Goal: Task Accomplishment & Management: Manage account settings

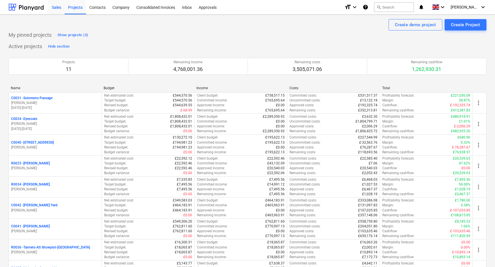
drag, startPoint x: 54, startPoint y: 6, endPoint x: 62, endPoint y: 6, distance: 7.7
click at [54, 6] on div "Sales" at bounding box center [56, 7] width 16 height 15
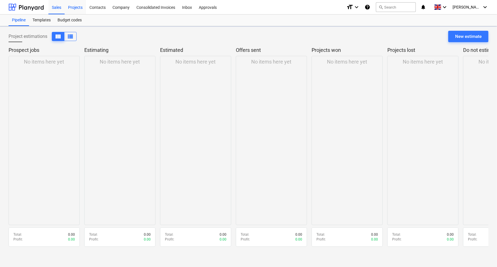
click at [83, 7] on div "Projects" at bounding box center [75, 7] width 21 height 15
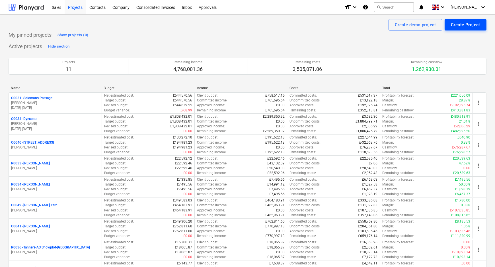
click at [462, 25] on div "Create Project" at bounding box center [465, 24] width 29 height 7
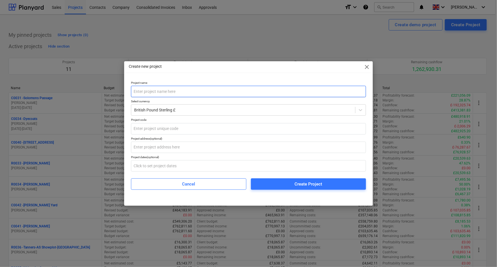
click at [264, 90] on input "text" at bounding box center [248, 91] width 235 height 11
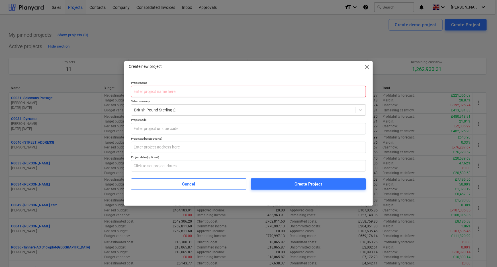
click at [258, 92] on input "text" at bounding box center [248, 91] width 235 height 11
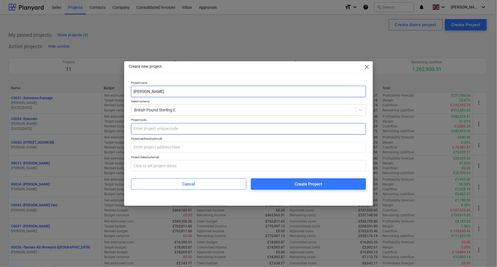
type input "[PERSON_NAME]"
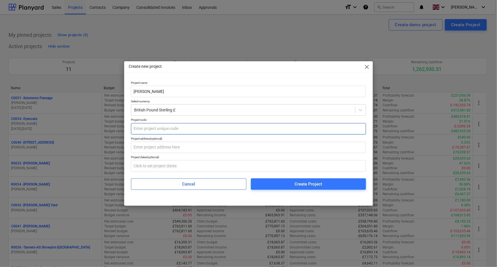
click at [194, 127] on input "text" at bounding box center [248, 128] width 235 height 11
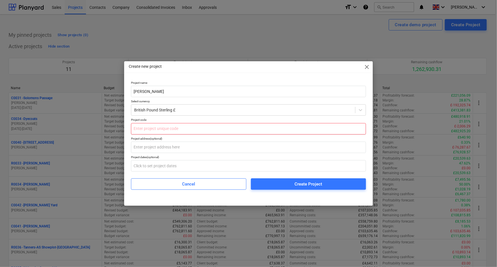
click at [176, 128] on input "text" at bounding box center [248, 128] width 235 height 11
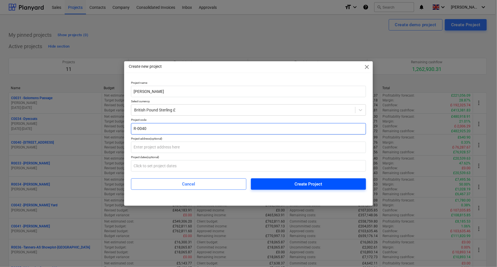
type input "R-0040"
click at [308, 185] on div "Create Project" at bounding box center [308, 183] width 28 height 7
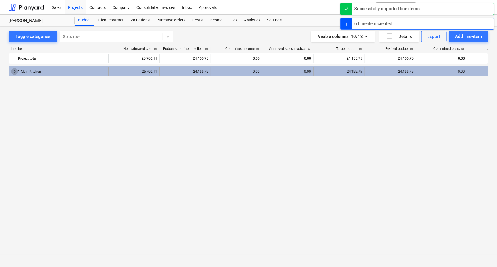
click at [14, 70] on span "keyboard_arrow_right" at bounding box center [14, 71] width 7 height 7
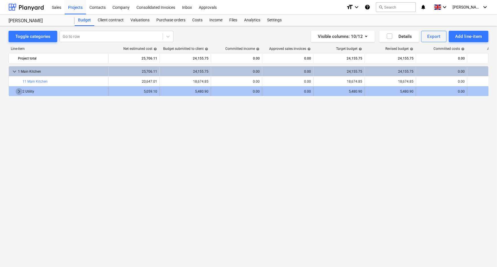
click at [17, 92] on span "keyboard_arrow_right" at bounding box center [19, 91] width 7 height 7
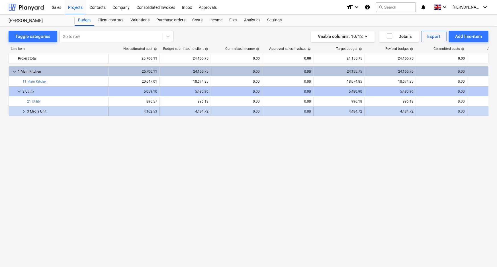
click at [22, 111] on span "keyboard_arrow_right" at bounding box center [23, 111] width 7 height 7
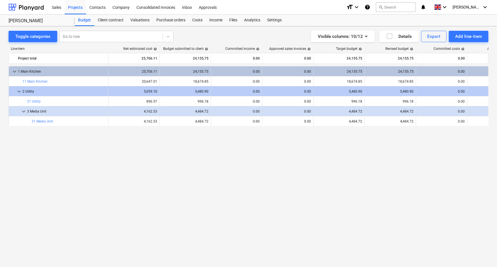
click at [81, 169] on div "keyboard_arrow_down 1 Main Kitchen 25,706.11 24,155.75 0.00 0.00 24,155.75 24,1…" at bounding box center [249, 154] width 480 height 177
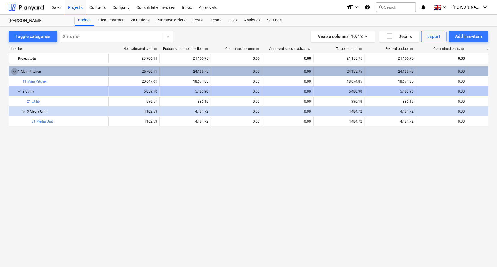
click at [14, 71] on span "keyboard_arrow_down" at bounding box center [14, 71] width 7 height 7
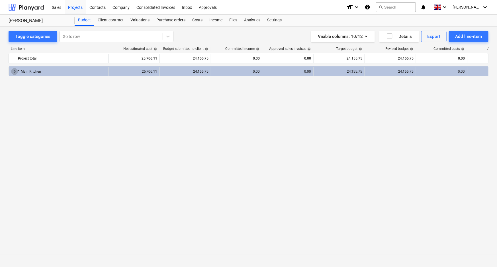
click at [14, 71] on span "keyboard_arrow_right" at bounding box center [14, 71] width 7 height 7
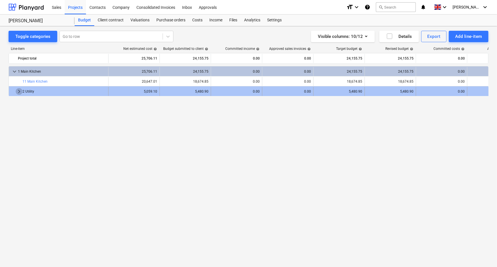
click at [16, 90] on span "keyboard_arrow_right" at bounding box center [19, 91] width 7 height 7
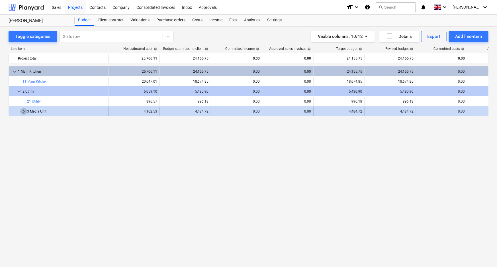
click at [22, 111] on span "keyboard_arrow_right" at bounding box center [23, 111] width 7 height 7
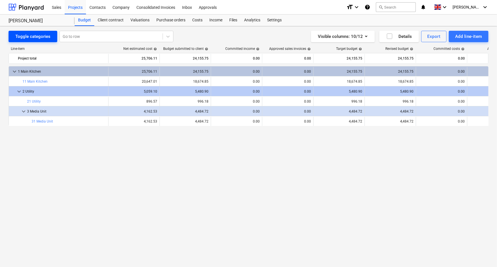
click at [30, 35] on div "Toggle categories" at bounding box center [32, 36] width 35 height 7
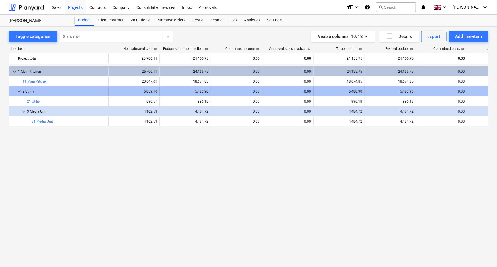
click at [481, 91] on div "0.00" at bounding box center [492, 91] width 46 height 4
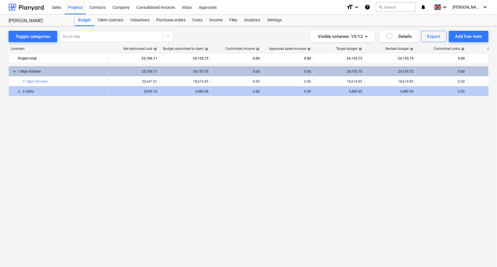
click at [481, 91] on div "0.00" at bounding box center [492, 91] width 46 height 4
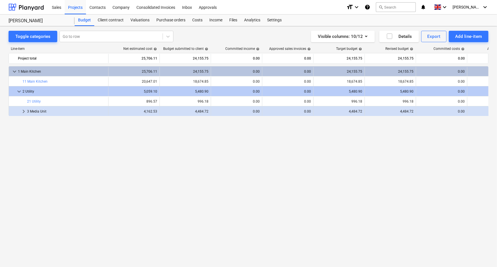
drag, startPoint x: 178, startPoint y: 79, endPoint x: 145, endPoint y: 130, distance: 60.7
click at [145, 130] on div "keyboard_arrow_down 1 Main Kitchen 25,706.11 24,155.75 0.00 0.00 24,155.75 24,1…" at bounding box center [249, 154] width 480 height 177
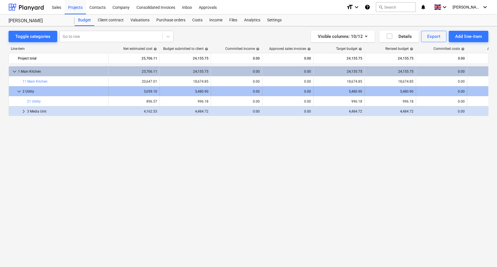
click at [481, 92] on div "0.00" at bounding box center [492, 91] width 46 height 4
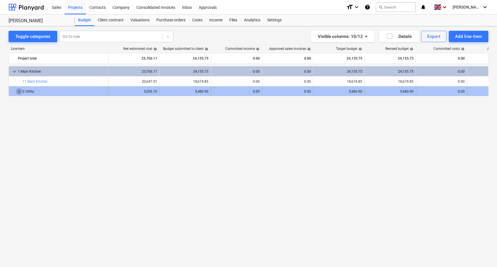
drag, startPoint x: 483, startPoint y: 91, endPoint x: 17, endPoint y: 93, distance: 466.1
click at [17, 93] on span "keyboard_arrow_right" at bounding box center [19, 91] width 7 height 7
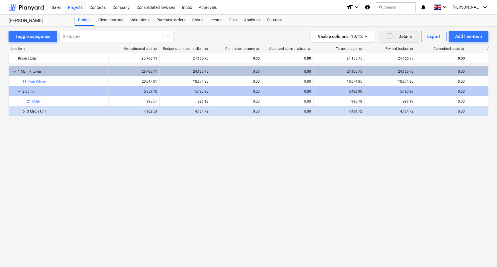
click at [390, 36] on icon "button" at bounding box center [389, 36] width 7 height 7
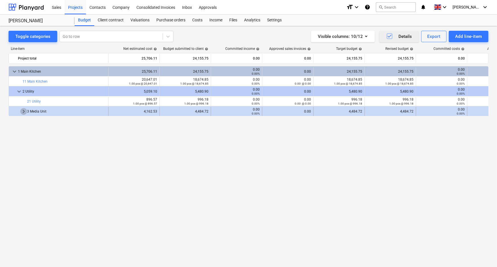
click at [21, 111] on span "keyboard_arrow_right" at bounding box center [23, 111] width 7 height 7
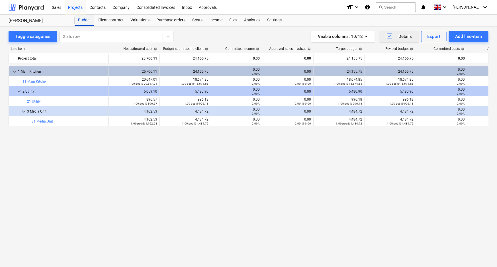
click at [76, 21] on div "Budget" at bounding box center [85, 20] width 20 height 11
click at [178, 34] on div "Toggle categories Go to row Visible columns : 10/12 Details Export Add line-item" at bounding box center [249, 36] width 480 height 11
click at [165, 34] on icon at bounding box center [168, 37] width 6 height 6
click at [84, 20] on div "Budget" at bounding box center [85, 20] width 20 height 11
click at [73, 5] on div "Projects" at bounding box center [75, 7] width 21 height 15
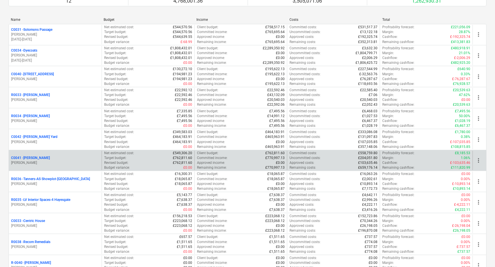
scroll to position [122, 0]
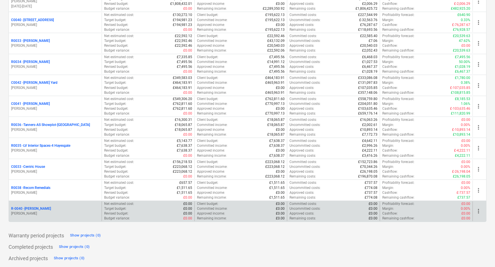
click at [34, 206] on p "R-0040 - [PERSON_NAME]" at bounding box center [31, 208] width 40 height 5
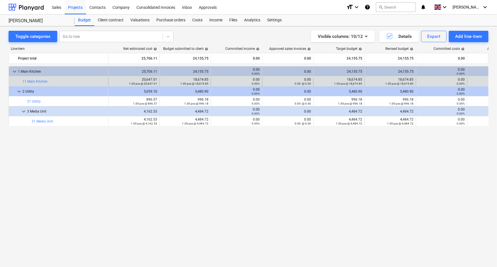
click at [484, 82] on div "0.00 @ 0.00" at bounding box center [492, 83] width 46 height 4
drag, startPoint x: 32, startPoint y: 81, endPoint x: 102, endPoint y: 81, distance: 70.9
click at [102, 81] on span "bar_chart" at bounding box center [102, 81] width 5 height 5
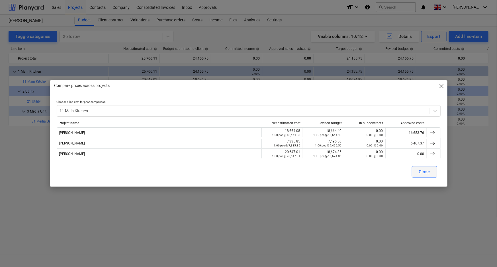
click at [426, 172] on div "Close" at bounding box center [424, 171] width 11 height 7
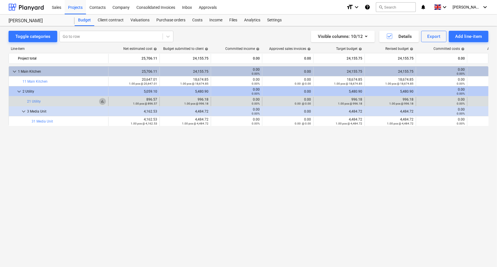
drag, startPoint x: 29, startPoint y: 100, endPoint x: 102, endPoint y: 100, distance: 73.1
click at [102, 100] on span "bar_chart" at bounding box center [102, 101] width 5 height 5
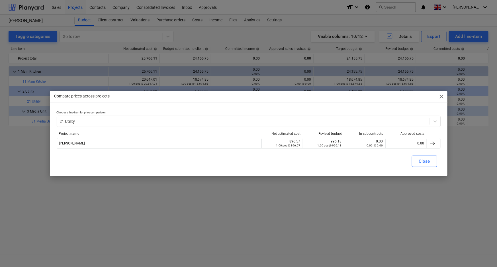
click at [441, 93] on div "Compare prices across projects close" at bounding box center [248, 96] width 397 height 11
click at [441, 93] on span "close" at bounding box center [441, 96] width 7 height 7
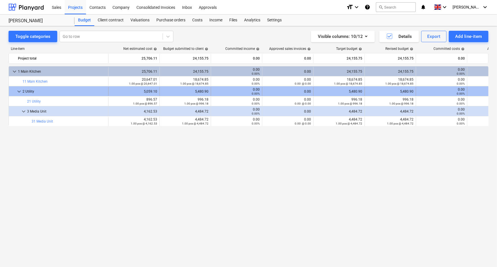
click at [478, 92] on div "0.00" at bounding box center [492, 91] width 46 height 4
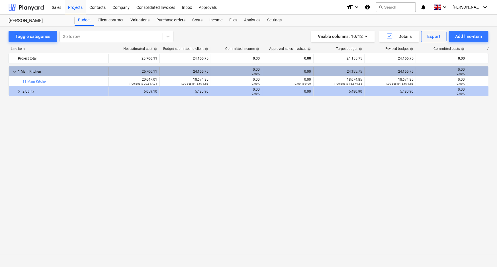
click at [480, 70] on div "0.00" at bounding box center [492, 71] width 46 height 4
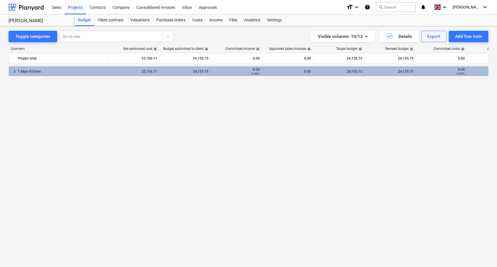
click at [484, 73] on div "0.00" at bounding box center [492, 71] width 46 height 4
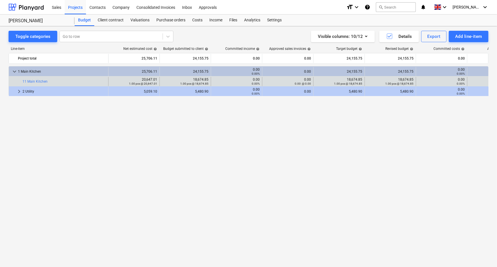
click at [475, 83] on div "0.00 @ 0.00" at bounding box center [492, 83] width 46 height 4
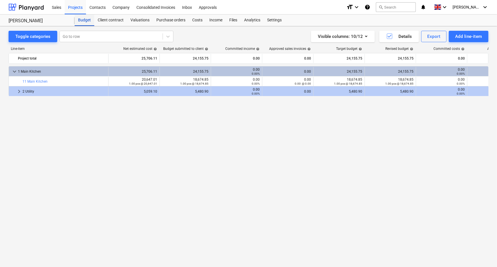
click at [82, 20] on div "Budget" at bounding box center [85, 20] width 20 height 11
click at [73, 2] on div "Projects" at bounding box center [75, 7] width 21 height 15
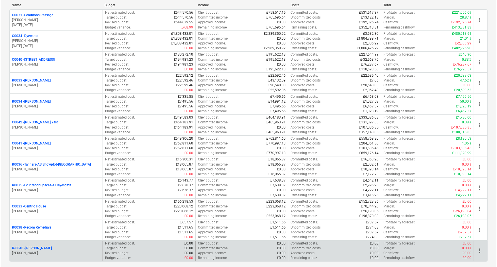
scroll to position [122, 0]
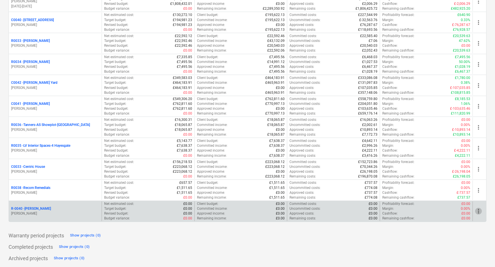
click at [480, 209] on span "more_vert" at bounding box center [478, 210] width 7 height 7
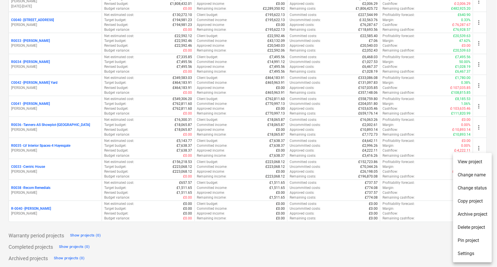
click at [462, 252] on li "Settings" at bounding box center [472, 253] width 39 height 13
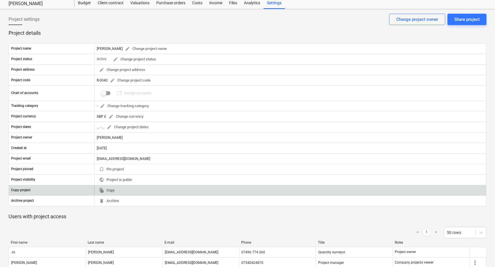
scroll to position [15, 0]
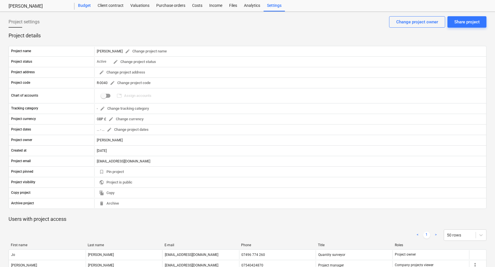
click at [75, 3] on div "Budget" at bounding box center [85, 5] width 20 height 11
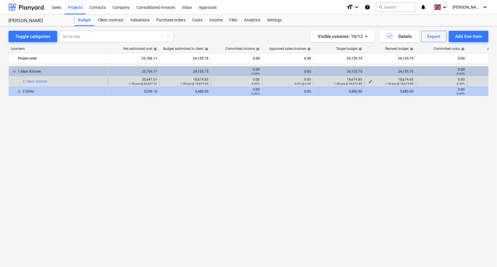
drag, startPoint x: 474, startPoint y: 82, endPoint x: 396, endPoint y: 81, distance: 77.4
click at [396, 81] on div "1.00 pcs @ 18,674.85" at bounding box center [390, 83] width 46 height 4
click at [13, 81] on div at bounding box center [13, 81] width 5 height 9
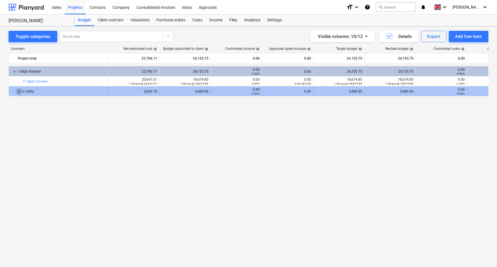
click at [16, 89] on span "keyboard_arrow_right" at bounding box center [19, 91] width 7 height 7
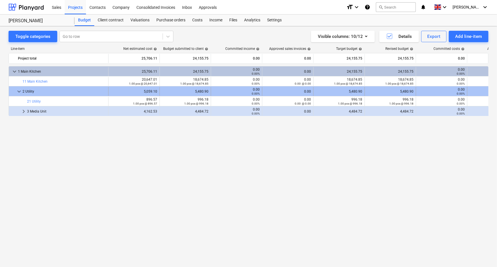
click at [15, 90] on div at bounding box center [13, 91] width 5 height 9
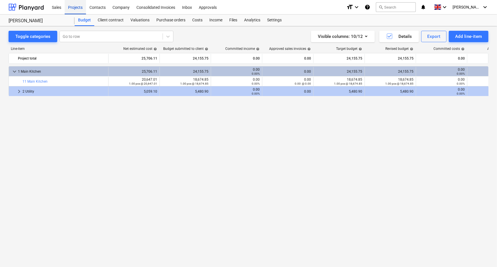
click at [71, 9] on div "Projects" at bounding box center [75, 7] width 21 height 15
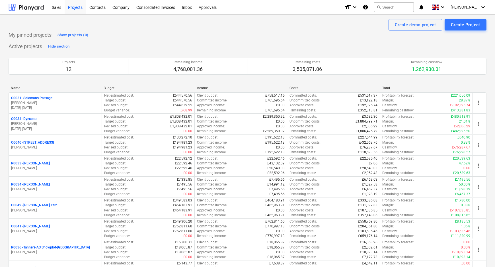
drag, startPoint x: 82, startPoint y: 8, endPoint x: 114, endPoint y: 87, distance: 85.7
click at [82, 8] on div "Projects" at bounding box center [75, 7] width 21 height 15
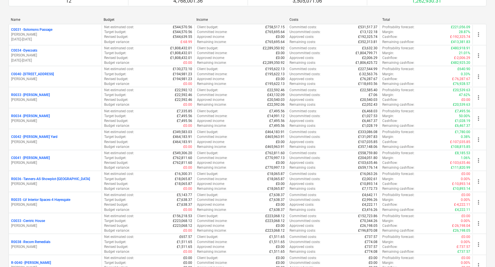
scroll to position [122, 0]
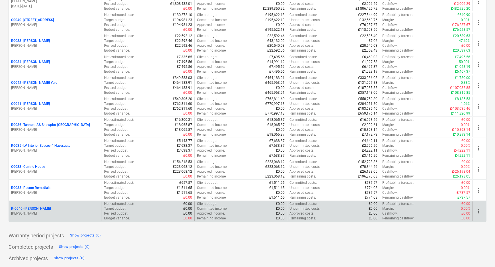
click at [479, 212] on span "more_vert" at bounding box center [478, 210] width 7 height 7
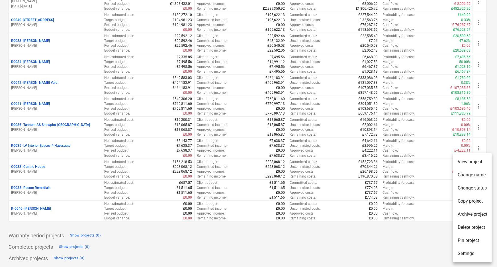
click at [466, 228] on li "Delete project" at bounding box center [472, 227] width 39 height 13
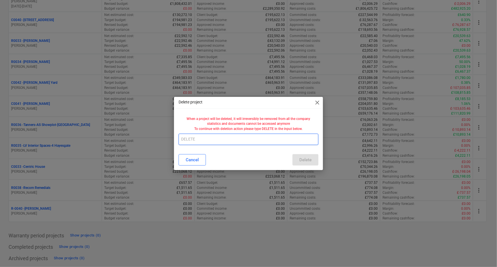
click at [231, 142] on input "text" at bounding box center [248, 138] width 140 height 11
type input "DELETE"
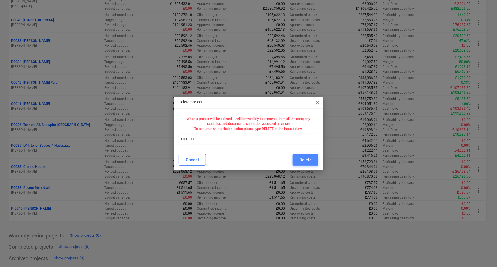
click at [308, 158] on div "Delete" at bounding box center [305, 159] width 12 height 7
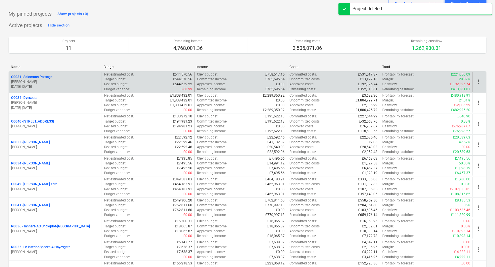
scroll to position [0, 0]
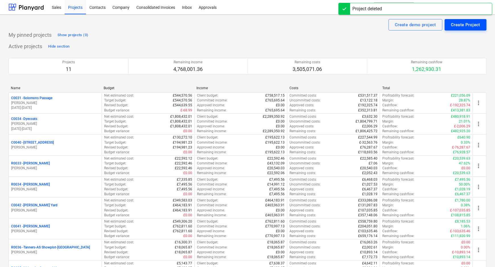
click at [482, 20] on button "Create Project" at bounding box center [466, 24] width 42 height 11
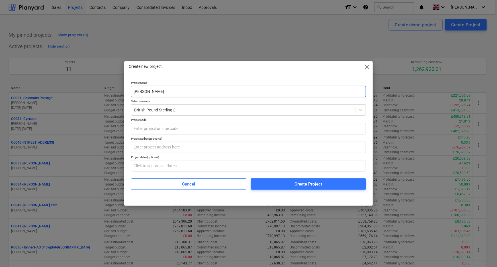
type input "[PERSON_NAME]"
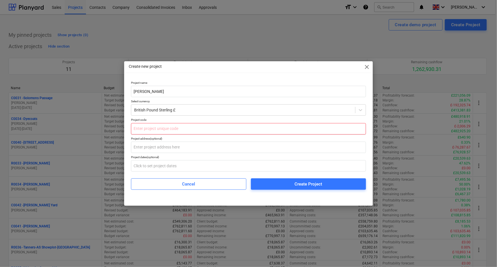
click at [163, 124] on input "text" at bounding box center [248, 128] width 235 height 11
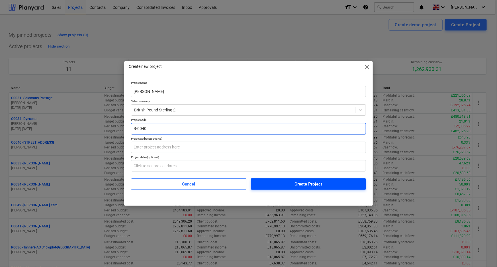
type input "R-0040"
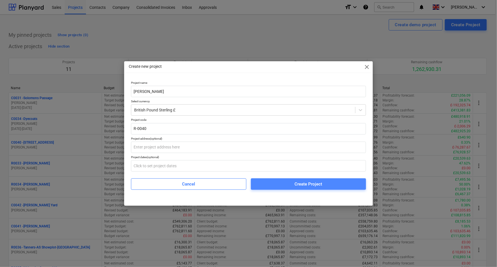
click at [277, 183] on span "Create Project" at bounding box center [308, 183] width 101 height 7
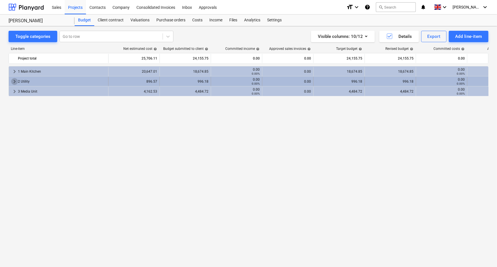
click at [13, 80] on span "keyboard_arrow_right" at bounding box center [14, 81] width 7 height 7
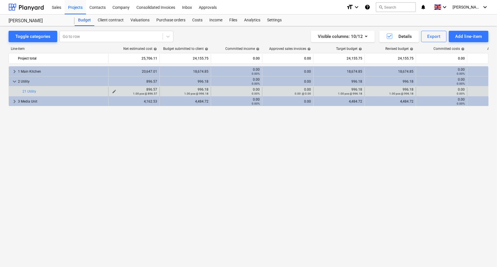
click at [114, 90] on span "edit" at bounding box center [114, 91] width 5 height 5
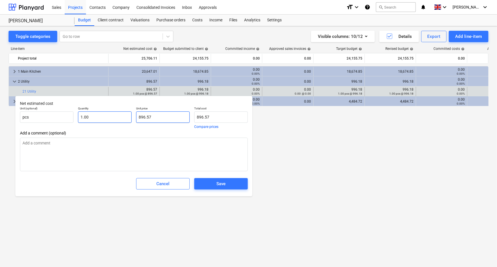
drag, startPoint x: 162, startPoint y: 117, endPoint x: 118, endPoint y: 118, distance: 43.5
click at [118, 118] on div "Unit (optional) pcs Quantity 1.00 Unit price 896.57 Total cost 896.57 Compare p…" at bounding box center [134, 117] width 232 height 26
type textarea "x"
type input "4"
type input "4.00"
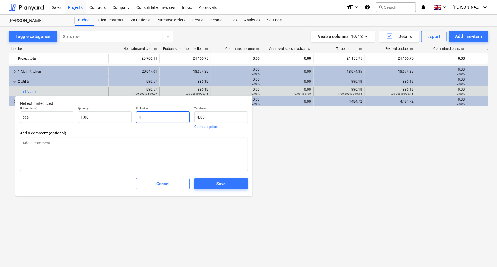
type textarea "x"
type input "41"
type input "41.00"
type textarea "x"
type input "416"
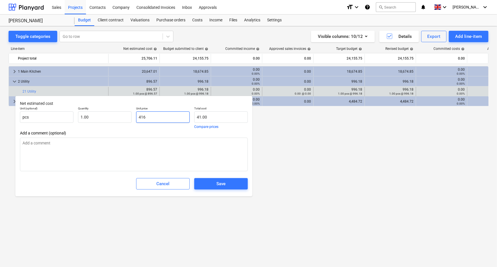
type input "416.00"
type textarea "x"
type input "4162"
type input "4,162.00"
type textarea "x"
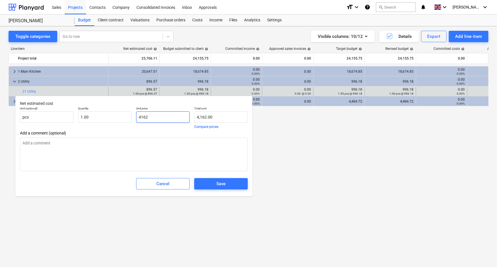
type input "4162."
type textarea "x"
type input "4162.5"
type input "4,162.50"
type textarea "x"
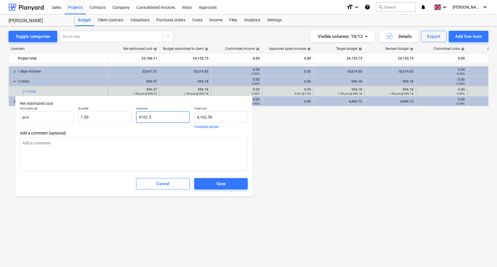
type input "4162.53"
type input "4,162.53"
drag, startPoint x: 157, startPoint y: 118, endPoint x: 123, endPoint y: 121, distance: 33.4
click at [123, 121] on div "Unit (optional) pcs Quantity 1.00 Unit price 4162.53 Total cost 4,162.53 Compar…" at bounding box center [134, 117] width 232 height 26
type input "4162.53"
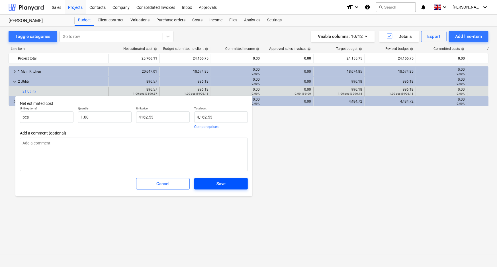
type textarea "x"
type input "4,162.53"
click at [234, 180] on span "Save" at bounding box center [221, 183] width 40 height 7
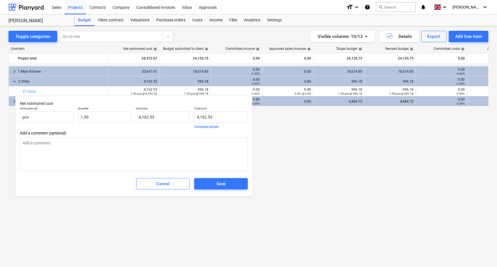
type textarea "x"
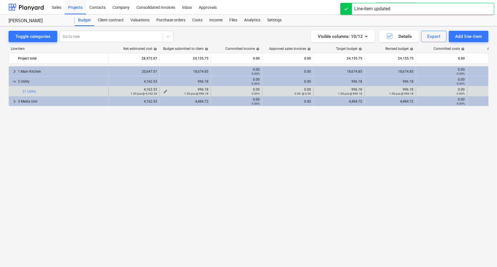
click at [165, 90] on span "edit" at bounding box center [165, 91] width 5 height 5
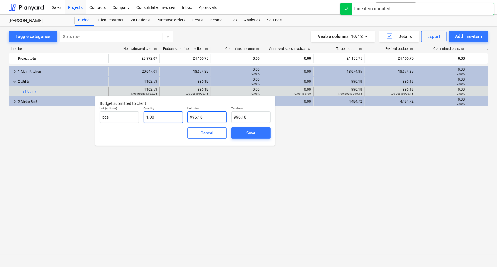
drag, startPoint x: 204, startPoint y: 119, endPoint x: 177, endPoint y: 120, distance: 27.4
click at [177, 120] on div "Unit (optional) pcs Quantity 1.00 Unit price 996.18 Total cost 996.18" at bounding box center [184, 114] width 175 height 21
paste input "4162.53"
type input "4162.53"
type input "4,162.53"
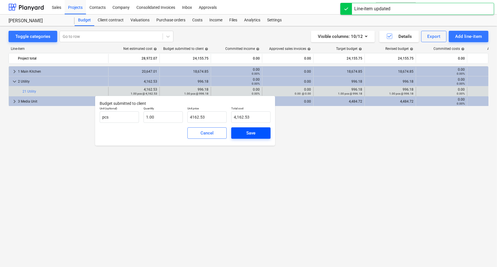
type input "4,162.53"
click at [252, 133] on div "Save" at bounding box center [250, 132] width 9 height 7
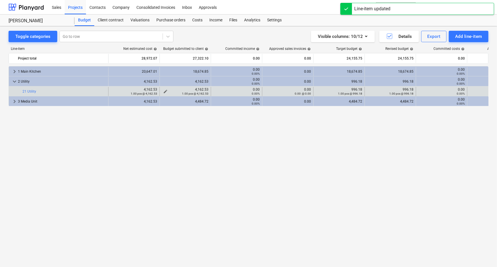
click at [165, 91] on div "1.00 pcs @ 4,162.53" at bounding box center [185, 93] width 46 height 4
click at [164, 89] on span "edit" at bounding box center [165, 91] width 5 height 5
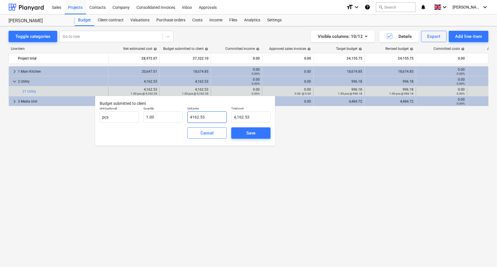
drag, startPoint x: 214, startPoint y: 116, endPoint x: 184, endPoint y: 117, distance: 30.2
click at [184, 117] on div "Unit (optional) pcs Quantity 1.00 Unit price 4162.53 Total cost 4,162.53" at bounding box center [184, 114] width 175 height 21
type input "4"
type input "4.00"
type input "44"
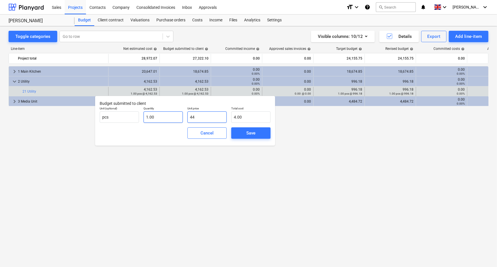
type input "44.00"
type input "448"
type input "448.00"
type input "4484"
type input "4,484.00"
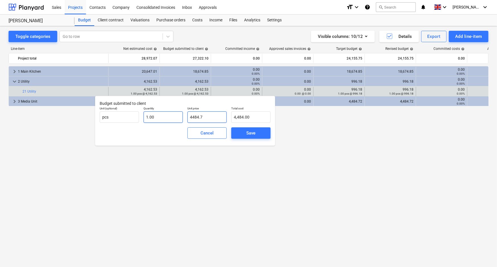
type input "4484.78"
type input "4,484.78"
type input "4484.7"
type input "4,484.70"
type input "4484.72"
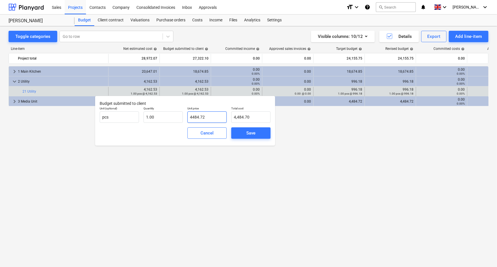
type input "4,484.72"
click at [244, 135] on span "Save" at bounding box center [251, 132] width 26 height 7
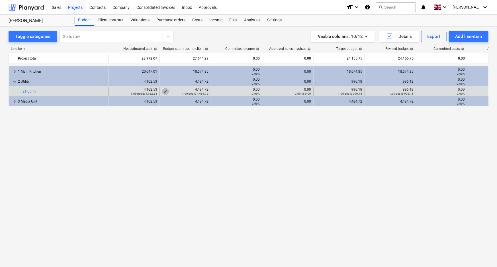
click at [163, 89] on span "edit" at bounding box center [165, 91] width 5 height 5
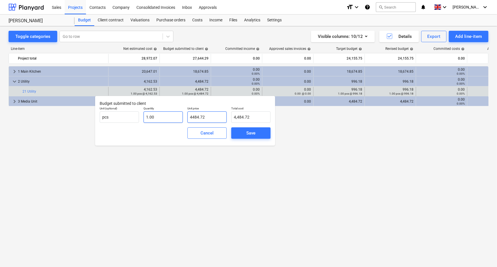
drag, startPoint x: 214, startPoint y: 120, endPoint x: 170, endPoint y: 117, distance: 43.9
click at [170, 117] on div "Unit (optional) pcs Quantity 1.00 Unit price 4484.72 Total cost 4,484.72" at bounding box center [184, 114] width 175 height 21
type input "4,484.72"
click at [247, 131] on div "Save" at bounding box center [250, 132] width 9 height 7
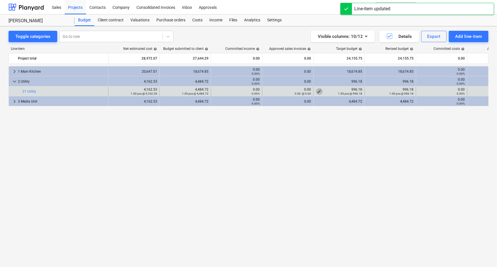
click at [318, 91] on span "edit" at bounding box center [319, 91] width 5 height 5
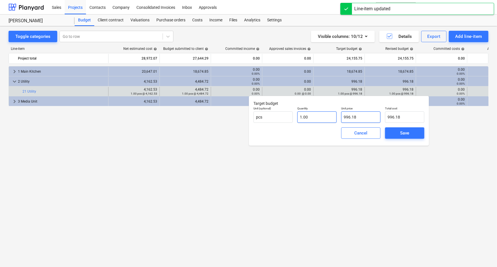
drag, startPoint x: 370, startPoint y: 115, endPoint x: 328, endPoint y: 120, distance: 42.7
click at [328, 120] on div "Unit (optional) pcs Quantity 1.00 Unit price 996.18 Total cost 996.18" at bounding box center [338, 114] width 175 height 21
paste input "4484.72"
type input "4484.72"
type input "4,484.72"
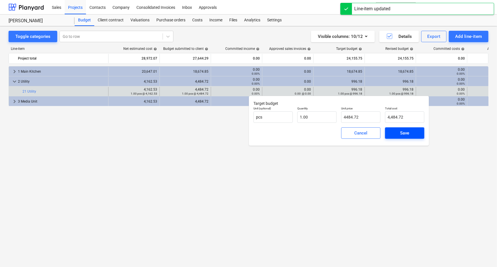
type input "4,484.72"
click at [410, 131] on span "Save" at bounding box center [405, 132] width 26 height 7
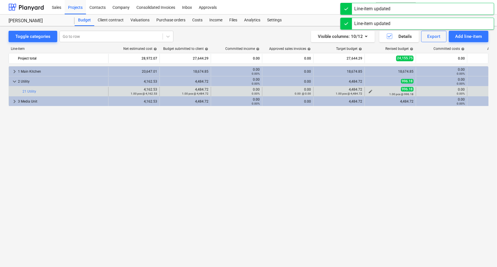
click at [368, 91] on span "edit" at bounding box center [370, 91] width 5 height 5
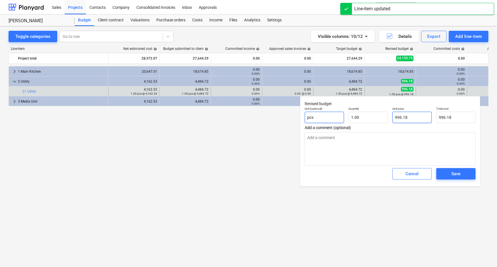
click at [340, 119] on div "Unit (optional) pcs Quantity 1.00 Unit price 996.18 Total cost 996.18" at bounding box center [389, 114] width 175 height 21
paste input "4484.72"
type textarea "x"
type input "4484.72"
type input "4,484.72"
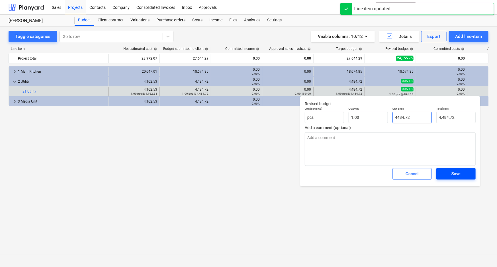
type input "4484.72"
type textarea "x"
type input "4,484.72"
click at [440, 173] on button "Save" at bounding box center [455, 173] width 39 height 11
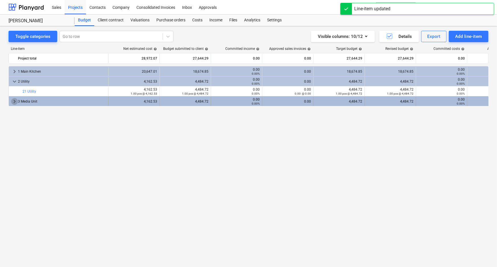
click at [12, 100] on span "keyboard_arrow_right" at bounding box center [14, 101] width 7 height 7
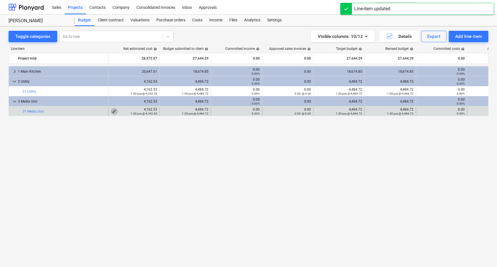
click at [114, 110] on span "edit" at bounding box center [114, 111] width 5 height 5
type textarea "x"
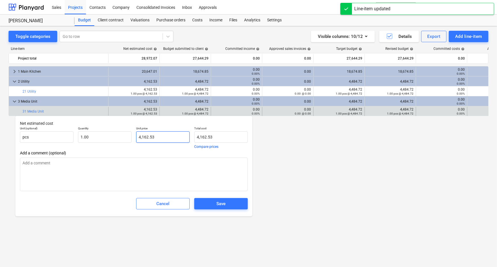
type input "4162.53"
drag, startPoint x: 144, startPoint y: 139, endPoint x: 126, endPoint y: 138, distance: 18.2
click at [126, 138] on div "Unit (optional) pcs Quantity 1.00 Unit price 4162.53 Total cost 4,162.53 Compar…" at bounding box center [134, 137] width 232 height 26
type textarea "x"
type input "8"
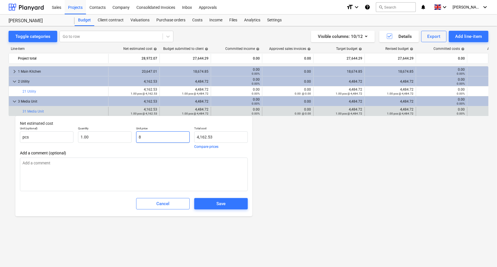
type input "8.00"
type textarea "x"
type input "89"
type input "89.00"
type textarea "x"
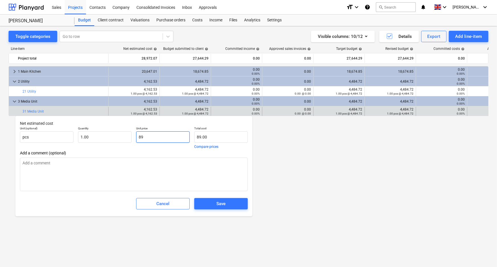
type input "896"
type input "896.00"
type textarea "x"
type input "896."
type textarea "x"
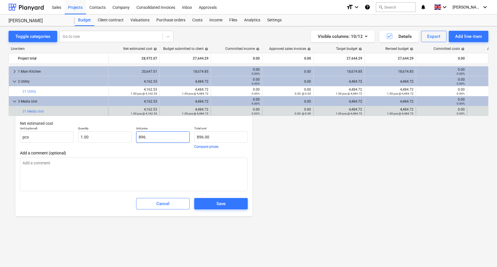
type input "896.5"
type input "896.50"
type textarea "x"
type input "896.57"
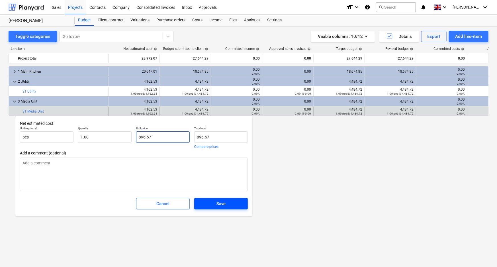
type input "896.57"
click at [216, 202] on div "Save" at bounding box center [220, 203] width 9 height 7
type textarea "x"
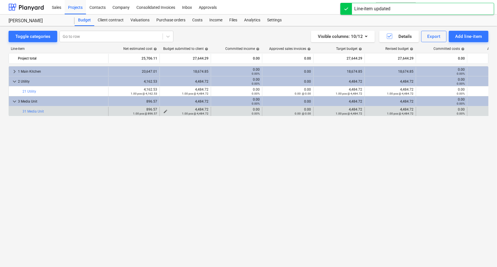
click at [165, 111] on div "1.00 pcs @ 4,484.72" at bounding box center [185, 113] width 46 height 4
click at [165, 111] on span "edit" at bounding box center [165, 111] width 5 height 5
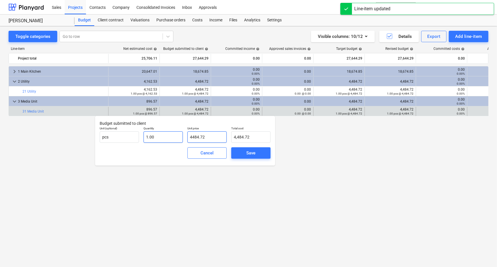
click at [182, 140] on div "Unit (optional) pcs Quantity 1.00 Unit price 4484.72 Total cost 4,484.72" at bounding box center [184, 134] width 175 height 21
type input "9"
type input "9.00"
type input "99"
type input "99.00"
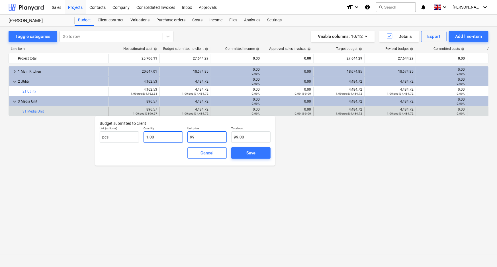
type input "996"
type input "996.00"
type input "996.1"
type input "996.10"
type input "996.18"
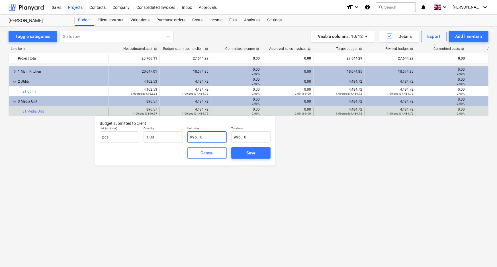
type input "996.18"
drag, startPoint x: 203, startPoint y: 138, endPoint x: 172, endPoint y: 141, distance: 31.1
click at [169, 139] on div "Unit (optional) pcs Quantity 1.00 Unit price 996.18 Total cost 996.18" at bounding box center [184, 134] width 175 height 21
type input "996.18"
click at [266, 153] on button "Save" at bounding box center [250, 152] width 39 height 11
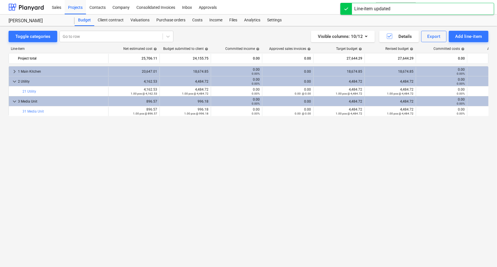
click at [317, 100] on div "4,484.72" at bounding box center [339, 101] width 46 height 4
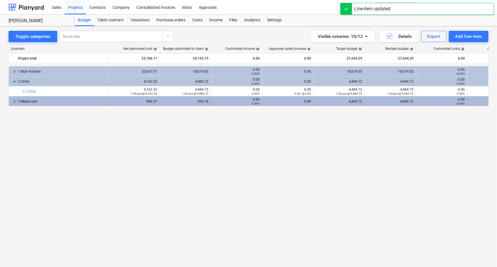
click at [318, 101] on div "4,484.72" at bounding box center [339, 101] width 46 height 4
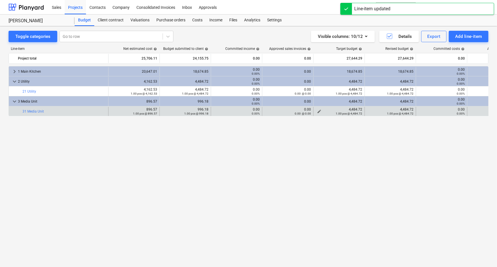
click at [319, 110] on span "edit" at bounding box center [319, 111] width 5 height 5
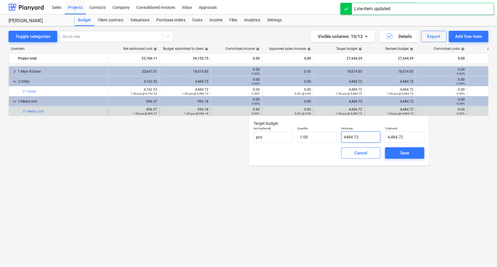
click at [339, 135] on div "Unit price 4484.72" at bounding box center [361, 134] width 44 height 21
paste input "996.18"
type input "996.18"
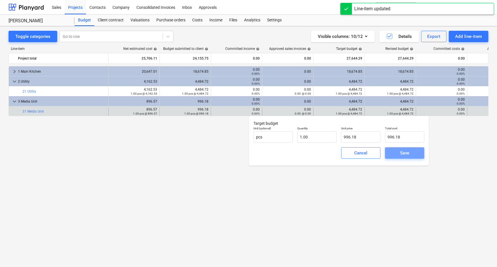
drag, startPoint x: 413, startPoint y: 149, endPoint x: 411, endPoint y: 143, distance: 5.9
click at [413, 149] on button "Save" at bounding box center [404, 152] width 39 height 11
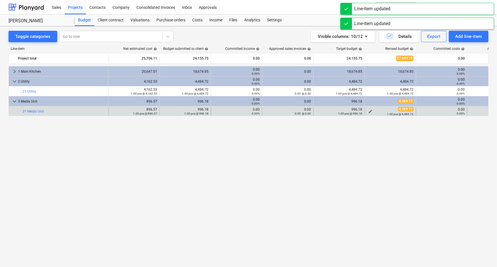
click at [369, 110] on span "edit" at bounding box center [370, 111] width 5 height 5
type textarea "x"
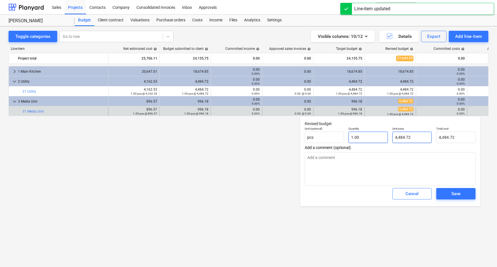
type input "4484.72"
drag, startPoint x: 369, startPoint y: 141, endPoint x: 404, endPoint y: 152, distance: 36.2
click at [365, 141] on div "Unit (optional) pcs Quantity 1.00 Unit price 4484.72 Total cost 4,484.72" at bounding box center [389, 134] width 175 height 21
paste input "996.18"
type textarea "x"
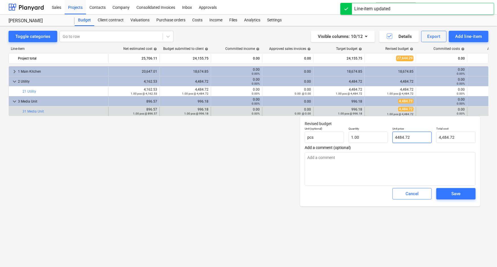
type input "996.18"
click at [455, 193] on div "Save" at bounding box center [455, 193] width 9 height 7
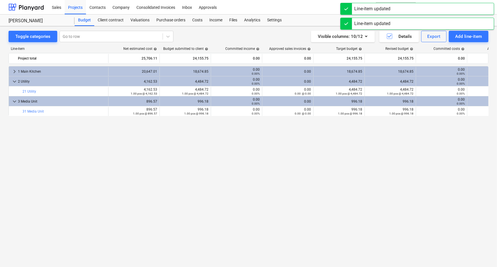
click at [299, 161] on div "keyboard_arrow_right 1 Main Kitchen 20,647.01 18,674.85 0.00 0.00% 0.00 18,674.…" at bounding box center [249, 154] width 480 height 177
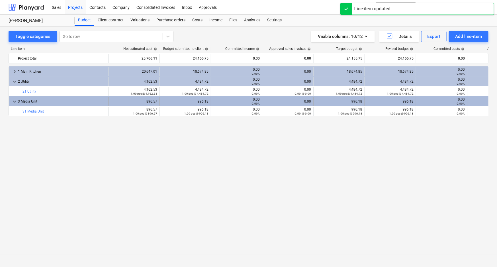
click at [14, 101] on span "keyboard_arrow_down" at bounding box center [14, 101] width 7 height 7
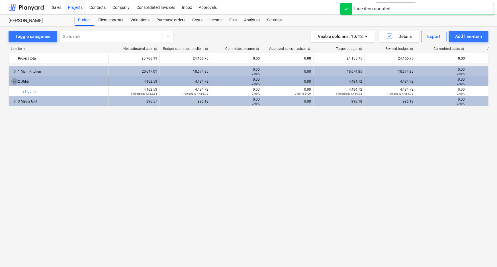
click at [12, 81] on span "keyboard_arrow_down" at bounding box center [14, 81] width 7 height 7
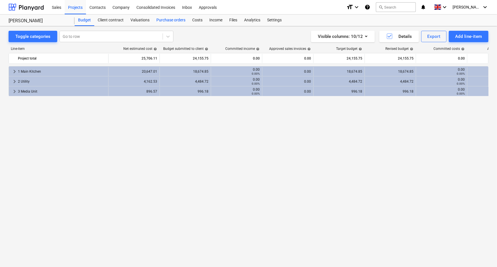
click at [174, 18] on div "Purchase orders" at bounding box center [171, 20] width 36 height 11
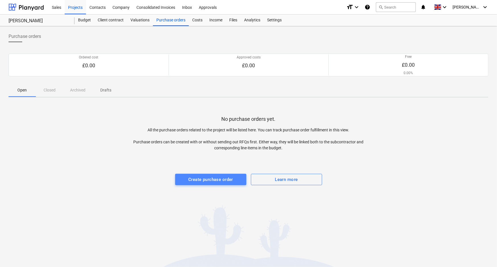
click at [203, 180] on div "Create purchase order" at bounding box center [210, 179] width 45 height 7
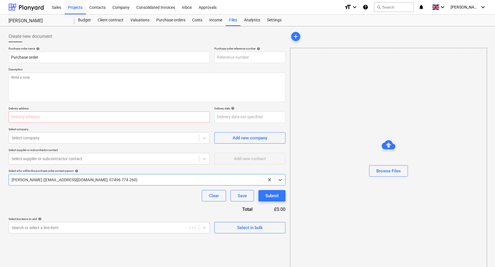
type textarea "x"
type input "R-0040-PO-001"
click at [255, 58] on input "R-0040-PO-001" at bounding box center [249, 57] width 71 height 11
type textarea "x"
type input "R-0040-PO-001-"
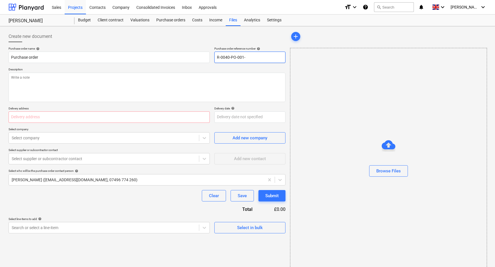
type textarea "x"
type input "R-0040-PO-001-A"
type textarea "x"
type input "R-0040-PO-001-Ab"
type textarea "x"
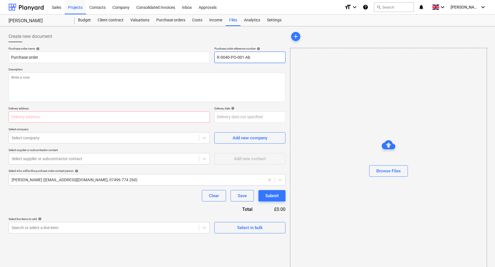
type input "R-0040-PO-001-Abo"
type textarea "x"
type input "R-0040-PO-001-Abod"
type textarea "x"
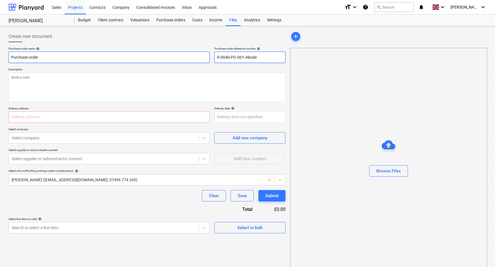
drag, startPoint x: 239, startPoint y: 58, endPoint x: 203, endPoint y: 58, distance: 35.6
click at [204, 58] on div "Purchase order name help Purchase order Purchase order reference number help R-…" at bounding box center [147, 55] width 277 height 16
type input "R-0040-PO-001-Abode"
drag, startPoint x: 81, startPoint y: 60, endPoint x: -1, endPoint y: 59, distance: 81.4
click at [0, 59] on html "Sales Projects Contacts Company Consolidated Invoices Inbox Approvals format_si…" at bounding box center [247, 133] width 495 height 267
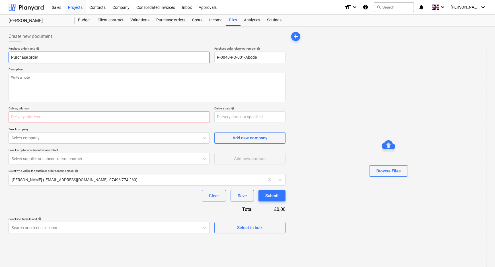
paste input "R-0040-PO-001-Abode"
type textarea "x"
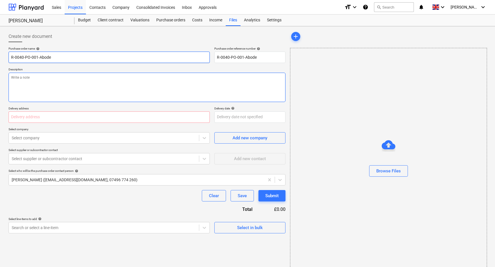
type input "R-0040-PO-001-Abode"
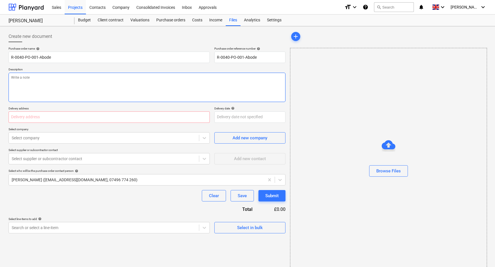
click at [36, 85] on textarea at bounding box center [147, 87] width 277 height 29
paste textarea "R-0040-PO-001-Abode"
type textarea "x"
type textarea "R-0040-PO-001-Abode"
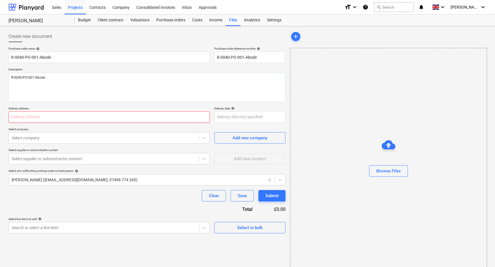
click at [106, 117] on input "text" at bounding box center [109, 116] width 201 height 11
paste input "[PERSON_NAME][STREET_ADDRESS][PERSON_NAME][PERSON_NAME]"
type textarea "x"
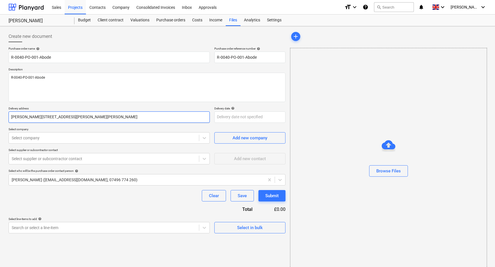
type input "[PERSON_NAME][STREET_ADDRESS][PERSON_NAME][PERSON_NAME]"
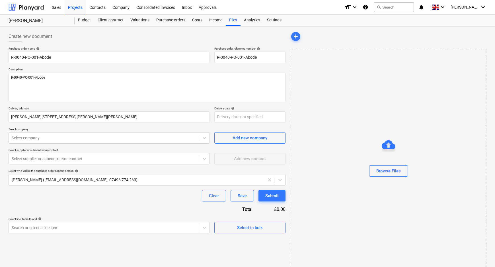
type textarea "x"
click at [158, 198] on div "Clear Save Submit" at bounding box center [147, 195] width 277 height 11
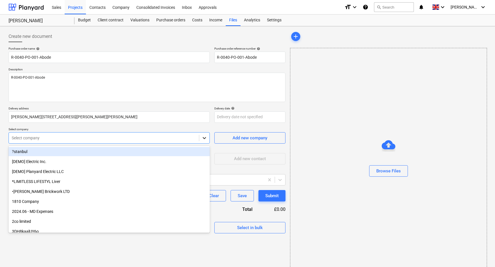
click at [205, 139] on icon at bounding box center [204, 138] width 6 height 6
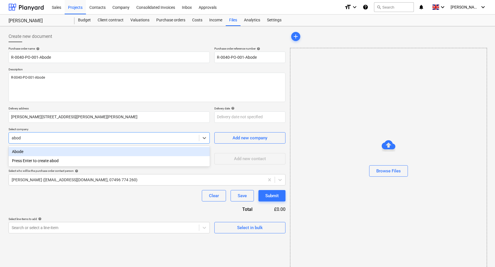
type input "abode"
click at [97, 148] on div "Abode" at bounding box center [109, 151] width 201 height 9
type textarea "x"
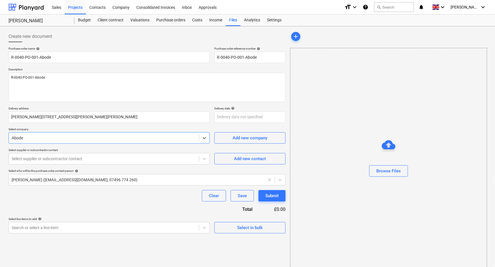
click at [128, 192] on div "Clear Save Submit" at bounding box center [147, 195] width 277 height 11
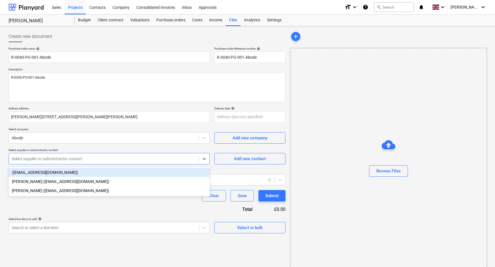
click at [121, 157] on div at bounding box center [104, 159] width 184 height 6
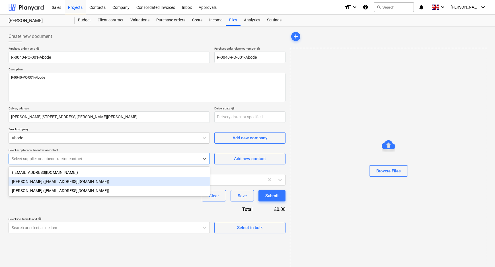
click at [117, 180] on div "[PERSON_NAME] ([EMAIL_ADDRESS][DOMAIN_NAME])" at bounding box center [109, 181] width 201 height 9
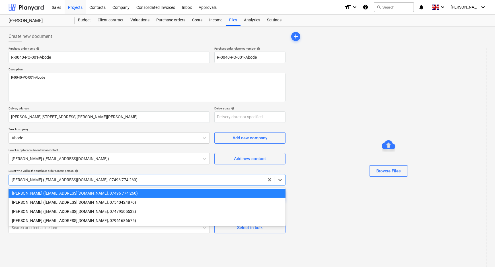
click at [117, 178] on div at bounding box center [137, 180] width 250 height 6
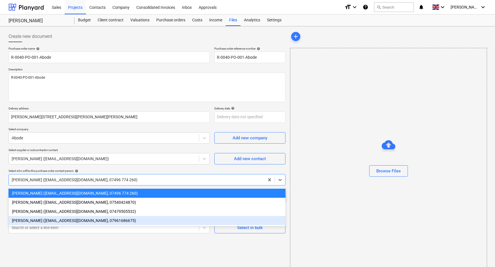
click at [108, 220] on div "[PERSON_NAME] ([EMAIL_ADDRESS][DOMAIN_NAME], 07961686675)" at bounding box center [147, 220] width 277 height 9
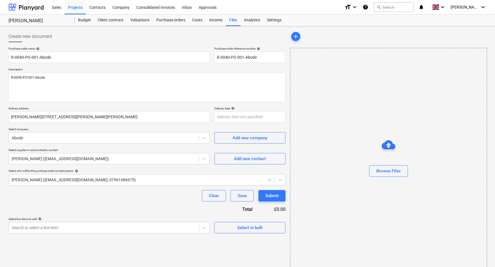
click at [106, 200] on div "Clear Save Submit" at bounding box center [147, 195] width 277 height 11
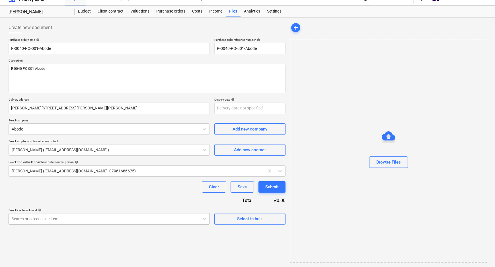
click at [104, 224] on body "Sales Projects Contacts Company Consolidated Invoices Inbox Approvals format_si…" at bounding box center [247, 124] width 495 height 267
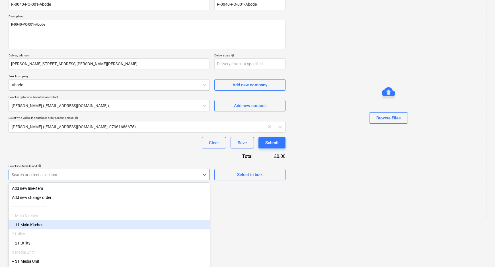
click at [101, 224] on div "-- 11 Main Kitchen" at bounding box center [109, 224] width 201 height 9
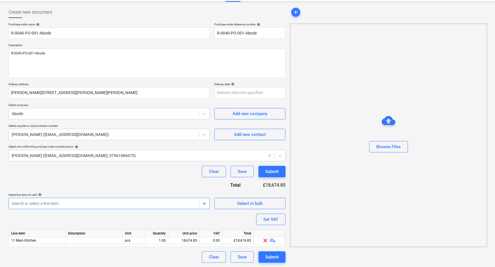
click at [115, 188] on div "Purchase order name help R-0040-PO-001-Abode Purchase order reference number he…" at bounding box center [147, 142] width 277 height 240
click at [272, 242] on span "playlist_add" at bounding box center [272, 240] width 7 height 7
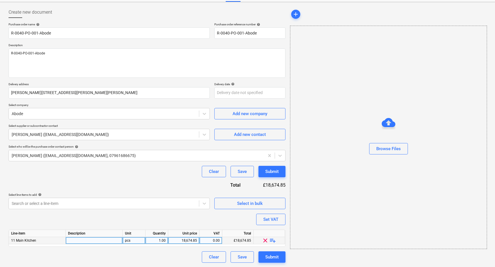
click at [264, 239] on span "clear" at bounding box center [265, 240] width 7 height 7
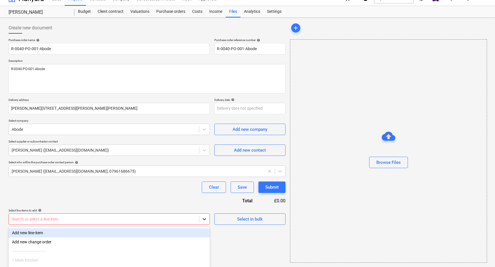
scroll to position [54, 0]
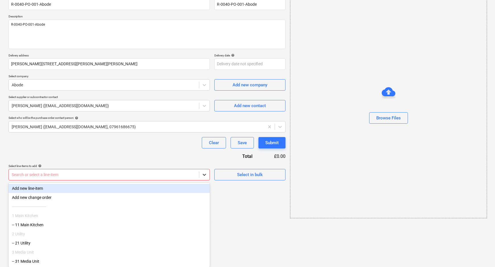
click at [201, 214] on body "Sales Projects Contacts Company Consolidated Invoices Inbox Approvals format_si…" at bounding box center [247, 80] width 495 height 267
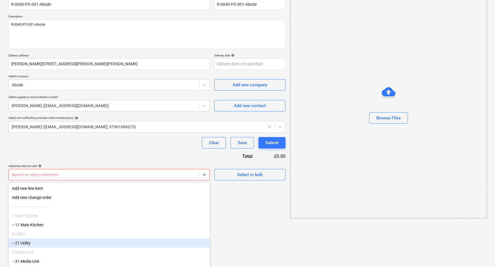
click at [85, 244] on div "-- 21 Utility" at bounding box center [109, 242] width 201 height 9
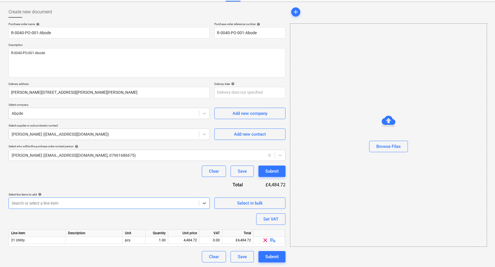
scroll to position [24, 0]
click at [274, 239] on span "playlist_add" at bounding box center [272, 240] width 7 height 7
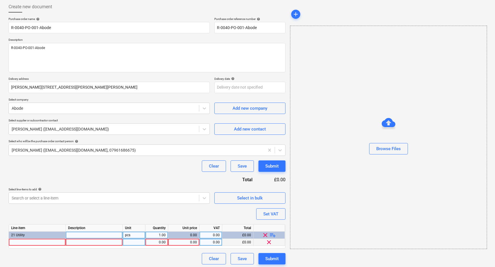
scroll to position [31, 0]
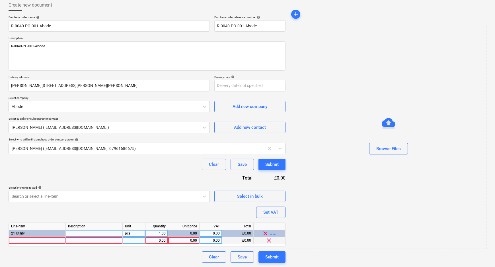
click at [53, 239] on div at bounding box center [37, 240] width 57 height 7
click at [42, 239] on div at bounding box center [37, 240] width 57 height 7
type textarea "x"
type input "Abode – Contemporary Mixer Tap Globe Single Lever [PERSON_NAME]"
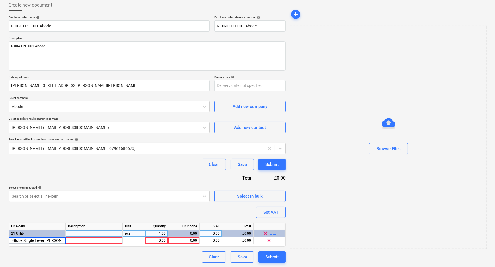
scroll to position [0, 61]
type textarea "x"
click at [88, 242] on div at bounding box center [94, 240] width 57 height 7
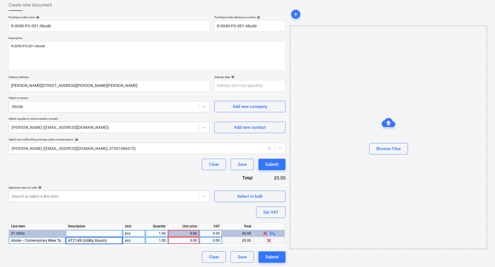
type input "AT2149 (Utility Room)"
click at [110, 260] on div "Clear Save Submit" at bounding box center [147, 256] width 277 height 11
click at [195, 242] on div "0.00" at bounding box center [183, 240] width 26 height 7
type textarea "x"
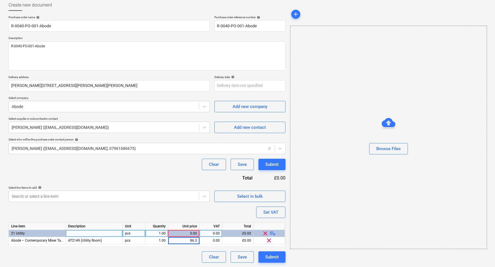
type input "86.36"
click at [194, 256] on div "Clear Save Submit" at bounding box center [147, 256] width 277 height 11
click at [274, 233] on span "playlist_add" at bounding box center [272, 233] width 7 height 7
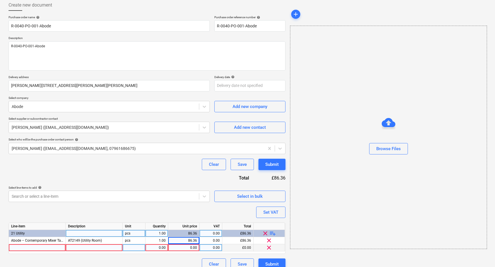
click at [48, 249] on div at bounding box center [37, 247] width 57 height 7
type textarea "x"
type input "Abode Matrix SQ GR15 White Granite Inset Sink 1.0 Bowl Large No Drainer - White…"
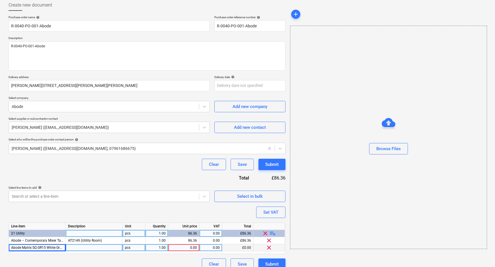
click at [100, 250] on div at bounding box center [94, 247] width 57 height 7
type textarea "x"
type input "AW3127 (Utility Room)"
type textarea "x"
click at [188, 245] on div "0.00" at bounding box center [183, 247] width 26 height 7
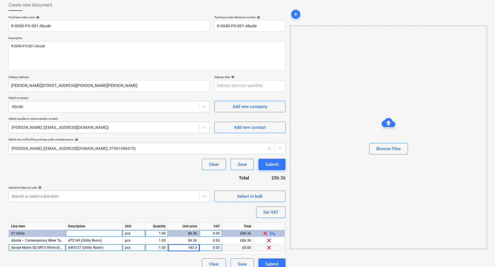
type input "183.38"
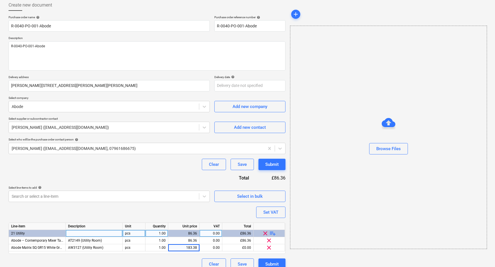
click at [182, 261] on div "Clear Save Submit" at bounding box center [147, 263] width 277 height 11
click at [273, 233] on span "playlist_add" at bounding box center [272, 233] width 7 height 7
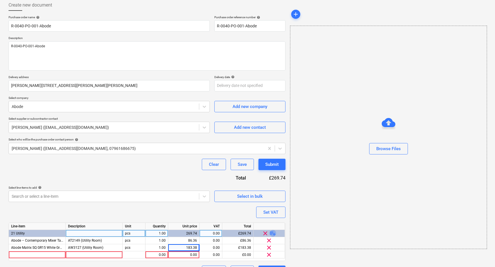
click at [273, 233] on span "playlist_add" at bounding box center [272, 233] width 7 height 7
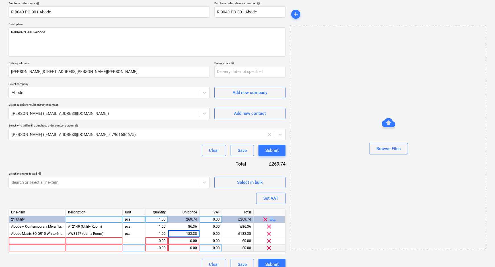
scroll to position [53, 0]
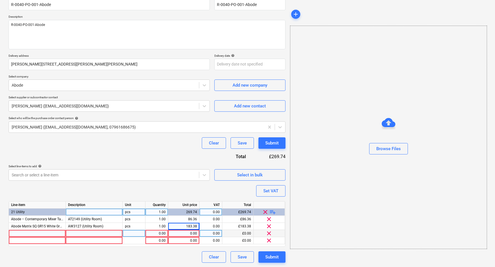
click at [29, 232] on div at bounding box center [37, 233] width 57 height 7
type textarea "x"
type input "Abode – Black Waste"
type textarea "x"
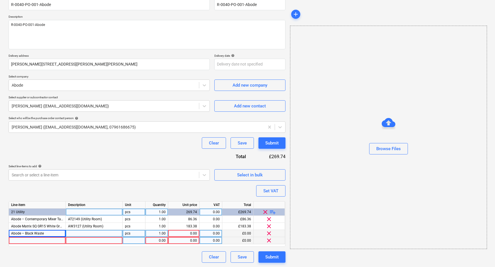
click at [32, 239] on div at bounding box center [37, 240] width 57 height 7
type input "Abode – Black Waste"
type textarea "x"
click at [26, 238] on div "Abode – Black Waste" at bounding box center [37, 240] width 57 height 7
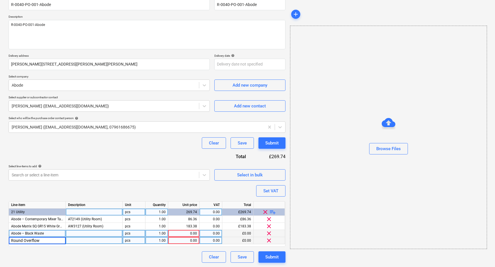
click at [11, 239] on input "Round Overflow" at bounding box center [37, 240] width 57 height 7
type input "Abode-Round Overflow"
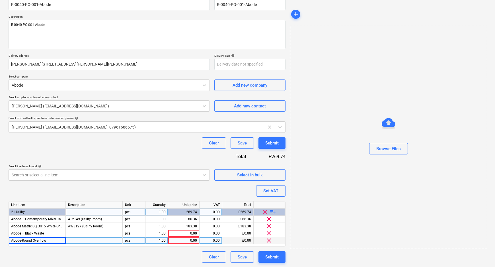
type textarea "x"
click at [83, 242] on div at bounding box center [94, 240] width 57 height 7
type input "AX1138"
type textarea "x"
type input "AX1138 (Utility Room)"
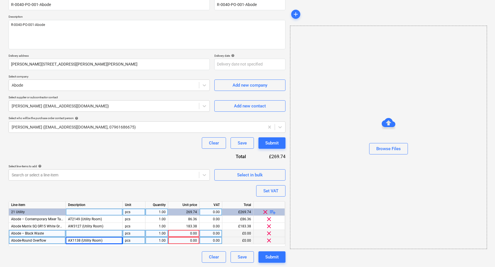
click at [95, 233] on div at bounding box center [94, 233] width 57 height 7
type textarea "x"
type input "AX1135 (Utility Room)"
click at [184, 233] on div "0.00" at bounding box center [183, 233] width 26 height 7
type textarea "x"
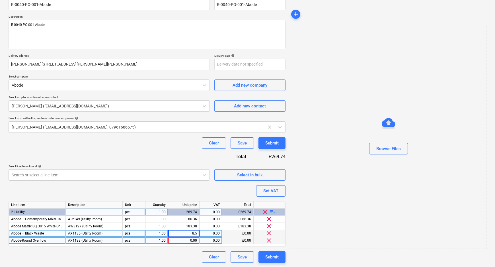
type input "8.50"
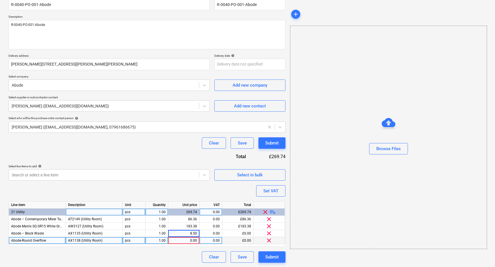
type textarea "x"
click at [24, 240] on span "Abode-Round Overflow" at bounding box center [28, 240] width 35 height 4
click at [22, 241] on input "Abode-Round Overflow" at bounding box center [37, 240] width 57 height 7
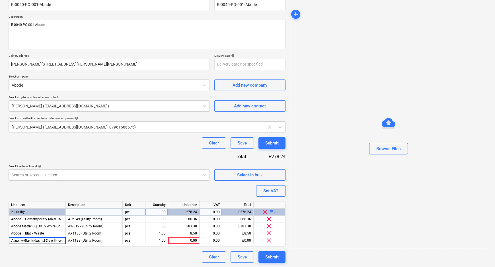
type input "Abode-Black Round Overflow"
type textarea "x"
click at [196, 241] on div "0.00" at bounding box center [183, 240] width 26 height 7
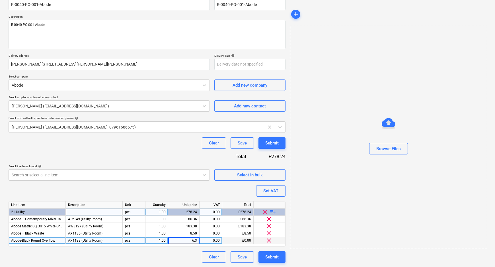
type input "6.38"
type textarea "x"
click at [185, 255] on div "Clear Save Submit" at bounding box center [147, 256] width 277 height 11
click at [269, 191] on div "Set VAT" at bounding box center [270, 190] width 15 height 7
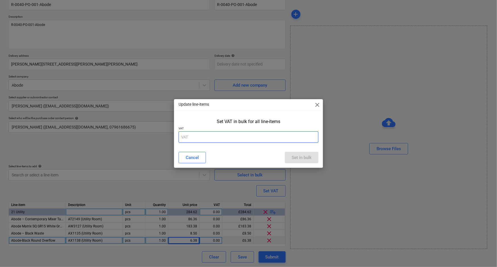
click at [230, 137] on input "text" at bounding box center [248, 136] width 140 height 11
type input "20"
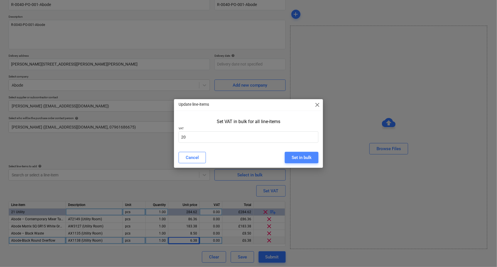
click at [297, 157] on div "Set in bulk" at bounding box center [301, 157] width 20 height 7
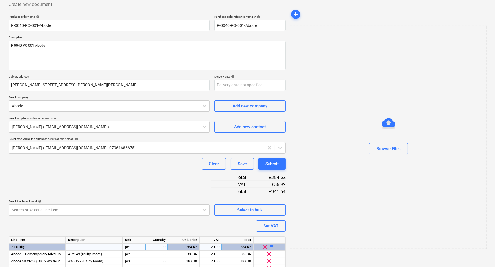
scroll to position [0, 0]
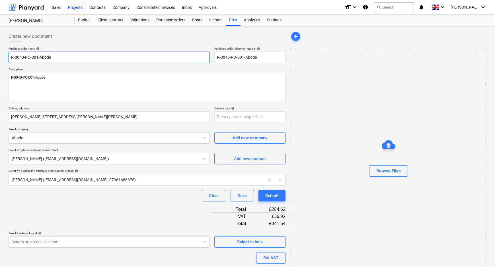
click at [39, 57] on input "R-0040-PO-001-Abode" at bounding box center [109, 57] width 201 height 11
type textarea "x"
type input "R-0040-PO-001-AAbode"
type textarea "x"
type input "R-0040-PO-001-[PERSON_NAME]"
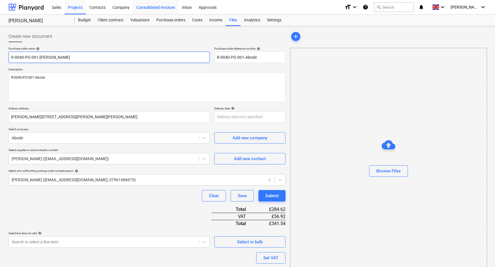
type textarea "x"
type input "R-0040-PO-001-AndAbode"
type textarea "x"
type input "R-0040-PO-001-AndrAbode"
type textarea "x"
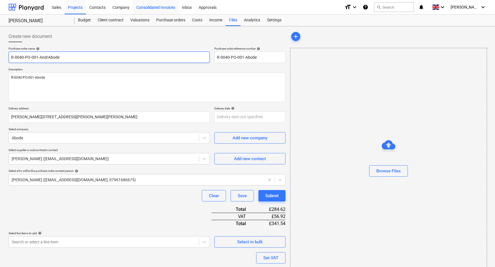
type input "R-0040-PO-001-[PERSON_NAME]"
type textarea "x"
type input "R-0040-PO-001-[PERSON_NAME]"
type textarea "x"
type input "R-0040-PO-001-[PERSON_NAME]"
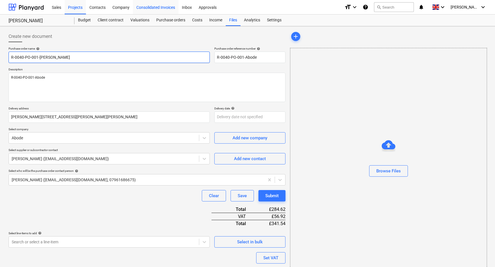
type textarea "x"
type input "R-0040-PO-001-[PERSON_NAME] <Abode"
type textarea "x"
type input "R-0040-PO-001-[PERSON_NAME] <eAbode"
type textarea "x"
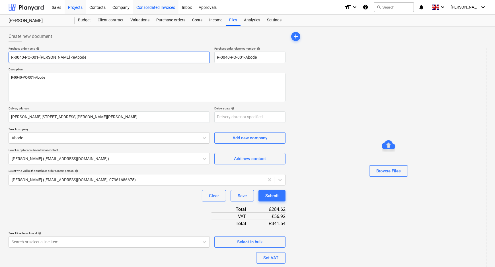
type input "R-0040-PO-001-[PERSON_NAME] <Abode"
type textarea "x"
type input "R-0040-PO-001-[PERSON_NAME]"
type textarea "x"
type input "R-0040-PO-001-[PERSON_NAME]"
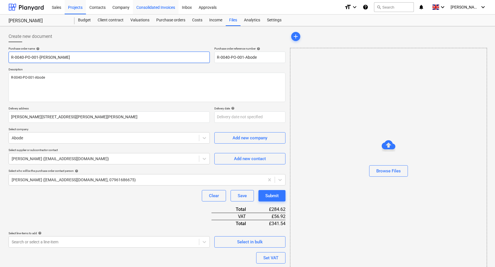
type textarea "x"
type input "R-0040-PO-001-[PERSON_NAME]"
type textarea "x"
type input "R-0040-PO-001-[PERSON_NAME]"
type textarea "x"
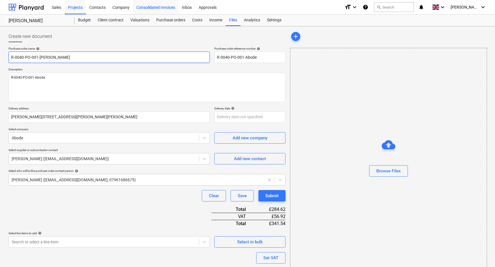
type input "R-0040-PO-001-[PERSON_NAME]"
type textarea "x"
type input "R-0040-PO-001-[PERSON_NAME]"
type textarea "x"
type input "R-0040-PO-001-[PERSON_NAME]"
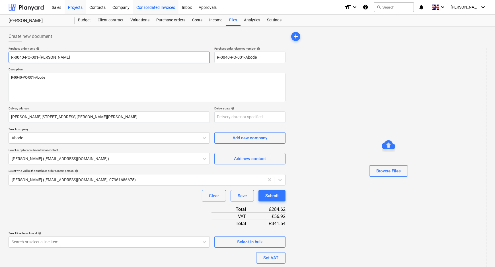
type textarea "x"
type input "R-0040-PO-001-[PERSON_NAME]"
type textarea "x"
type input "R-0040-PO-001-[PERSON_NAME]"
type textarea "x"
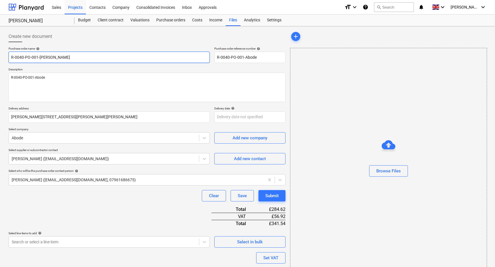
drag, startPoint x: 45, startPoint y: 58, endPoint x: -7, endPoint y: 60, distance: 51.5
click at [0, 60] on html "Sales Projects Contacts Company Consolidated Invoices Inbox Approvals format_si…" at bounding box center [247, 133] width 495 height 267
type input "R-0040-PO-001-[PERSON_NAME]"
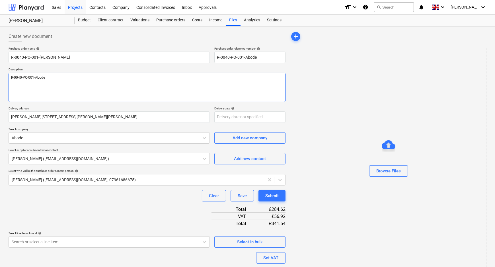
drag, startPoint x: 3, startPoint y: 81, endPoint x: -14, endPoint y: 81, distance: 16.8
click at [0, 81] on html "Sales Projects Contacts Company Consolidated Invoices Inbox Approvals format_si…" at bounding box center [247, 133] width 495 height 267
paste textarea "ndrew [PERSON_NAME]-A"
type textarea "x"
type textarea "R-0040-PO-001-[PERSON_NAME]"
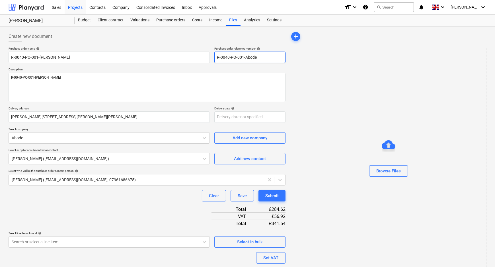
drag, startPoint x: 223, startPoint y: 56, endPoint x: 184, endPoint y: 64, distance: 40.2
click at [193, 57] on div "Purchase order name help R-0040-PO-001-[PERSON_NAME]-Abode Purchase order refer…" at bounding box center [147, 55] width 277 height 16
paste input "ndrew [PERSON_NAME]-A"
type textarea "x"
type input "R-0040-PO-001-[PERSON_NAME]"
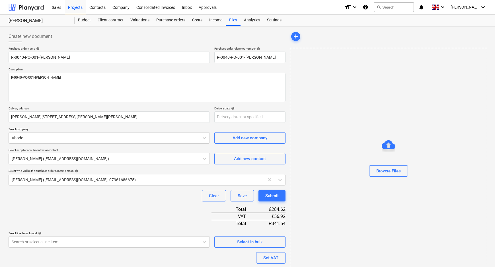
click at [148, 219] on div "Purchase order name help R-0040-PO-001-[PERSON_NAME]-Abode Purchase order refer…" at bounding box center [147, 188] width 277 height 283
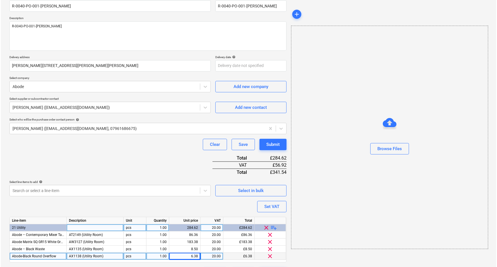
scroll to position [52, 0]
click at [279, 141] on button "Submit" at bounding box center [271, 143] width 27 height 11
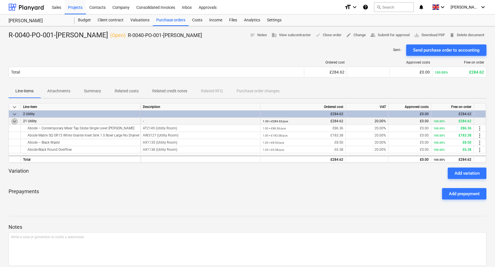
click at [14, 122] on span "keyboard_arrow_down" at bounding box center [14, 121] width 7 height 7
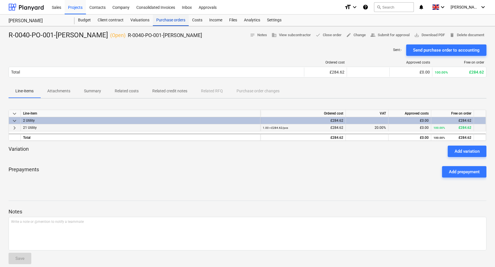
click at [168, 19] on div "Purchase orders" at bounding box center [171, 20] width 36 height 11
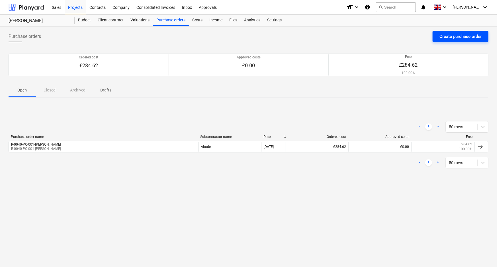
click at [444, 37] on div "Create purchase order" at bounding box center [460, 36] width 42 height 7
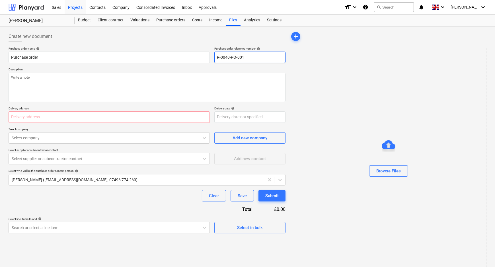
click at [264, 59] on input "R-0040-PO-001" at bounding box center [249, 57] width 71 height 11
drag, startPoint x: 239, startPoint y: 59, endPoint x: 242, endPoint y: 59, distance: 3.1
click at [242, 59] on input "R-0040-PO-001" at bounding box center [249, 57] width 71 height 11
click at [248, 58] on input "R-0040-PO-001" at bounding box center [249, 57] width 71 height 11
type textarea "x"
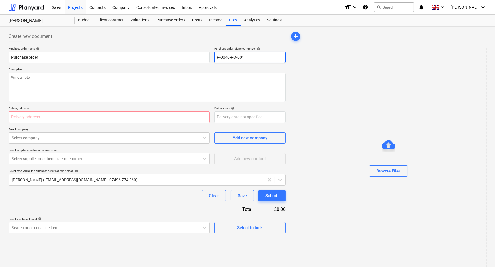
type input "R-0040-PO-00"
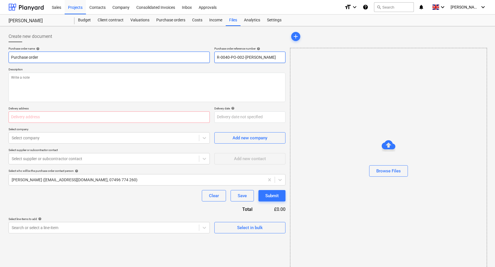
drag, startPoint x: 283, startPoint y: 57, endPoint x: 199, endPoint y: 60, distance: 83.2
click at [199, 60] on div "Purchase order name help Purchase order Purchase order reference number help R-…" at bounding box center [147, 55] width 277 height 16
drag, startPoint x: -2, startPoint y: 60, endPoint x: -6, endPoint y: 60, distance: 4.6
click at [0, 60] on html "Sales Projects Contacts Company Consolidated Invoices Inbox Approvals format_si…" at bounding box center [247, 133] width 495 height 267
paste input "R-0040-PO-002-[PERSON_NAME]"
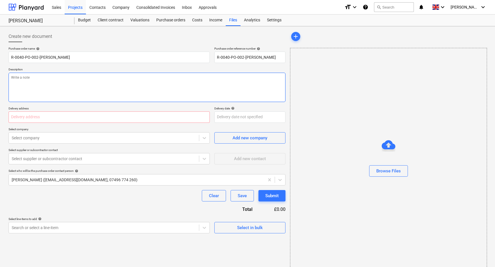
click at [36, 77] on textarea at bounding box center [147, 87] width 277 height 29
paste textarea "R-0040-PO-002-[PERSON_NAME]"
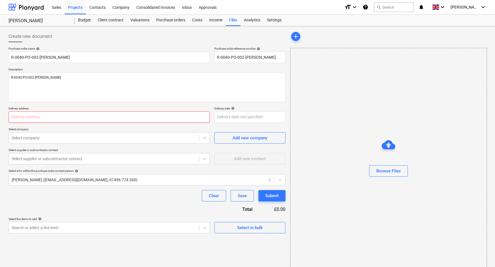
click at [57, 120] on input "text" at bounding box center [109, 116] width 201 height 11
paste input "[PERSON_NAME][STREET_ADDRESS][PERSON_NAME][PERSON_NAME]"
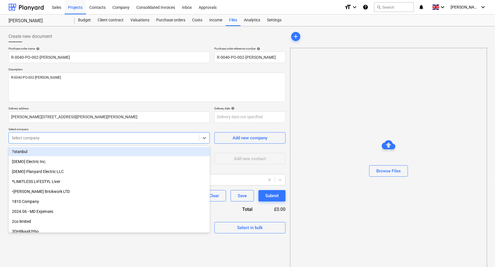
click at [94, 139] on div at bounding box center [104, 138] width 184 height 6
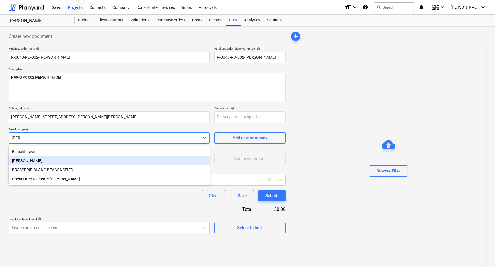
click at [87, 162] on div "[PERSON_NAME]" at bounding box center [109, 160] width 201 height 9
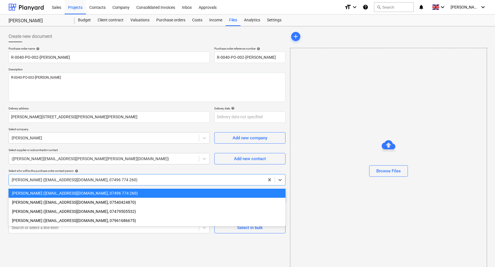
click at [98, 177] on div at bounding box center [137, 180] width 250 height 6
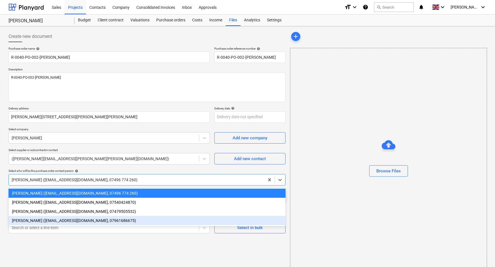
click at [71, 219] on div "[PERSON_NAME] ([EMAIL_ADDRESS][DOMAIN_NAME], 07961686675)" at bounding box center [147, 220] width 277 height 9
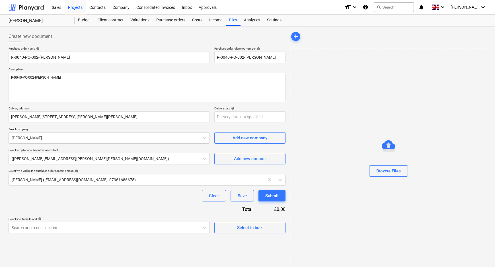
click at [68, 211] on div "Purchase order name help R-0040-PO-002-[PERSON_NAME] Purchase order reference n…" at bounding box center [147, 140] width 277 height 186
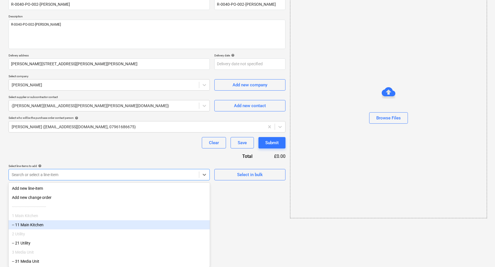
click at [66, 214] on body "Sales Projects Contacts Company Consolidated Invoices Inbox Approvals format_si…" at bounding box center [247, 80] width 495 height 267
click at [64, 225] on div "-- 11 Main Kitchen" at bounding box center [109, 224] width 201 height 9
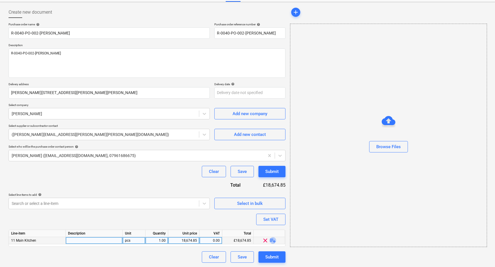
click at [274, 240] on span "playlist_add" at bounding box center [272, 240] width 7 height 7
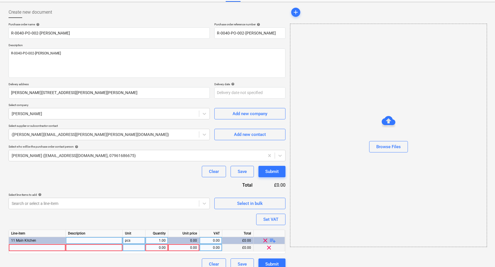
click at [34, 247] on div at bounding box center [37, 247] width 57 height 7
click at [80, 249] on div at bounding box center [94, 247] width 57 height 7
click at [184, 247] on div "0.00" at bounding box center [183, 247] width 26 height 7
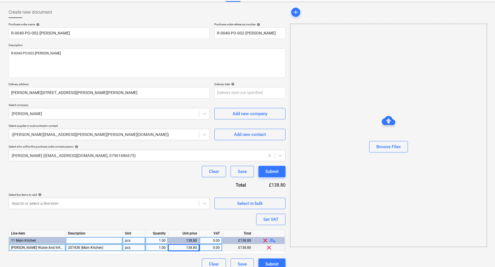
click at [275, 240] on span "playlist_add" at bounding box center [272, 240] width 7 height 7
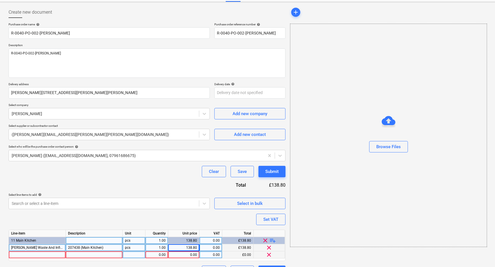
click at [42, 254] on div at bounding box center [37, 254] width 57 height 7
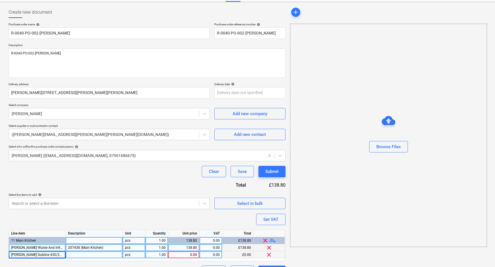
click at [85, 256] on div at bounding box center [94, 254] width 57 height 7
click at [85, 255] on input at bounding box center [94, 254] width 57 height 7
click at [183, 253] on div "0.00" at bounding box center [183, 254] width 26 height 7
click at [193, 211] on div "Purchase order name help R-0040-PO-002-[PERSON_NAME] Purchase order reference n…" at bounding box center [147, 149] width 277 height 254
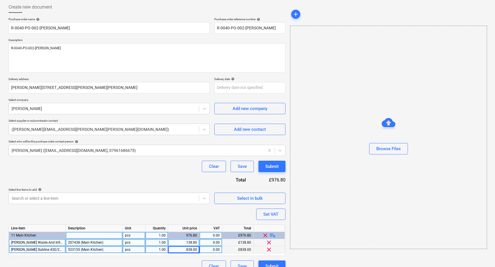
scroll to position [38, 0]
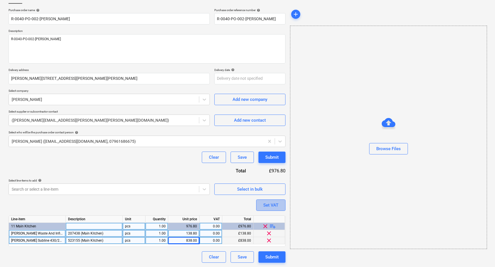
click at [267, 208] on button "Set VAT" at bounding box center [270, 204] width 29 height 11
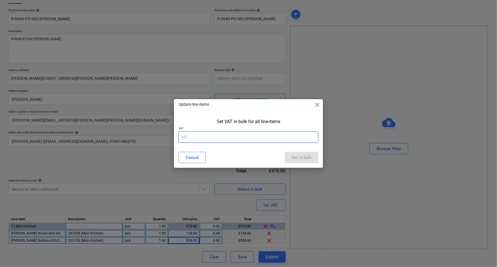
click at [233, 136] on input "text" at bounding box center [248, 136] width 140 height 11
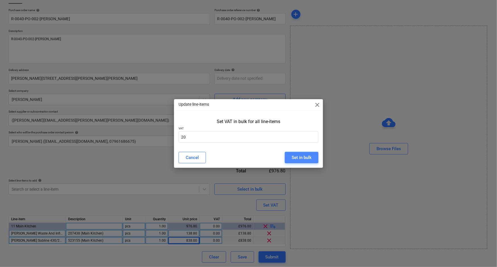
click at [299, 159] on div "Set in bulk" at bounding box center [301, 157] width 20 height 7
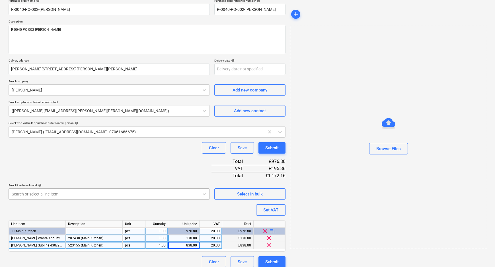
scroll to position [53, 0]
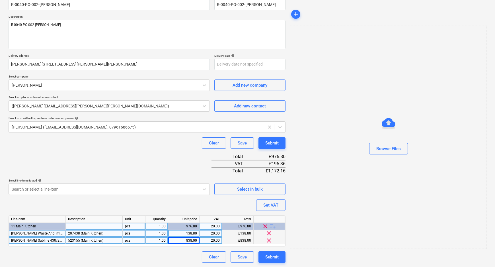
click at [38, 239] on span "[PERSON_NAME] Subline 430/270-u, Silgranit, White, W/o Pop-up Waste, Main Bowl …" at bounding box center [78, 240] width 134 height 4
click at [46, 239] on input "[PERSON_NAME] Subline 430/270-u, Silgranit, White, W/o Pop-up Waste, Main Bowl …" at bounding box center [37, 240] width 57 height 7
drag, startPoint x: 49, startPoint y: 239, endPoint x: 31, endPoint y: 242, distance: 17.9
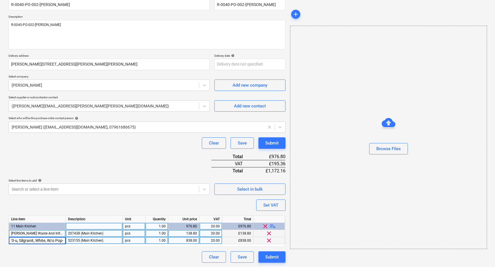
click at [31, 242] on input "[PERSON_NAME] Subline 430/270-u, Silgranit, White, W/o Pop-up Waste, Main Bowl …" at bounding box center [37, 240] width 57 height 7
click at [44, 206] on div "Purchase order name help R-0040-PO-002-[PERSON_NAME] Purchase order reference n…" at bounding box center [147, 128] width 277 height 268
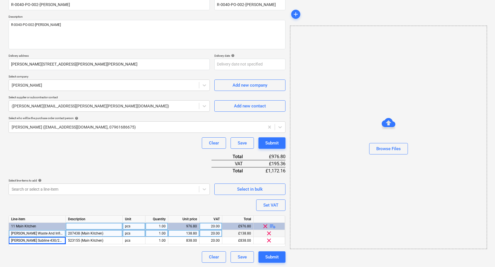
click at [189, 203] on div "Purchase order name help R-0040-PO-002-[PERSON_NAME] Purchase order reference n…" at bounding box center [147, 128] width 277 height 268
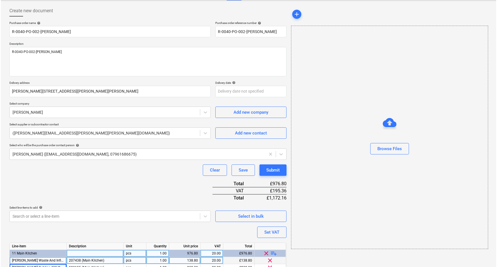
scroll to position [53, 0]
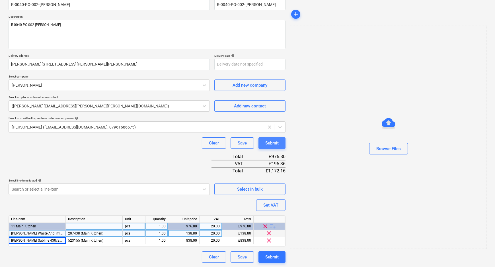
click at [269, 143] on div "Submit" at bounding box center [271, 142] width 13 height 7
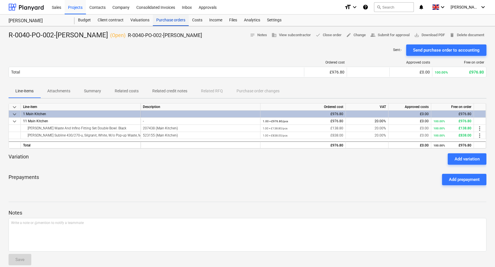
click at [174, 19] on div "Purchase orders" at bounding box center [171, 20] width 36 height 11
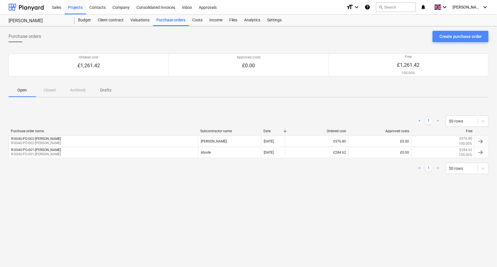
click at [445, 40] on button "Create purchase order" at bounding box center [460, 36] width 56 height 11
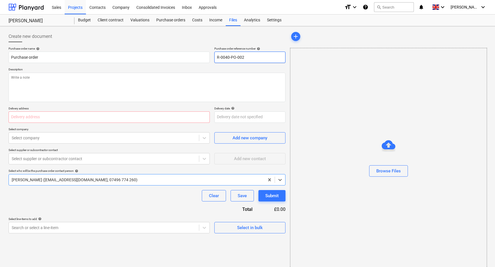
click at [260, 58] on input "R-0040-PO-002" at bounding box center [249, 57] width 71 height 11
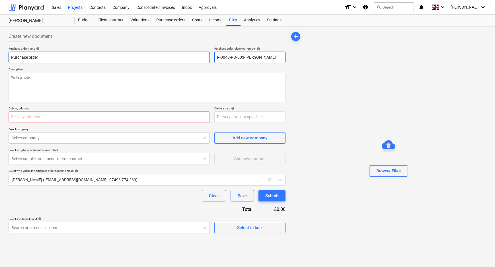
drag, startPoint x: 284, startPoint y: 57, endPoint x: 177, endPoint y: 60, distance: 107.3
click at [177, 60] on div "Purchase order name help Purchase order Purchase order reference number help R-…" at bounding box center [147, 55] width 277 height 16
drag, startPoint x: 15, startPoint y: 61, endPoint x: -11, endPoint y: 61, distance: 26.8
click at [0, 61] on html "Sales Projects Contacts Company Consolidated Invoices Inbox Approvals format_si…" at bounding box center [247, 133] width 495 height 267
paste input "R-0040-PO-003-[PERSON_NAME]"
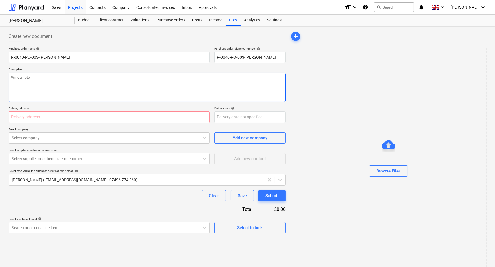
click at [73, 85] on textarea at bounding box center [147, 87] width 277 height 29
paste textarea "R-0040-PO-003-[PERSON_NAME]"
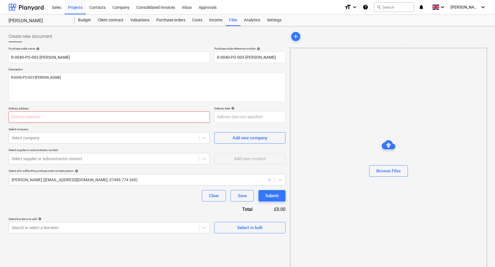
click at [81, 114] on input "text" at bounding box center [109, 116] width 201 height 11
paste input "[PERSON_NAME][STREET_ADDRESS][PERSON_NAME][PERSON_NAME]"
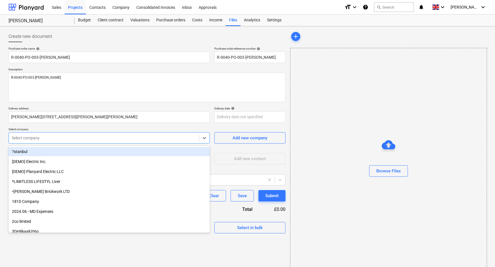
click at [105, 136] on div at bounding box center [104, 138] width 184 height 6
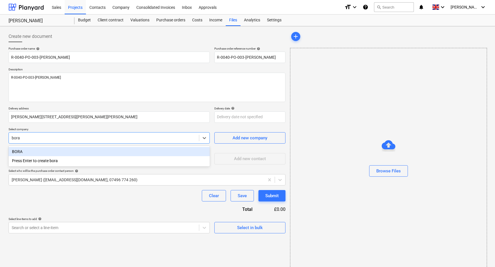
click at [102, 153] on div "BORA" at bounding box center [109, 151] width 201 height 9
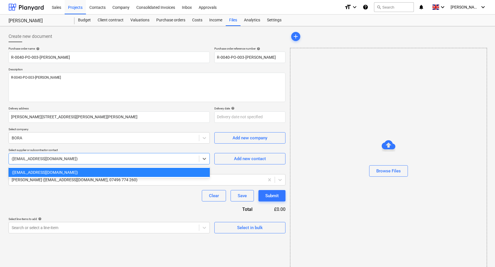
click at [102, 160] on div at bounding box center [104, 159] width 184 height 6
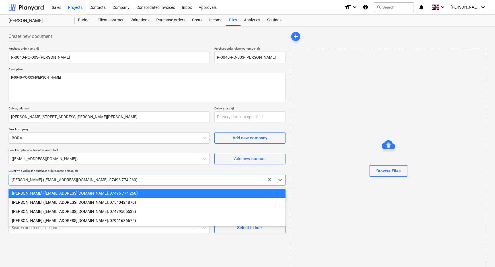
drag, startPoint x: 99, startPoint y: 179, endPoint x: 69, endPoint y: 202, distance: 37.7
click at [99, 179] on div at bounding box center [137, 180] width 250 height 6
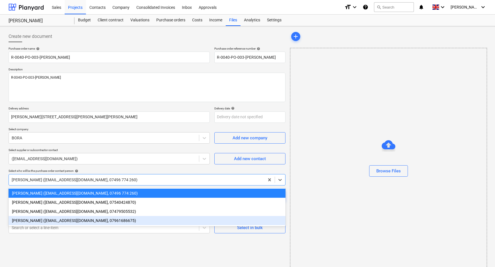
click at [67, 221] on div "[PERSON_NAME] ([EMAIL_ADDRESS][DOMAIN_NAME], 07961686675)" at bounding box center [147, 220] width 277 height 9
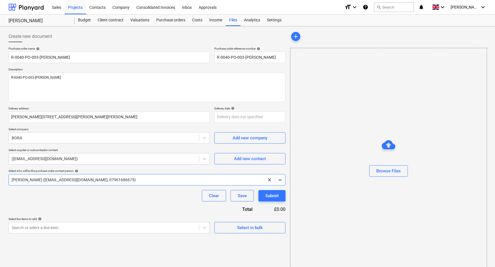
drag, startPoint x: 77, startPoint y: 213, endPoint x: 69, endPoint y: 213, distance: 8.5
click at [77, 213] on div "Purchase order name help R-0040-PO-003-[PERSON_NAME]-Bora Purchase order refere…" at bounding box center [147, 140] width 277 height 186
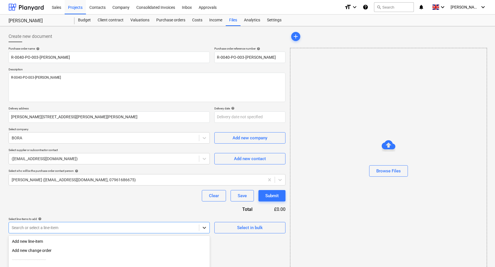
click at [203, 225] on body "Sales Projects Contacts Company Consolidated Invoices Inbox Approvals format_si…" at bounding box center [247, 133] width 495 height 267
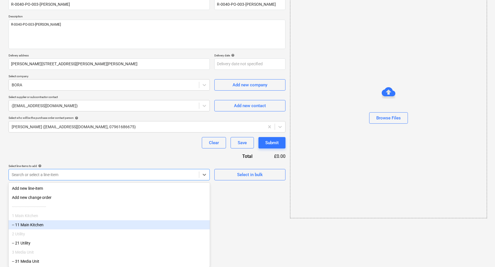
click at [64, 224] on div "-- 11 Main Kitchen" at bounding box center [109, 224] width 201 height 9
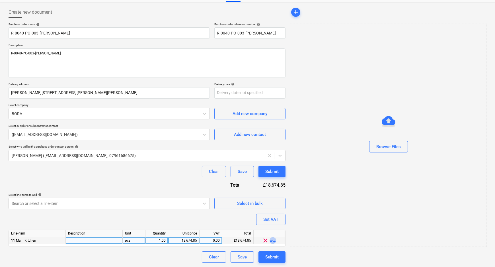
click at [274, 240] on span "playlist_add" at bounding box center [272, 240] width 7 height 7
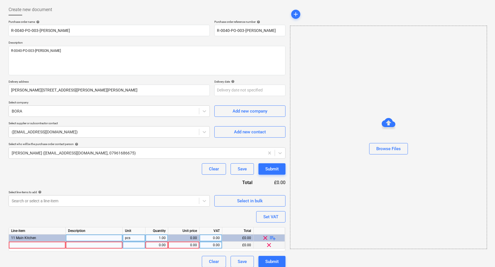
scroll to position [31, 0]
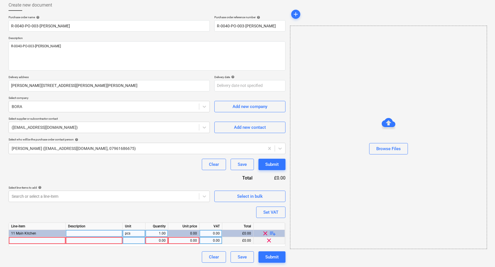
click at [42, 240] on div at bounding box center [37, 240] width 57 height 7
click at [48, 239] on div at bounding box center [37, 240] width 57 height 7
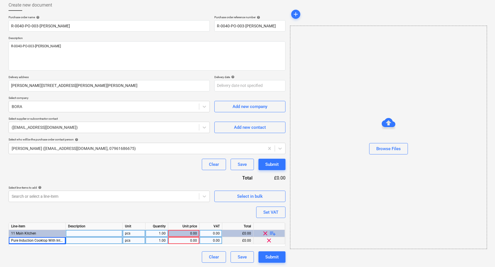
click at [77, 240] on div at bounding box center [94, 240] width 57 height 7
click at [193, 240] on div "0.00" at bounding box center [183, 240] width 26 height 7
click at [186, 256] on div "Clear Save Submit" at bounding box center [147, 256] width 277 height 11
click at [27, 241] on span "Pure Induction Cooktop With Integrated Cooktop Extractor - Recirculation" at bounding box center [67, 240] width 112 height 4
click at [51, 239] on input "Pure Induction Cooktop With Integrated Cooktop Extractor - Recirculation" at bounding box center [37, 240] width 57 height 7
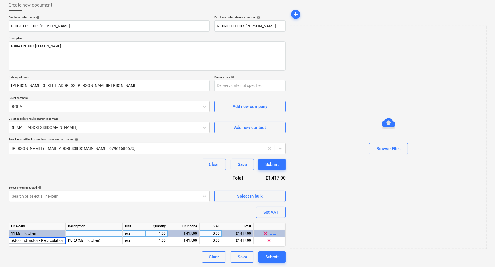
scroll to position [0, 0]
drag, startPoint x: 40, startPoint y: 239, endPoint x: 1, endPoint y: 240, distance: 39.0
click at [0, 235] on html "Sales Projects Contacts Company Consolidated Invoices Inbox Approvals format_si…" at bounding box center [247, 102] width 495 height 267
click at [11, 240] on input "Pure Induction Cooktop With Integrated Cooktop Extractor - Recirculation" at bounding box center [37, 240] width 57 height 7
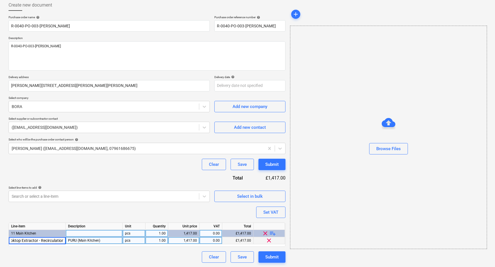
drag, startPoint x: 11, startPoint y: 240, endPoint x: 91, endPoint y: 243, distance: 80.6
click at [0, 0] on div "Pure Induction Cooktop With Integrated Cooktop Extractor - Recirculation PURU (…" at bounding box center [0, 0] width 0 height 0
click at [123, 260] on div "Clear Save Submit" at bounding box center [147, 256] width 277 height 11
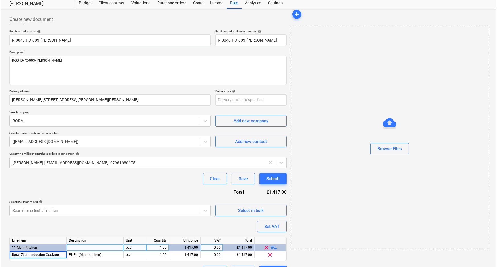
scroll to position [31, 0]
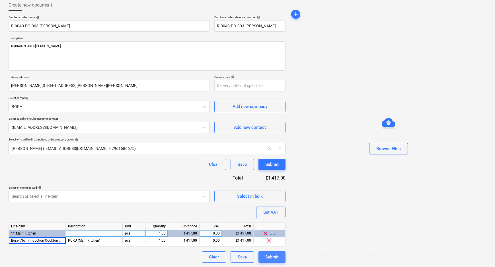
click at [271, 254] on div "Submit" at bounding box center [271, 256] width 13 height 7
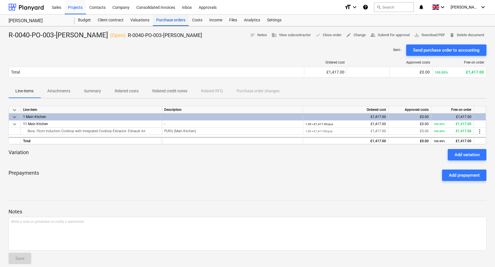
click at [179, 20] on div "Purchase orders" at bounding box center [171, 20] width 36 height 11
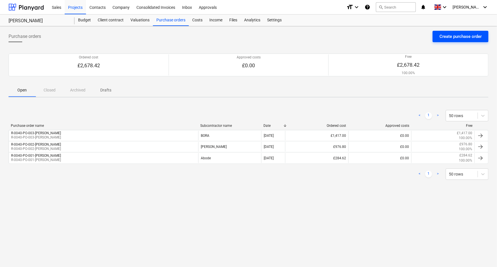
click at [445, 35] on div "Create purchase order" at bounding box center [460, 36] width 42 height 7
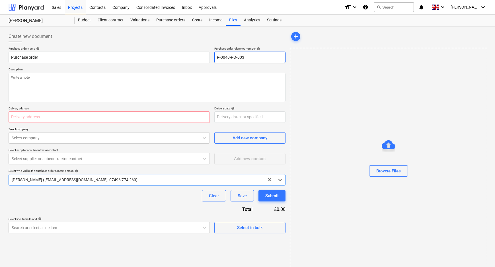
click at [246, 61] on input "R-0040-PO-003" at bounding box center [249, 57] width 71 height 11
click at [93, 119] on input "text" at bounding box center [109, 116] width 201 height 11
paste input "[PERSON_NAME][STREET_ADDRESS][PERSON_NAME][PERSON_NAME]"
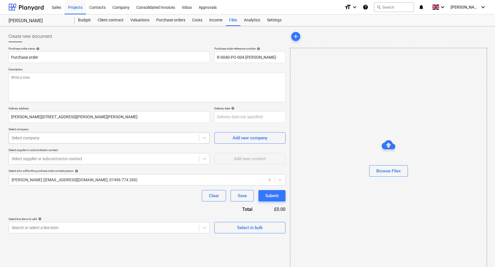
click at [124, 139] on div at bounding box center [104, 138] width 184 height 6
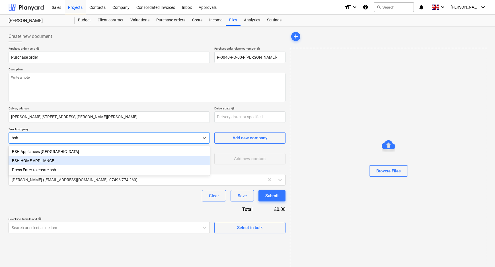
click at [108, 162] on div "BSH HOME APPLIANCE" at bounding box center [109, 160] width 201 height 9
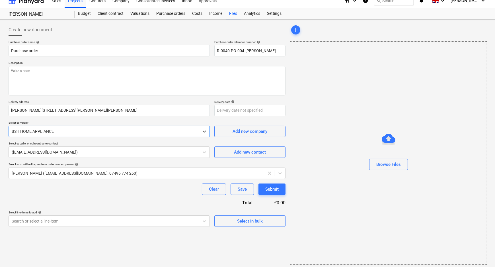
scroll to position [9, 0]
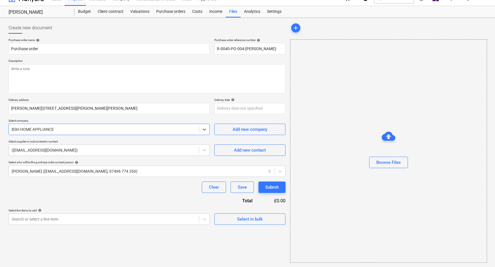
click at [126, 191] on div "Clear Save Submit" at bounding box center [147, 186] width 277 height 11
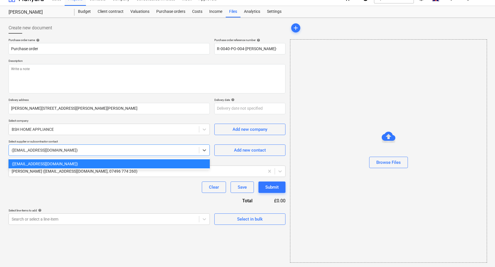
click at [126, 150] on div at bounding box center [104, 150] width 184 height 6
click at [119, 190] on div "Clear Save Submit" at bounding box center [147, 186] width 277 height 11
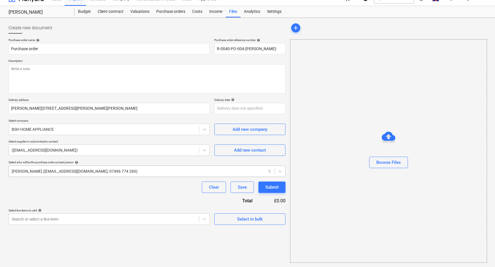
click at [114, 171] on div at bounding box center [137, 171] width 250 height 6
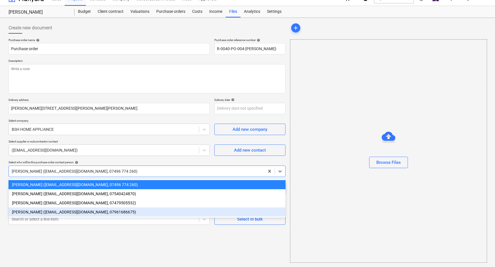
click at [75, 212] on div "[PERSON_NAME] ([EMAIL_ADDRESS][DOMAIN_NAME], 07961686675)" at bounding box center [147, 211] width 277 height 9
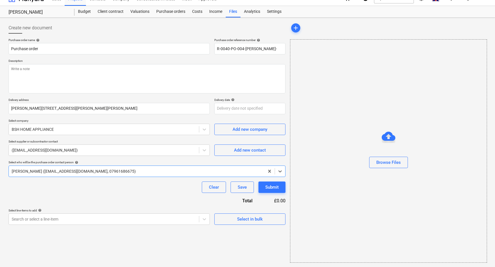
click at [77, 197] on div "Purchase order name help Purchase order Purchase order reference number help R-…" at bounding box center [147, 131] width 277 height 186
click at [140, 195] on div "Purchase order name help Purchase order Purchase order reference number help R-…" at bounding box center [147, 131] width 277 height 186
click at [277, 49] on input "R-0040-PO-004-[PERSON_NAME]-" at bounding box center [249, 48] width 71 height 11
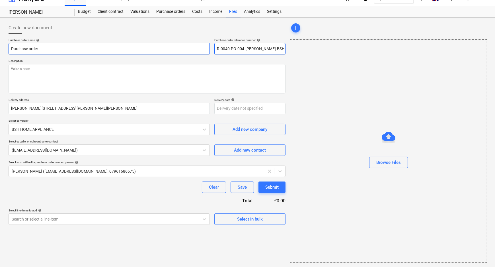
drag, startPoint x: 279, startPoint y: 49, endPoint x: 199, endPoint y: 53, distance: 80.1
click at [199, 53] on div "Purchase order name help Purchase order Purchase order reference number help R-…" at bounding box center [147, 46] width 277 height 16
drag, startPoint x: 45, startPoint y: 51, endPoint x: -1, endPoint y: 51, distance: 46.7
click at [0, 51] on html "Sales Projects Contacts Company Consolidated Invoices Inbox Approvals format_si…" at bounding box center [247, 124] width 495 height 267
paste input "R-0040-PO-004-[PERSON_NAME]-BSH"
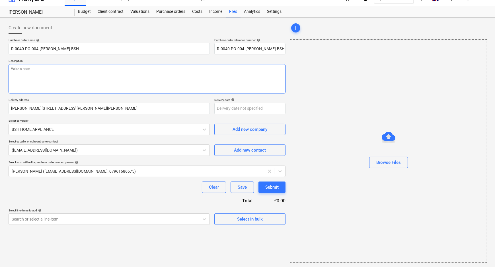
click at [47, 77] on textarea at bounding box center [147, 78] width 277 height 29
paste textarea "R-0040-PO-004-[PERSON_NAME]-BSH"
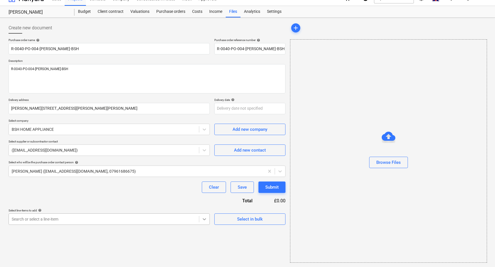
click at [208, 218] on body "Sales Projects Contacts Company Consolidated Invoices Inbox Approvals format_si…" at bounding box center [247, 124] width 495 height 267
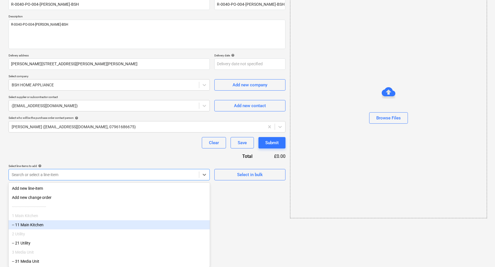
click at [92, 225] on div "-- 11 Main Kitchen" at bounding box center [109, 224] width 201 height 9
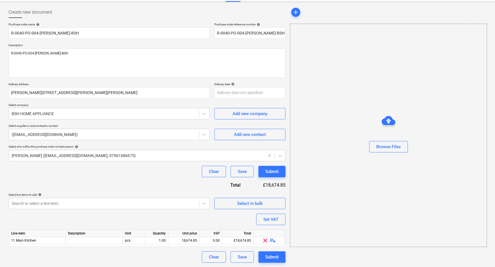
click at [288, 239] on div "add Browse Files" at bounding box center [388, 134] width 201 height 260
click at [273, 241] on span "playlist_add" at bounding box center [272, 240] width 7 height 7
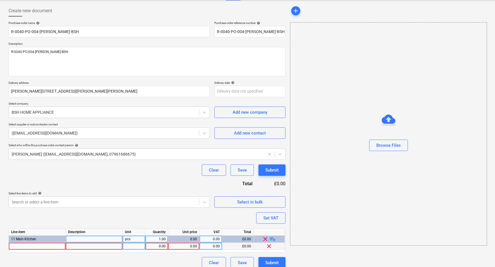
scroll to position [31, 0]
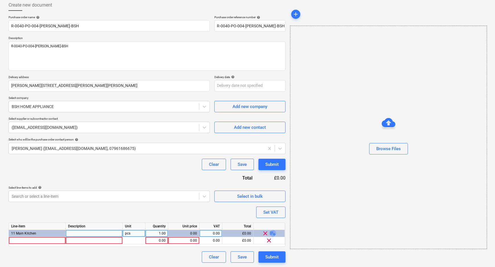
click at [274, 233] on span "playlist_add" at bounding box center [272, 233] width 7 height 7
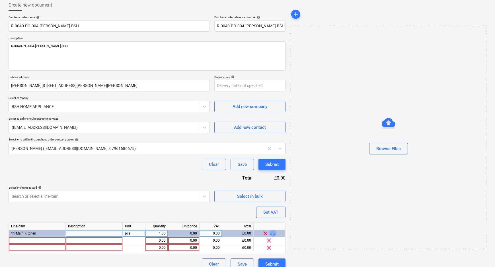
click at [274, 233] on span "playlist_add" at bounding box center [272, 233] width 7 height 7
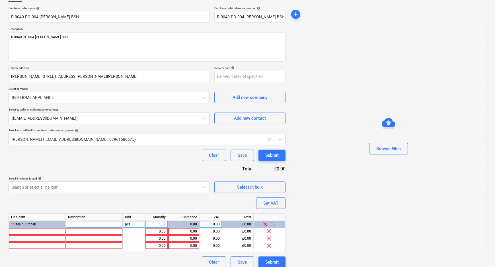
scroll to position [46, 0]
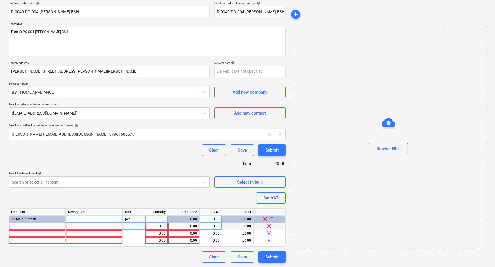
click at [55, 227] on div at bounding box center [37, 226] width 57 height 7
click at [73, 226] on div at bounding box center [94, 226] width 57 height 7
click at [76, 228] on input "CMA583MS0B" at bounding box center [94, 226] width 57 height 7
click at [102, 227] on input "CMA583MS0B" at bounding box center [94, 226] width 57 height 7
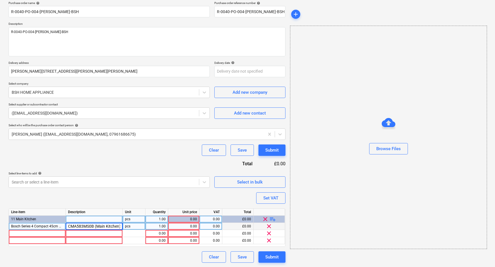
scroll to position [0, 0]
click at [50, 233] on div at bounding box center [37, 233] width 57 height 7
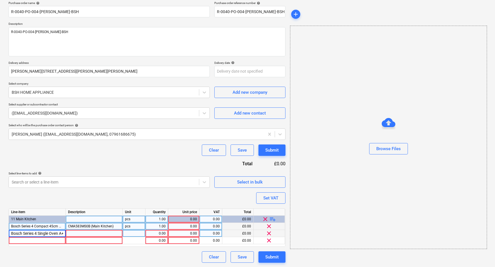
scroll to position [0, 26]
click at [83, 236] on div at bounding box center [94, 233] width 57 height 7
click at [73, 233] on input "HQA534BS3B" at bounding box center [94, 233] width 57 height 7
click at [116, 233] on input "HQA534BS3B" at bounding box center [94, 233] width 57 height 7
drag, startPoint x: 106, startPoint y: 227, endPoint x: 85, endPoint y: 226, distance: 21.4
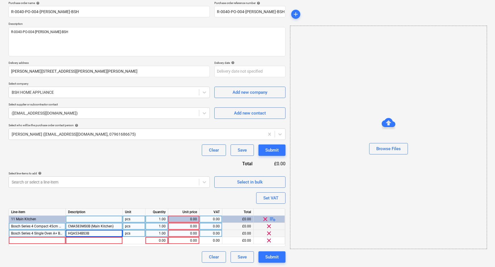
click at [85, 226] on div "CMA583MS0B (Main Kitchen)" at bounding box center [94, 226] width 57 height 7
click at [120, 227] on input "CMA583MS0B (Main Kitchen)" at bounding box center [94, 226] width 57 height 7
drag, startPoint x: 121, startPoint y: 227, endPoint x: 94, endPoint y: 226, distance: 26.8
click at [94, 226] on input "CMA583MS0B (Main Kitchen)" at bounding box center [94, 226] width 57 height 7
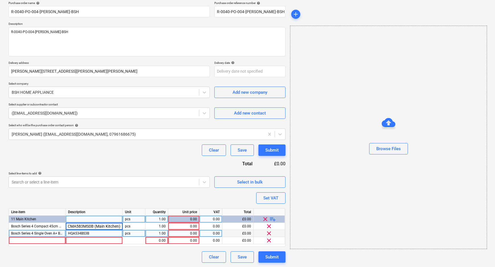
drag, startPoint x: 94, startPoint y: 234, endPoint x: 97, endPoint y: 235, distance: 3.6
click at [97, 235] on div "HQA534BS3B" at bounding box center [94, 233] width 57 height 7
click at [102, 235] on input "HQA534BS3B" at bounding box center [94, 233] width 57 height 7
click at [45, 241] on div at bounding box center [37, 240] width 57 height 7
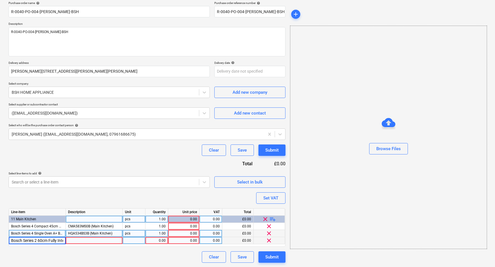
scroll to position [0, 50]
click at [85, 240] on div at bounding box center [94, 240] width 57 height 7
click at [274, 219] on span "playlist_add" at bounding box center [272, 218] width 7 height 7
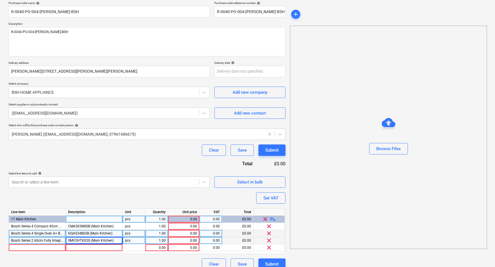
click at [274, 218] on span "playlist_add" at bounding box center [272, 218] width 7 height 7
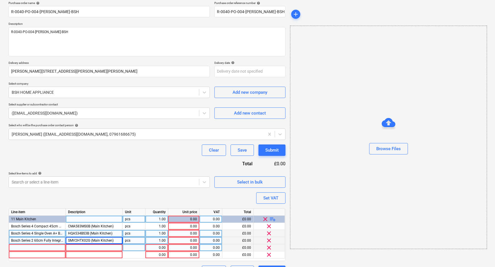
click at [34, 245] on div at bounding box center [37, 247] width 57 height 7
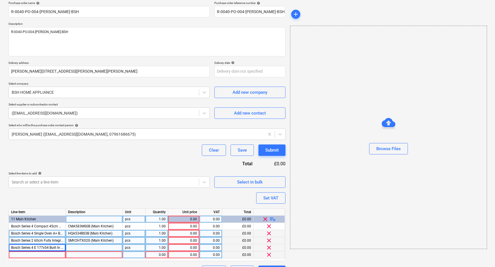
click at [40, 252] on div at bounding box center [37, 254] width 57 height 7
click at [40, 255] on input at bounding box center [37, 254] width 57 height 7
drag, startPoint x: 23, startPoint y: 254, endPoint x: -42, endPoint y: 232, distance: 67.9
click at [0, 221] on html "Sales Projects Contacts Company Consolidated Invoices Inbox Approvals format_si…" at bounding box center [247, 87] width 495 height 267
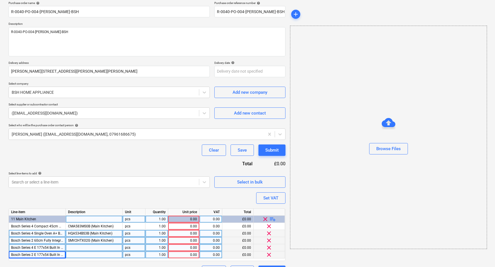
click at [108, 246] on div at bounding box center [94, 247] width 57 height 7
click at [74, 248] on input "GIN81VEE0G" at bounding box center [94, 247] width 57 height 7
click at [98, 254] on div at bounding box center [94, 254] width 57 height 7
click at [119, 239] on div "SMV2HTX02G (Main Kitchen)" at bounding box center [94, 240] width 57 height 7
click at [118, 240] on input "SMV2HTX02G (Main Kitchen)" at bounding box center [94, 240] width 57 height 7
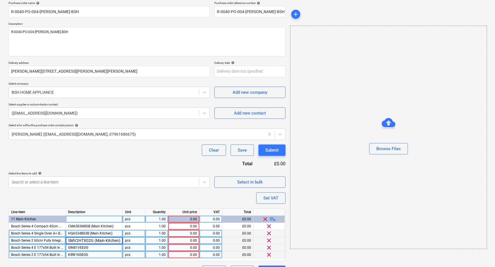
drag, startPoint x: 120, startPoint y: 240, endPoint x: 94, endPoint y: 240, distance: 25.9
click at [94, 240] on input "SMV2HTX02G (Main Kitchen)" at bounding box center [94, 240] width 57 height 7
click at [100, 247] on div "GIN81VEE0G" at bounding box center [94, 247] width 57 height 7
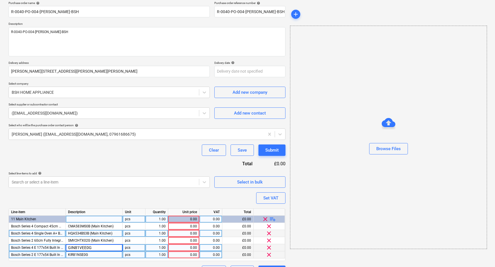
click at [104, 248] on input "GIN81VEE0G" at bounding box center [94, 247] width 57 height 7
click at [105, 256] on div "KIR81NSE0G" at bounding box center [94, 254] width 57 height 7
click at [108, 254] on input "KIR81NSE0G" at bounding box center [94, 254] width 57 height 7
click at [268, 202] on button "Set VAT" at bounding box center [270, 197] width 29 height 11
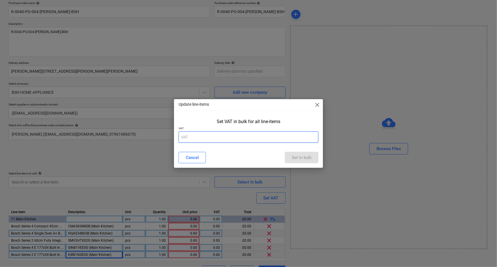
click at [215, 137] on input "text" at bounding box center [248, 136] width 140 height 11
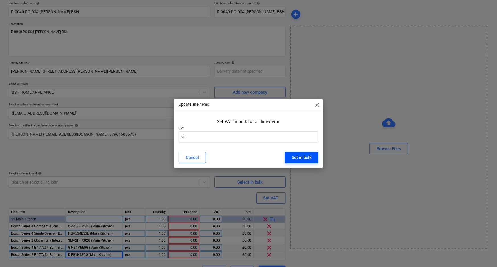
click at [300, 157] on div "Set in bulk" at bounding box center [301, 157] width 20 height 7
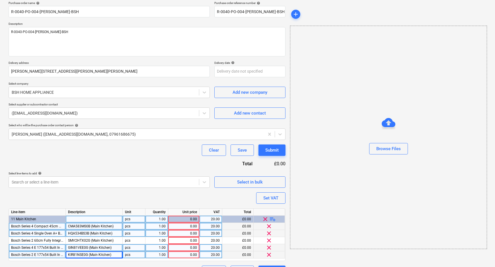
click at [182, 224] on div "0.00" at bounding box center [183, 226] width 26 height 7
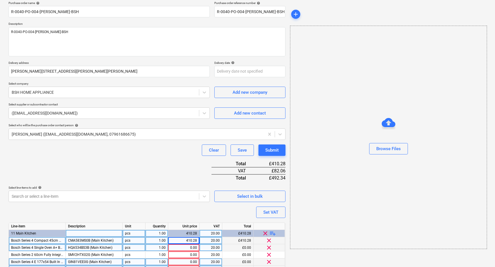
click at [192, 234] on div "Line-item Description Unit Quantity Unit price VAT Total 11 Main Kitchen pcs 1.…" at bounding box center [147, 248] width 277 height 53
click at [191, 247] on div "0.00" at bounding box center [183, 247] width 26 height 7
drag, startPoint x: 191, startPoint y: 246, endPoint x: 202, endPoint y: 248, distance: 10.6
click at [0, 0] on div "Bosch Series 4 Single Oven A+ Brushed Stee HQA534BS3B (Main Kitchen) pcs 1.00 3…" at bounding box center [0, 0] width 0 height 0
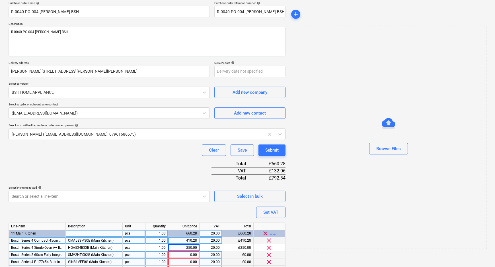
click at [196, 255] on div "0.00" at bounding box center [183, 254] width 26 height 7
click at [195, 262] on div "0.00" at bounding box center [183, 261] width 26 height 7
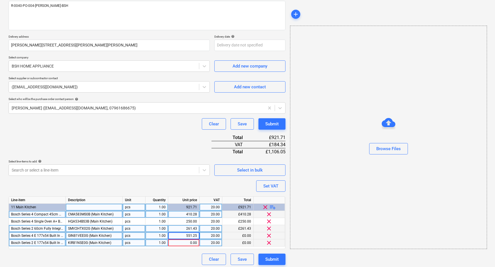
scroll to position [74, 0]
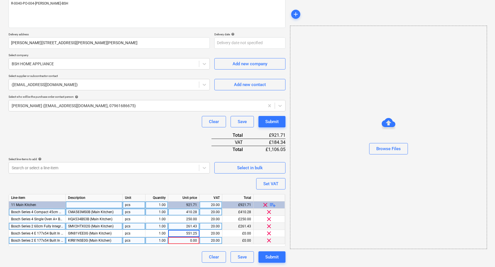
click at [190, 239] on div "0.00" at bounding box center [183, 240] width 26 height 7
click at [198, 181] on div "Purchase order name help R-0040-PO-004-[PERSON_NAME]-BSH Purchase order referen…" at bounding box center [147, 118] width 277 height 290
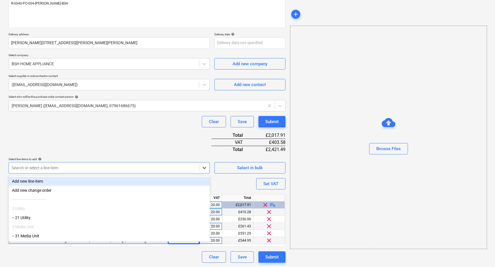
click at [202, 169] on icon at bounding box center [204, 168] width 6 height 6
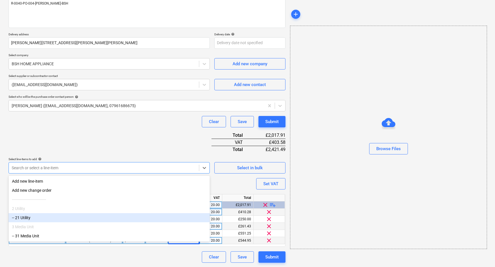
click at [53, 219] on div "-- 21 Utility" at bounding box center [109, 217] width 201 height 9
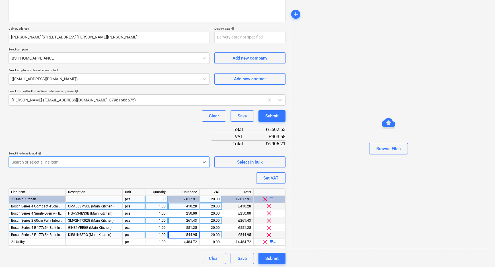
scroll to position [81, 0]
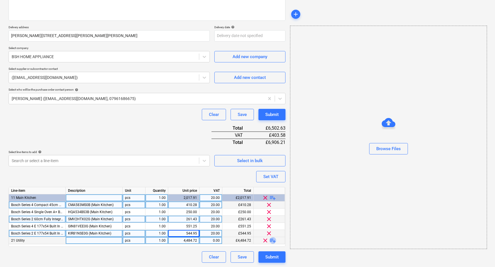
click at [273, 240] on span "playlist_add" at bounding box center [272, 240] width 7 height 7
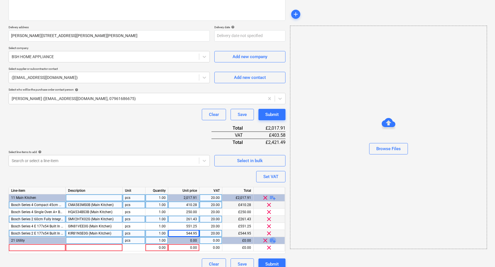
click at [273, 240] on span "playlist_add" at bounding box center [272, 240] width 7 height 7
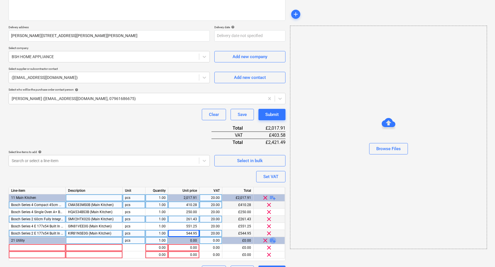
click at [273, 240] on span "playlist_add" at bounding box center [272, 240] width 7 height 7
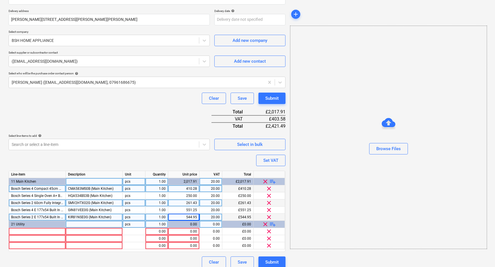
scroll to position [102, 0]
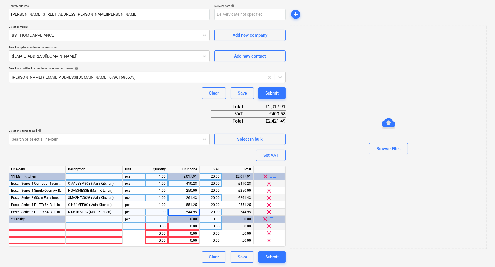
click at [41, 224] on div at bounding box center [37, 226] width 57 height 7
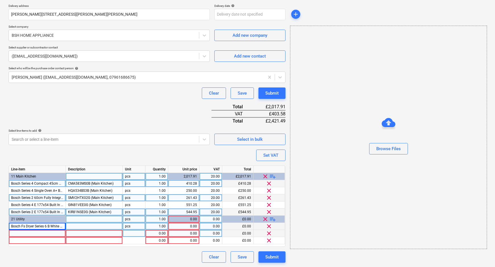
click at [28, 234] on div at bounding box center [37, 233] width 57 height 7
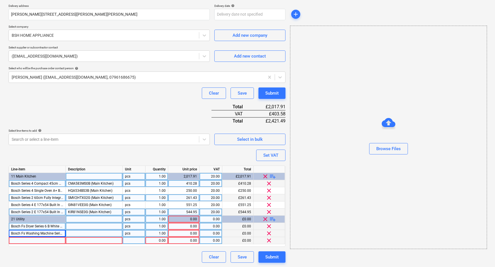
click at [24, 241] on div at bounding box center [37, 240] width 57 height 7
click at [79, 227] on div at bounding box center [94, 226] width 57 height 7
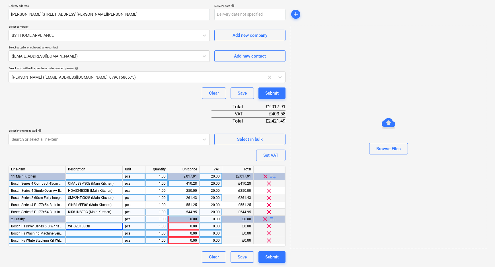
click at [87, 232] on div at bounding box center [94, 233] width 57 height 7
click at [92, 241] on div at bounding box center [94, 240] width 57 height 7
click at [102, 226] on div "WPG23108GB" at bounding box center [94, 226] width 57 height 7
click at [108, 225] on input "WPG23108GB" at bounding box center [94, 226] width 57 height 7
drag, startPoint x: 109, startPoint y: 225, endPoint x: 94, endPoint y: 225, distance: 14.8
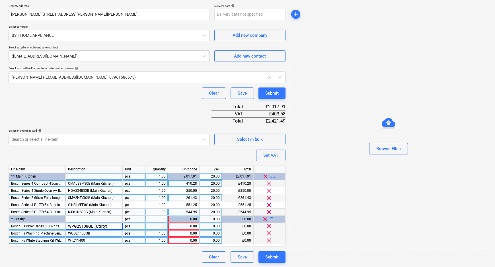
click at [94, 225] on input "WPG23108GB (Utility)" at bounding box center [94, 226] width 57 height 7
click at [101, 233] on div "WGG24400GB" at bounding box center [94, 233] width 57 height 7
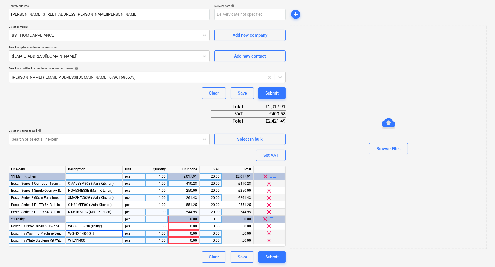
click at [107, 234] on input "WGG24400GB" at bounding box center [94, 233] width 57 height 7
click at [106, 239] on div "WTZ11400" at bounding box center [94, 240] width 57 height 7
click at [107, 240] on input "WTZ11400" at bounding box center [94, 240] width 57 height 7
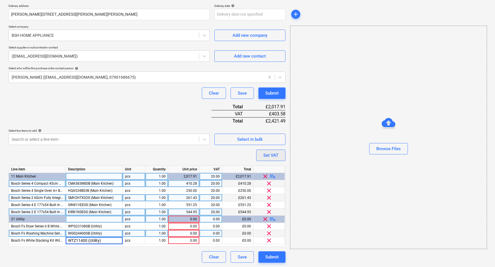
click at [266, 156] on div "Set VAT" at bounding box center [270, 154] width 15 height 7
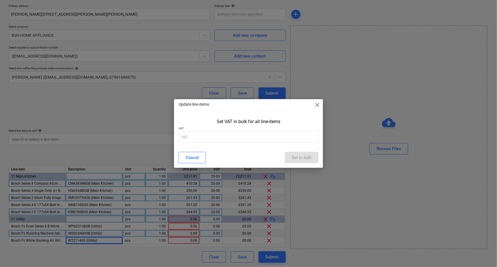
click at [207, 144] on div "Set VAT in bulk for all line-items VAT" at bounding box center [248, 131] width 149 height 31
click at [207, 140] on input "text" at bounding box center [248, 136] width 140 height 11
click at [294, 157] on div "Set in bulk" at bounding box center [301, 157] width 20 height 7
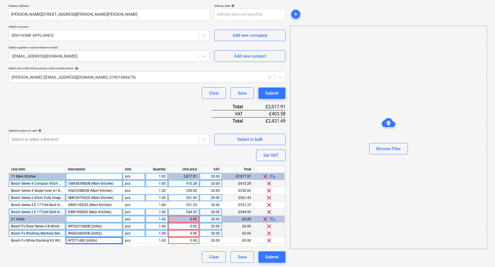
click at [187, 224] on div "0.00" at bounding box center [183, 226] width 26 height 7
click at [188, 234] on div "0.00" at bounding box center [183, 233] width 26 height 7
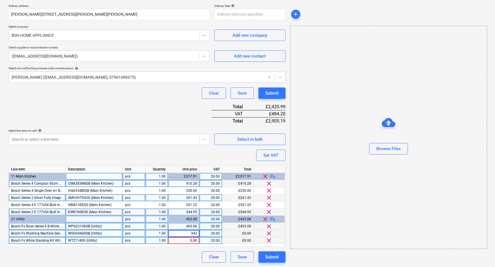
click at [189, 242] on div "0.00" at bounding box center [183, 240] width 26 height 7
click at [165, 254] on div "Clear Save Submit" at bounding box center [147, 256] width 277 height 11
click at [273, 256] on div "Submit" at bounding box center [271, 256] width 13 height 7
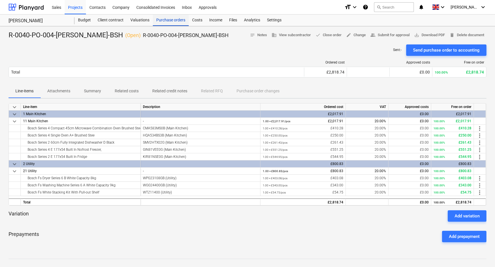
click at [171, 21] on div "Purchase orders" at bounding box center [171, 20] width 36 height 11
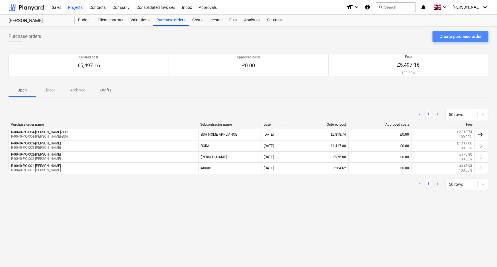
click at [472, 34] on div "Create purchase order" at bounding box center [460, 36] width 42 height 7
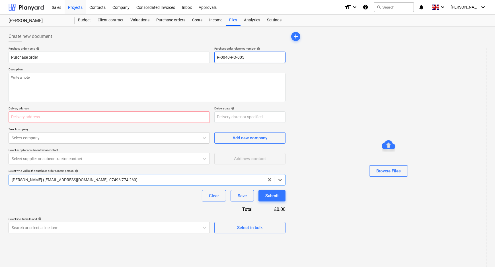
click at [246, 57] on input "R-0040-PO-005" at bounding box center [249, 57] width 71 height 11
drag, startPoint x: 247, startPoint y: 58, endPoint x: 242, endPoint y: 58, distance: 4.8
click at [242, 58] on input "R-0040-PO-005" at bounding box center [249, 57] width 71 height 11
click at [275, 56] on input "R-0040-PO-006-[PERSON_NAME]" at bounding box center [249, 57] width 71 height 11
drag, startPoint x: 285, startPoint y: 57, endPoint x: 212, endPoint y: 58, distance: 72.9
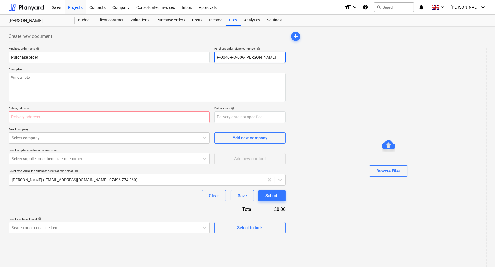
click at [212, 58] on div "Purchase order name help Purchase order Purchase order reference number help R-…" at bounding box center [147, 55] width 277 height 16
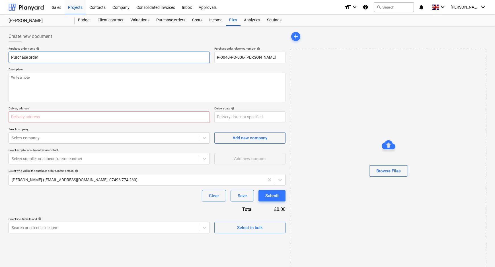
drag, startPoint x: 44, startPoint y: 56, endPoint x: -11, endPoint y: 61, distance: 56.0
click at [0, 61] on html "Sales Projects Contacts Company Consolidated Invoices Inbox Approvals format_si…" at bounding box center [247, 133] width 495 height 267
paste input "R-0040-PO-006-[PERSON_NAME]"
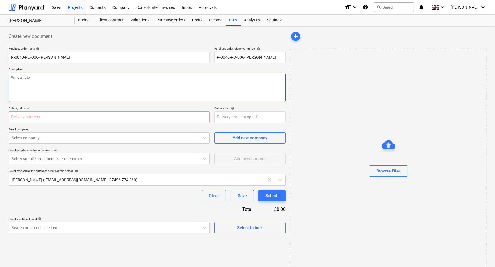
click at [55, 96] on textarea at bounding box center [147, 87] width 277 height 29
paste textarea "R-0040-PO-006-[PERSON_NAME]"
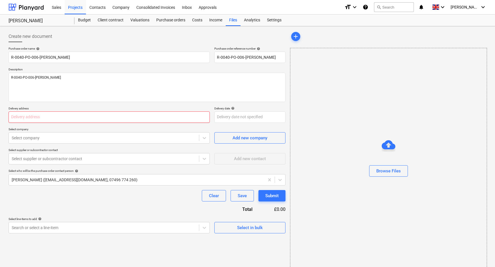
click at [45, 118] on input "text" at bounding box center [109, 116] width 201 height 11
paste input "[PERSON_NAME][STREET_ADDRESS][PERSON_NAME][PERSON_NAME]"
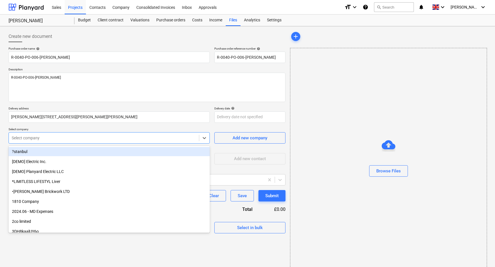
click at [82, 134] on div "Select company" at bounding box center [109, 137] width 201 height 11
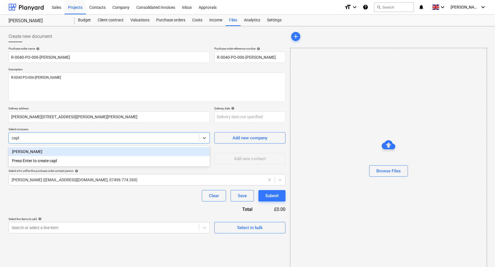
click at [83, 151] on div "[PERSON_NAME]" at bounding box center [109, 151] width 201 height 9
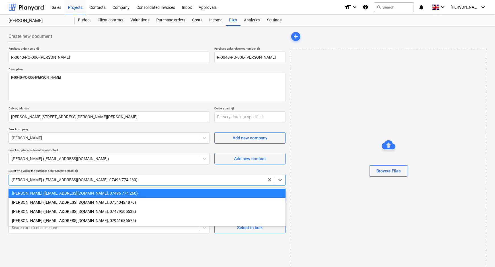
click at [90, 179] on div at bounding box center [137, 180] width 250 height 6
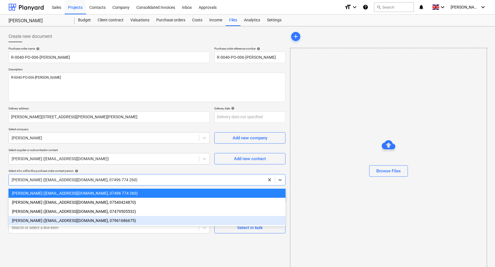
click at [86, 221] on div "[PERSON_NAME] ([EMAIL_ADDRESS][DOMAIN_NAME], 07961686675)" at bounding box center [147, 220] width 277 height 9
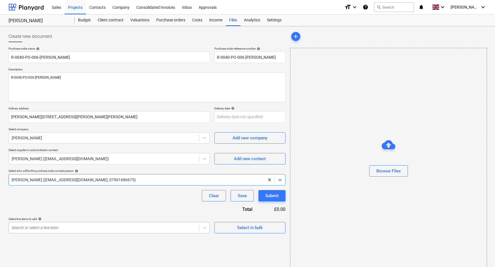
click at [90, 225] on body "Sales Projects Contacts Company Consolidated Invoices Inbox Approvals format_si…" at bounding box center [247, 133] width 495 height 267
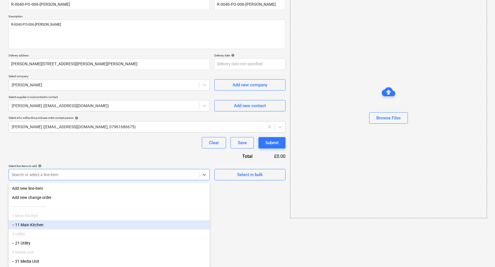
click at [87, 225] on div "-- 11 Main Kitchen" at bounding box center [109, 224] width 201 height 9
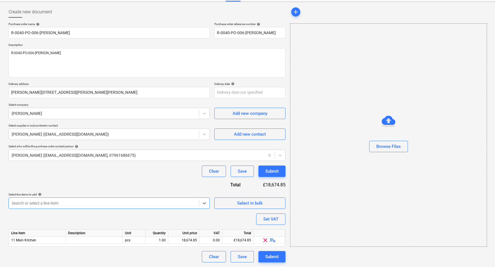
scroll to position [24, 0]
click at [273, 240] on span "playlist_add" at bounding box center [272, 240] width 7 height 7
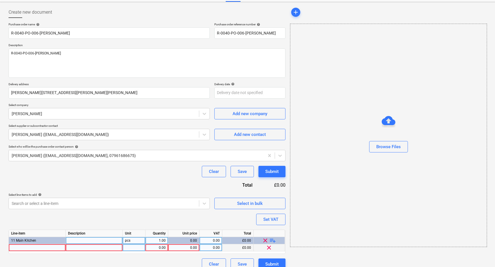
click at [52, 246] on div at bounding box center [37, 247] width 57 height 7
drag, startPoint x: 63, startPoint y: 247, endPoint x: 66, endPoint y: 248, distance: 3.0
click at [65, 247] on input "[PERSON_NAME] – Undercounter Dual Zone Wine" at bounding box center [37, 247] width 57 height 7
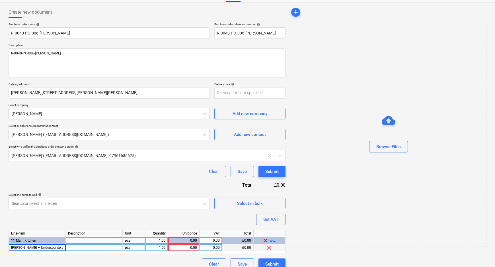
click at [76, 247] on div at bounding box center [94, 247] width 57 height 7
click at [185, 248] on div "0.00" at bounding box center [183, 247] width 26 height 7
click at [178, 223] on div "Purchase order name help R-0040-PO-006-[PERSON_NAME] Purchase order reference n…" at bounding box center [147, 145] width 277 height 247
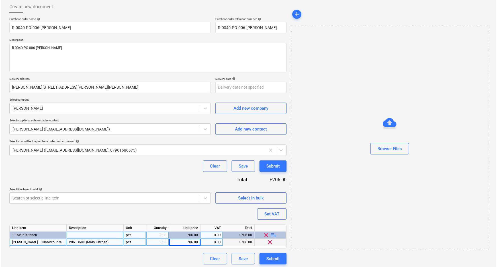
scroll to position [31, 0]
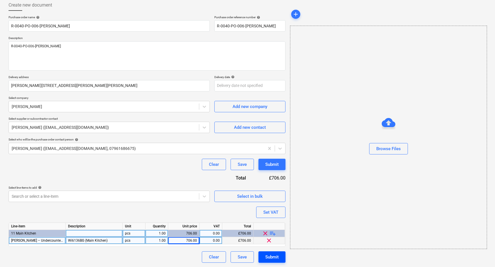
click at [270, 256] on div "Submit" at bounding box center [271, 256] width 13 height 7
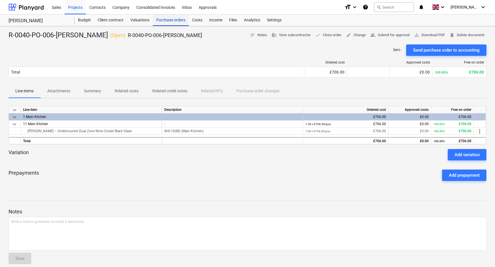
click at [161, 21] on div "Purchase orders" at bounding box center [171, 20] width 36 height 11
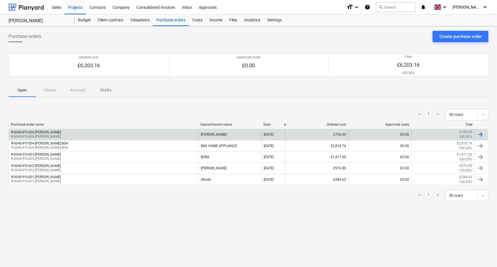
click at [49, 134] on p "R-0040-PO-006-[PERSON_NAME]" at bounding box center [36, 136] width 50 height 5
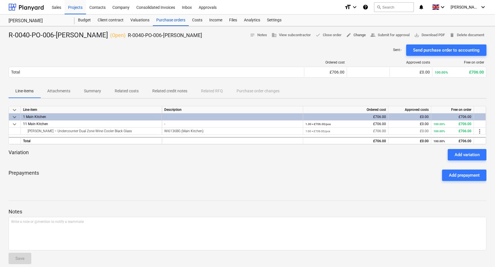
click at [355, 34] on span "edit Change" at bounding box center [356, 35] width 20 height 7
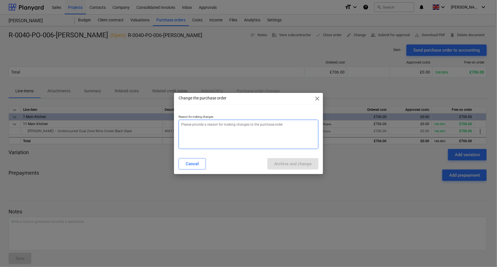
click at [284, 124] on textarea at bounding box center [248, 134] width 140 height 29
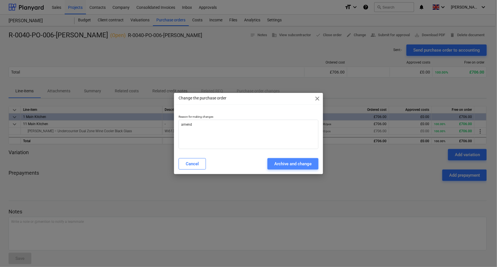
click at [288, 164] on div "Archive and change" at bounding box center [292, 163] width 37 height 7
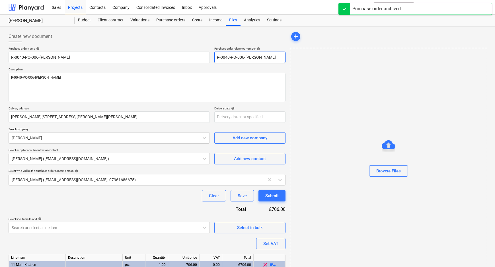
click at [243, 57] on input "R-0040-PO-006-[PERSON_NAME]" at bounding box center [249, 57] width 71 height 11
click at [241, 56] on input "R-0040-PO-006-[PERSON_NAME]" at bounding box center [249, 57] width 71 height 11
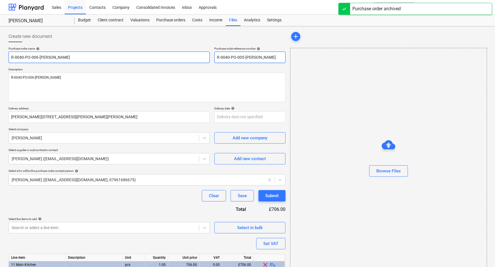
drag, startPoint x: 283, startPoint y: 57, endPoint x: 160, endPoint y: 61, distance: 123.3
click at [171, 59] on div "Purchase order name help R-0040-PO-006-[PERSON_NAME] Purchase order reference n…" at bounding box center [147, 55] width 277 height 16
drag, startPoint x: 73, startPoint y: 59, endPoint x: -16, endPoint y: 58, distance: 89.1
click at [0, 58] on html "Sales Projects Contacts Company Consolidated Invoices Inbox Approvals format_si…" at bounding box center [247, 133] width 495 height 267
paste input "5"
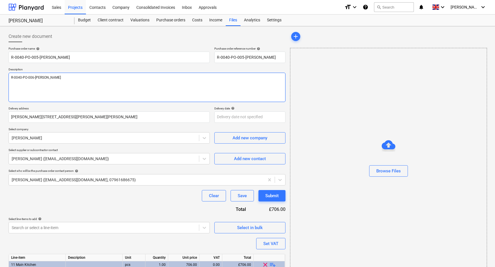
drag, startPoint x: 88, startPoint y: 81, endPoint x: -38, endPoint y: 80, distance: 126.1
click at [0, 80] on html "Sales Projects Contacts Company Consolidated Invoices Inbox Approvals format_si…" at bounding box center [247, 133] width 495 height 267
paste textarea "5"
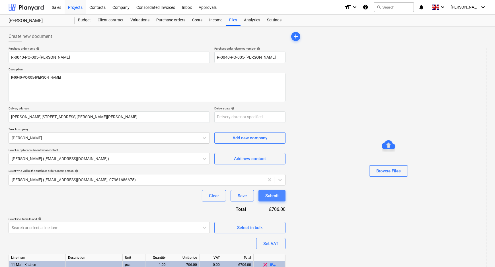
click at [264, 194] on button "Submit" at bounding box center [271, 195] width 27 height 11
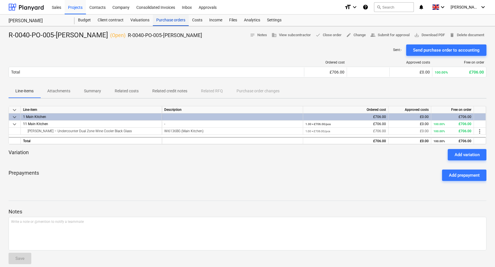
click at [169, 17] on div "Purchase orders" at bounding box center [171, 20] width 36 height 11
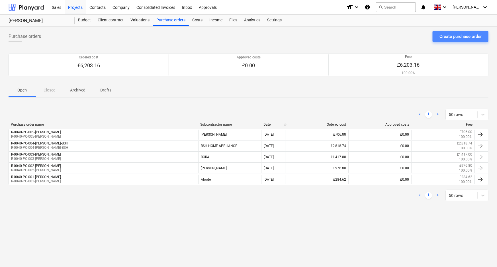
click at [446, 36] on div "Create purchase order" at bounding box center [460, 36] width 42 height 7
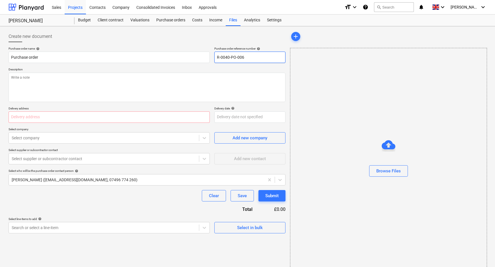
click at [271, 57] on input "R-0040-PO-006" at bounding box center [249, 57] width 71 height 11
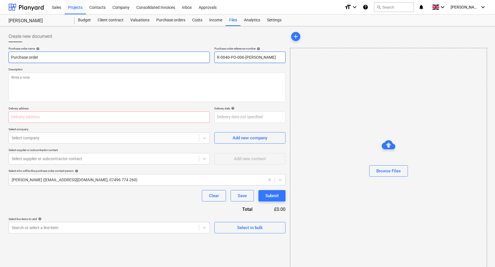
drag, startPoint x: 199, startPoint y: 59, endPoint x: 105, endPoint y: 61, distance: 94.2
click at [167, 61] on div "Purchase order name help Purchase order Purchase order reference number help R-…" at bounding box center [147, 55] width 277 height 16
drag, startPoint x: 85, startPoint y: 61, endPoint x: -15, endPoint y: 60, distance: 99.9
click at [0, 60] on html "Sales Projects Contacts Company Consolidated Invoices Inbox Approvals format_si…" at bounding box center [247, 133] width 495 height 267
paste input "R-0040-PO-006-[PERSON_NAME]"
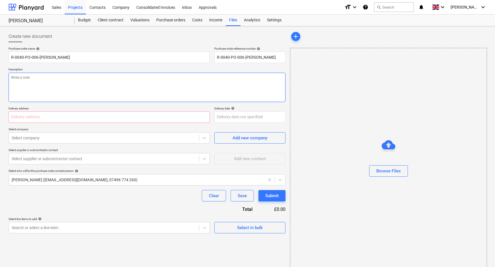
click at [44, 88] on textarea at bounding box center [147, 87] width 277 height 29
paste textarea "R-0040-PO-006-[PERSON_NAME]"
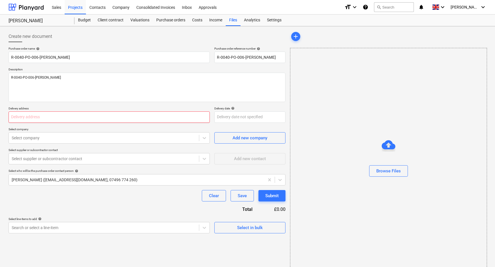
drag, startPoint x: 120, startPoint y: 119, endPoint x: 117, endPoint y: 120, distance: 3.8
click at [120, 119] on input "text" at bounding box center [109, 116] width 201 height 11
paste input "[PERSON_NAME][STREET_ADDRESS][PERSON_NAME][PERSON_NAME]"
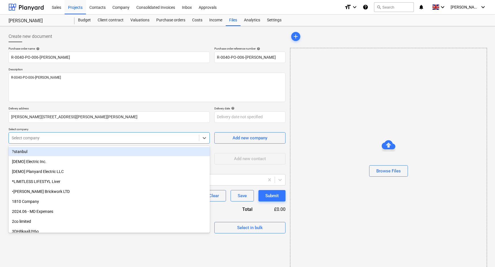
click at [109, 138] on div at bounding box center [104, 138] width 184 height 6
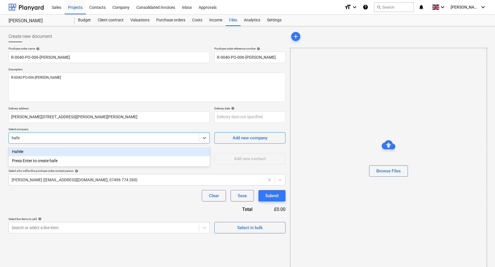
click at [104, 153] on div "Hafele" at bounding box center [109, 151] width 201 height 9
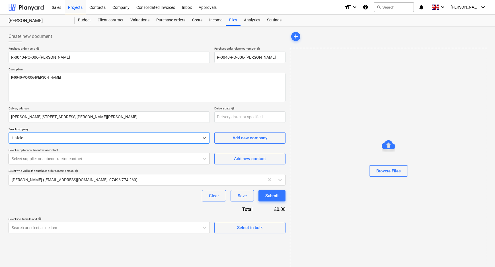
click at [101, 162] on div "Select supplier or subcontractor contact" at bounding box center [104, 159] width 190 height 8
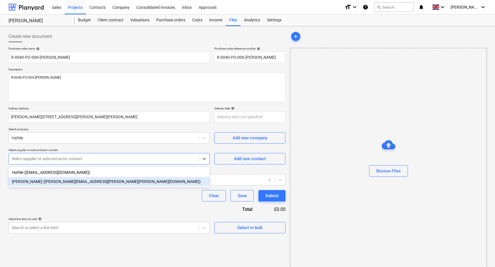
click at [97, 182] on div "[PERSON_NAME] ([PERSON_NAME][EMAIL_ADDRESS][PERSON_NAME][PERSON_NAME][DOMAIN_NA…" at bounding box center [109, 181] width 201 height 9
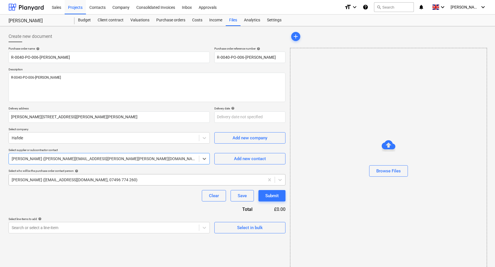
click at [96, 180] on div at bounding box center [137, 180] width 250 height 6
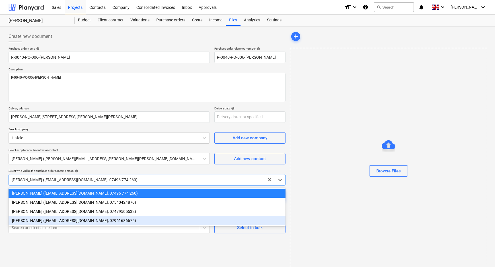
click at [94, 219] on div "[PERSON_NAME] ([EMAIL_ADDRESS][DOMAIN_NAME], 07961686675)" at bounding box center [147, 220] width 277 height 9
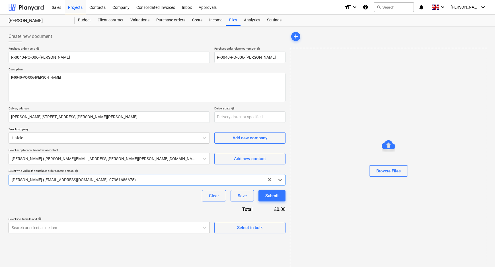
click at [94, 225] on body "Sales Projects Contacts Company Consolidated Invoices Inbox Approvals format_si…" at bounding box center [247, 133] width 495 height 267
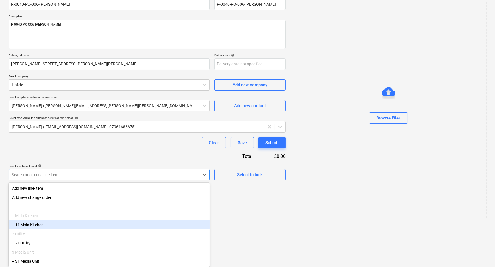
click at [92, 227] on div "-- 11 Main Kitchen" at bounding box center [109, 224] width 201 height 9
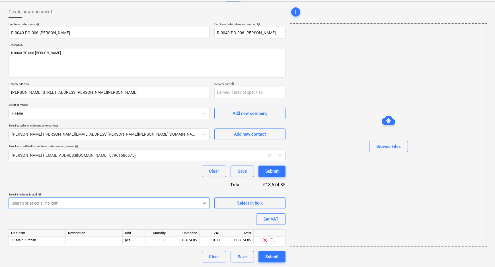
scroll to position [24, 0]
click at [273, 240] on span "playlist_add" at bounding box center [272, 240] width 7 height 7
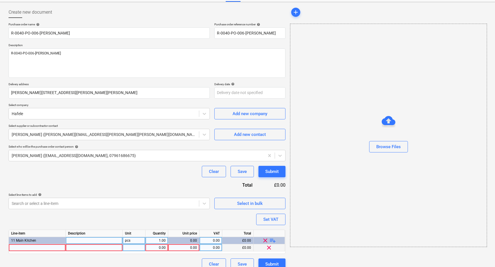
click at [43, 248] on div at bounding box center [37, 247] width 57 height 7
drag, startPoint x: 20, startPoint y: 246, endPoint x: 59, endPoint y: 247, distance: 39.0
click at [0, 0] on div "Hafele – Pop-up socket, with wireless 0.00 0.00 0.00 £0.00 clear" at bounding box center [0, 0] width 0 height 0
click at [62, 247] on span "Hafele – Pop-up socket, with wireless" at bounding box center [39, 247] width 57 height 4
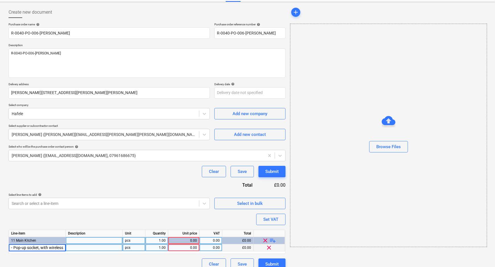
click at [62, 247] on input "Hafele – Pop-up socket, with wireless" at bounding box center [37, 247] width 57 height 7
click at [83, 248] on div at bounding box center [94, 247] width 57 height 7
click at [108, 247] on div "822.91.206" at bounding box center [94, 247] width 57 height 7
click at [111, 248] on input "822.91.206" at bounding box center [94, 247] width 57 height 7
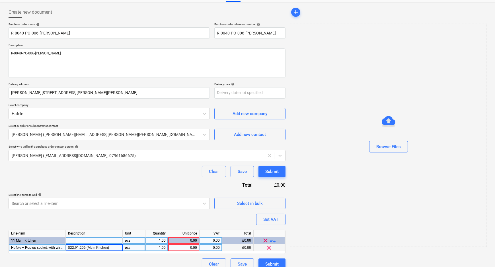
click at [187, 247] on div "0.00" at bounding box center [183, 247] width 26 height 7
click at [173, 257] on div "Purchase order name help R-0040-PO-006-[PERSON_NAME] Purchase order reference n…" at bounding box center [147, 145] width 277 height 247
click at [171, 198] on div "Purchase order name help R-0040-PO-006-[PERSON_NAME] Purchase order reference n…" at bounding box center [147, 145] width 277 height 247
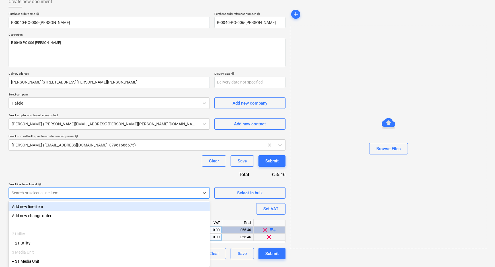
scroll to position [31, 0]
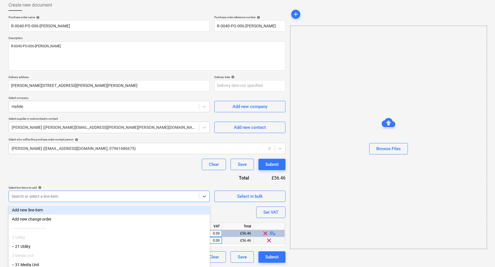
click at [154, 171] on div "Purchase order name help R-0040-PO-006-[PERSON_NAME] Purchase order reference n…" at bounding box center [147, 138] width 277 height 247
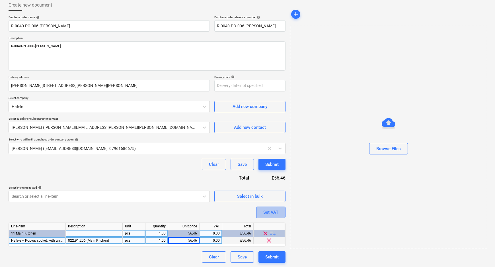
click at [270, 209] on div "Set VAT" at bounding box center [270, 211] width 15 height 7
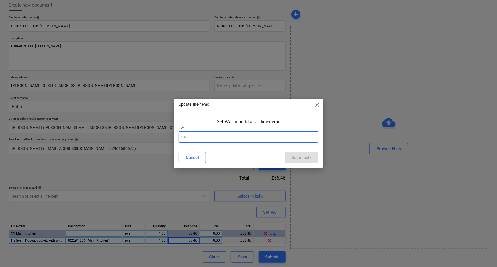
click at [269, 137] on input "text" at bounding box center [248, 136] width 140 height 11
click at [269, 135] on input "text" at bounding box center [248, 136] width 140 height 11
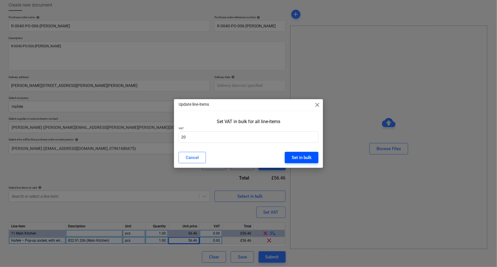
click at [298, 153] on button "Set in bulk" at bounding box center [302, 157] width 34 height 11
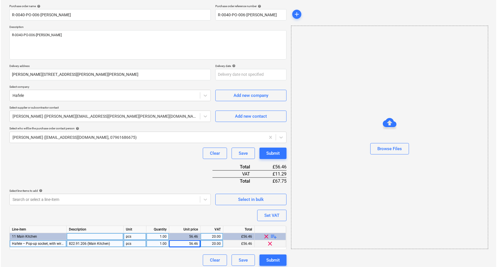
scroll to position [46, 0]
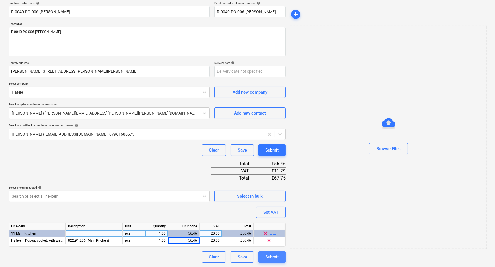
click at [272, 257] on div "Submit" at bounding box center [271, 256] width 13 height 7
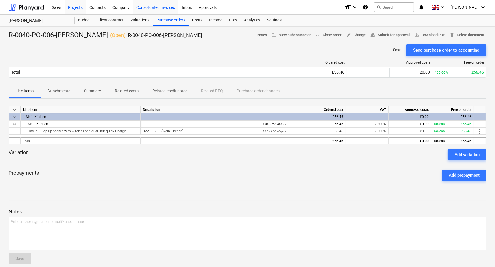
click at [168, 12] on div "Consolidated Invoices" at bounding box center [156, 7] width 46 height 15
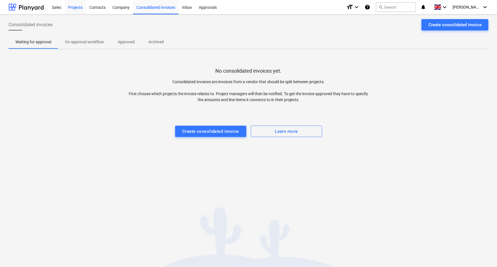
click at [77, 7] on div "Projects" at bounding box center [75, 7] width 21 height 15
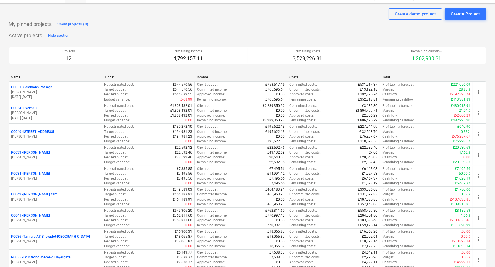
scroll to position [122, 0]
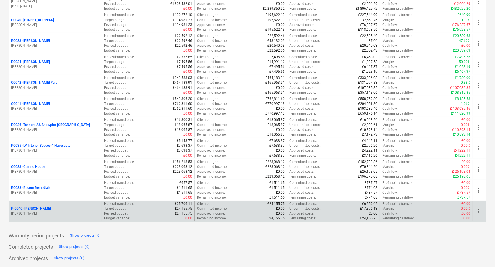
click at [42, 207] on p "R-0040 - [PERSON_NAME]" at bounding box center [31, 208] width 40 height 5
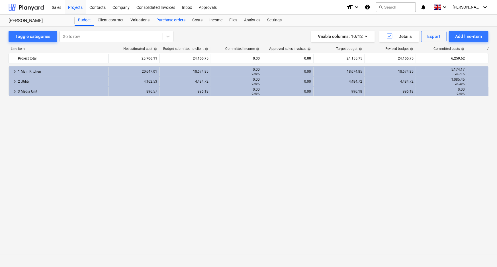
click at [161, 23] on div "Purchase orders" at bounding box center [171, 20] width 36 height 11
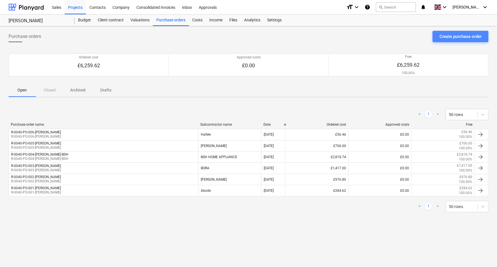
click at [439, 35] on button "Create purchase order" at bounding box center [460, 36] width 56 height 11
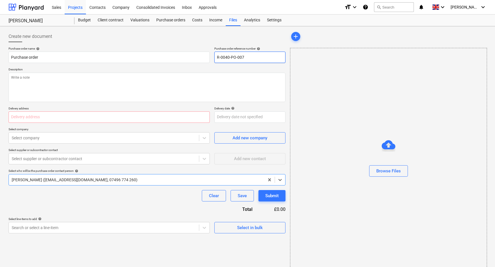
drag, startPoint x: 258, startPoint y: 61, endPoint x: 266, endPoint y: 60, distance: 7.2
click at [264, 60] on input "R-0040-PO-007" at bounding box center [249, 57] width 71 height 11
click at [266, 60] on input "R-0040-PO-007" at bounding box center [249, 57] width 71 height 11
drag, startPoint x: 284, startPoint y: 56, endPoint x: 217, endPoint y: 59, distance: 67.2
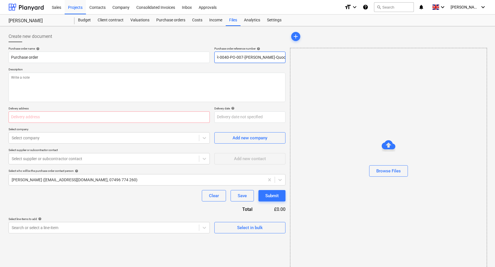
click at [228, 57] on input "R-0040-PO-007-[PERSON_NAME]-Quooker" at bounding box center [249, 57] width 71 height 11
drag, startPoint x: 216, startPoint y: 57, endPoint x: 313, endPoint y: 53, distance: 96.8
click at [313, 53] on div "Create new document Purchase order name help Purchase order Purchase order refe…" at bounding box center [247, 150] width 482 height 245
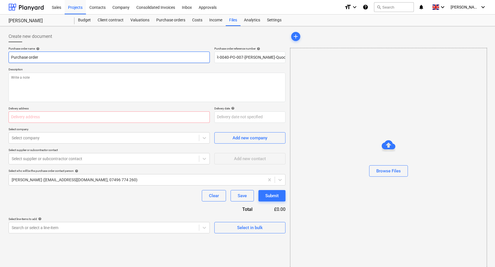
scroll to position [0, 0]
drag, startPoint x: 142, startPoint y: 56, endPoint x: -38, endPoint y: 71, distance: 180.4
click at [0, 71] on html "Sales Projects Contacts Company Consolidated Invoices Inbox Approvals format_si…" at bounding box center [247, 133] width 495 height 267
paste input "R-0040-PO-007-[PERSON_NAME]-Quook"
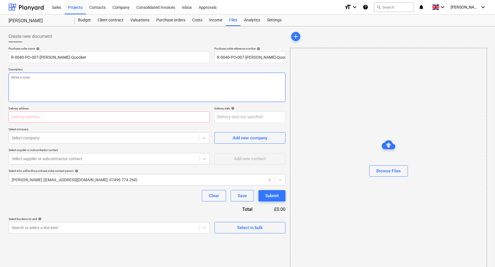
click at [91, 78] on textarea at bounding box center [147, 87] width 277 height 29
paste textarea "R-0040-PO-007-[PERSON_NAME]-Quooker"
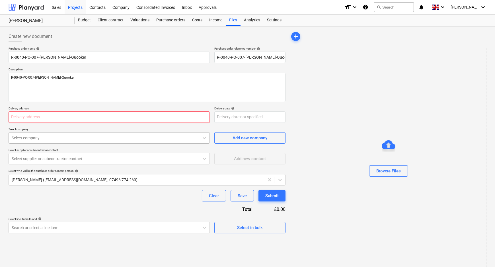
drag, startPoint x: 78, startPoint y: 116, endPoint x: 23, endPoint y: 133, distance: 57.7
click at [77, 116] on input "text" at bounding box center [109, 116] width 201 height 11
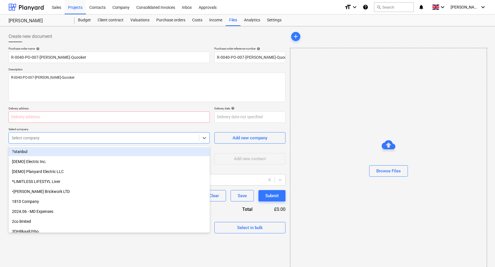
click at [86, 139] on div at bounding box center [104, 138] width 184 height 6
paste input "[PERSON_NAME][STREET_ADDRESS][PERSON_NAME][PERSON_NAME]"
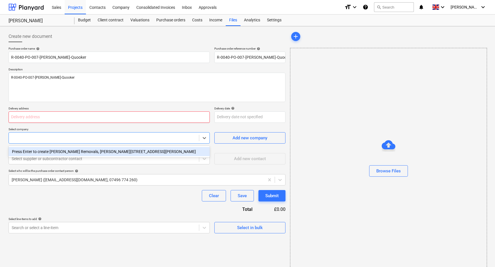
click at [77, 118] on input "text" at bounding box center [109, 116] width 201 height 11
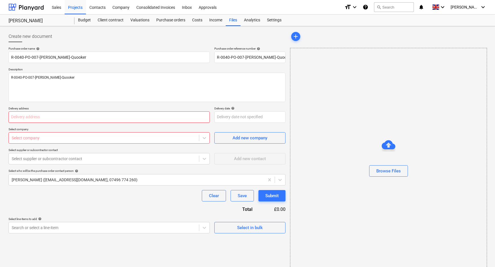
paste input "[PERSON_NAME][STREET_ADDRESS][PERSON_NAME][PERSON_NAME]"
click at [124, 139] on div at bounding box center [104, 138] width 184 height 6
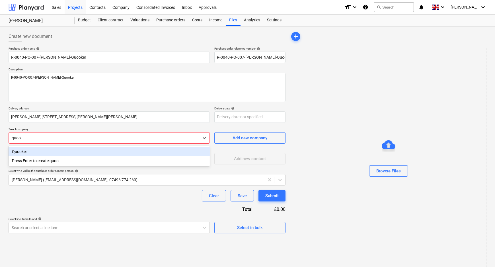
click at [73, 153] on div "Quooker" at bounding box center [109, 151] width 201 height 9
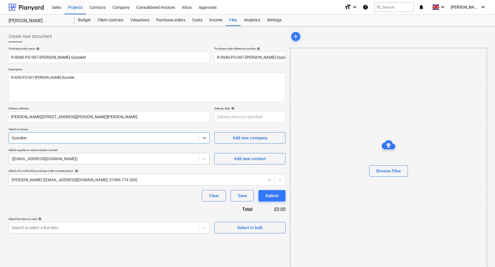
click at [102, 162] on div "([EMAIL_ADDRESS][DOMAIN_NAME])" at bounding box center [109, 158] width 201 height 11
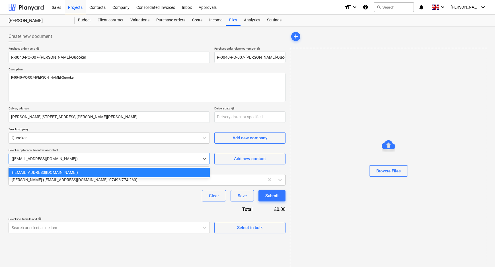
drag, startPoint x: 105, startPoint y: 195, endPoint x: 97, endPoint y: 182, distance: 15.1
click at [104, 193] on div "Clear Save Submit" at bounding box center [147, 195] width 277 height 11
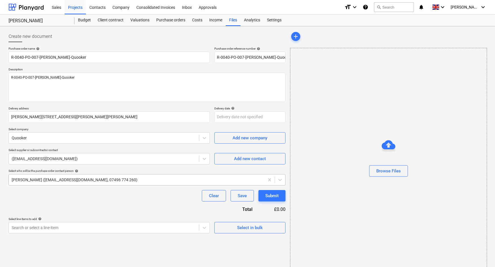
click at [95, 179] on div at bounding box center [137, 180] width 250 height 6
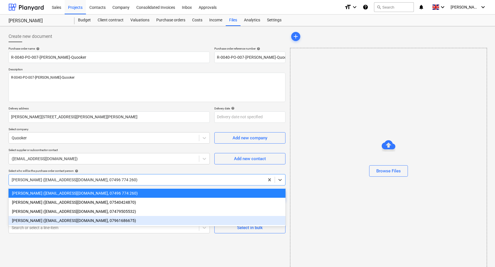
click at [76, 221] on div "[PERSON_NAME] ([EMAIL_ADDRESS][DOMAIN_NAME], 07961686675)" at bounding box center [147, 220] width 277 height 9
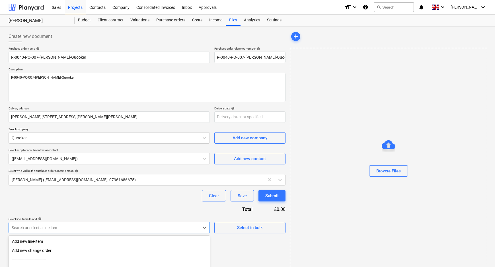
click at [76, 225] on body "Sales Projects Contacts Company Consolidated Invoices Inbox Approvals format_si…" at bounding box center [247, 133] width 495 height 267
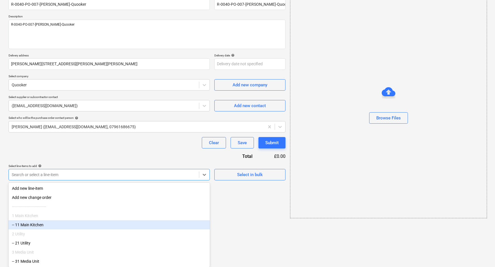
click at [75, 226] on div "-- 11 Main Kitchen" at bounding box center [109, 224] width 201 height 9
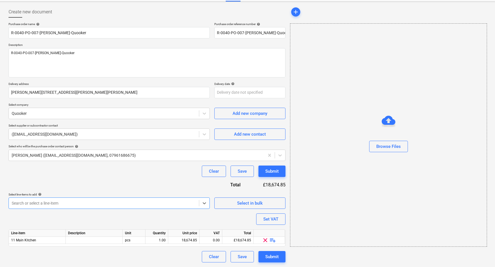
scroll to position [24, 0]
click at [273, 240] on span "playlist_add" at bounding box center [272, 240] width 7 height 7
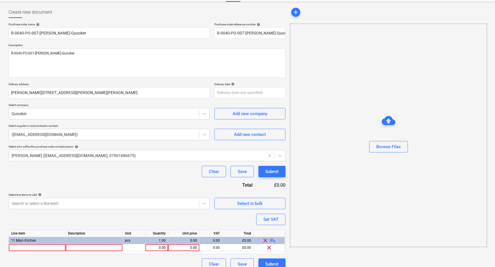
click at [273, 240] on span "playlist_add" at bounding box center [272, 240] width 7 height 7
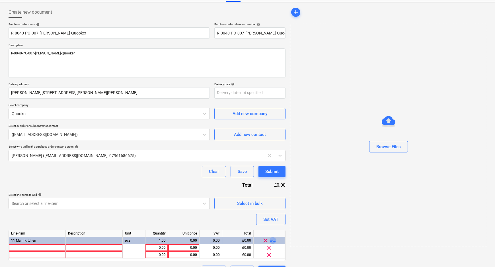
click at [273, 240] on span "playlist_add" at bounding box center [272, 240] width 7 height 7
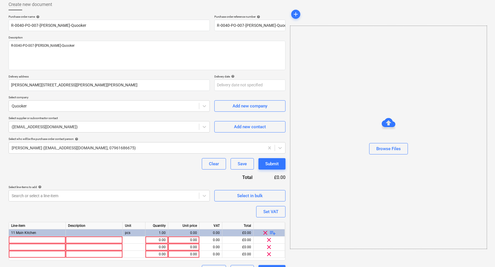
scroll to position [46, 0]
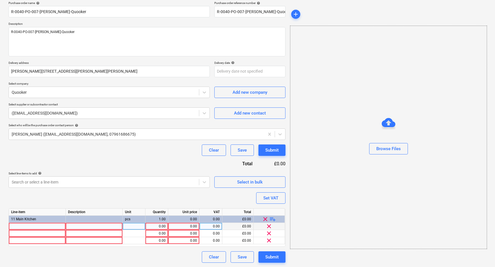
click at [38, 224] on div at bounding box center [37, 226] width 57 height 7
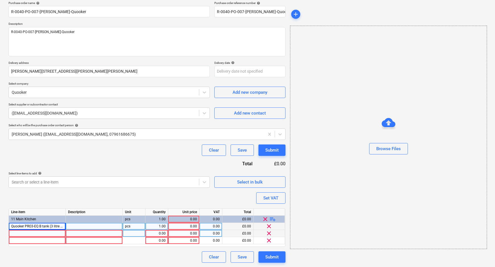
click at [35, 234] on div at bounding box center [37, 233] width 57 height 7
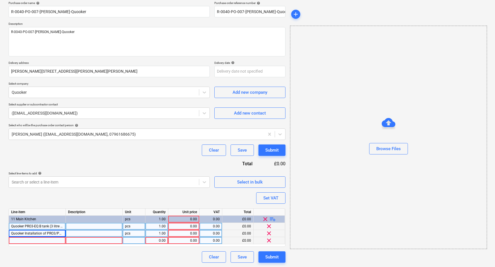
click at [53, 239] on div at bounding box center [37, 240] width 57 height 7
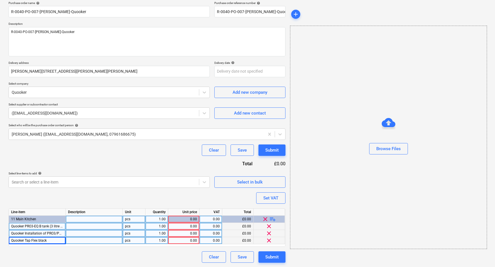
click at [79, 219] on div at bounding box center [94, 218] width 57 height 7
click at [79, 226] on div at bounding box center [94, 226] width 57 height 7
click at [100, 232] on div at bounding box center [94, 233] width 57 height 7
click at [72, 234] on input "PRO3INSTALL" at bounding box center [94, 233] width 57 height 7
click at [77, 242] on div at bounding box center [94, 240] width 57 height 7
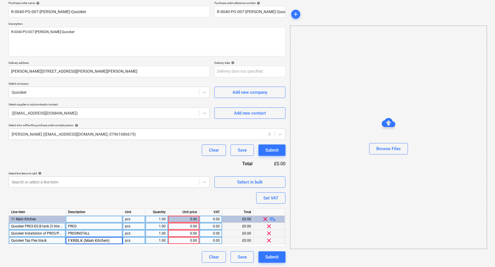
drag, startPoint x: 94, startPoint y: 242, endPoint x: 83, endPoint y: 241, distance: 10.8
click at [83, 241] on input "FXRBLK (Main Kitchen)" at bounding box center [94, 240] width 57 height 7
click at [105, 233] on div "PRO3INSTALL" at bounding box center [94, 233] width 57 height 7
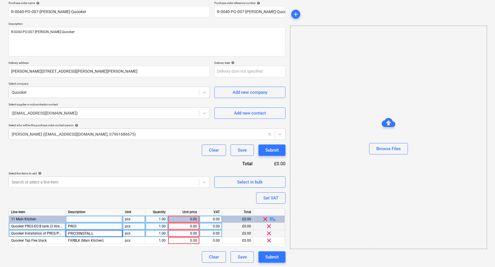
click at [109, 233] on input "PRO3INSTALL" at bounding box center [94, 233] width 57 height 7
click at [101, 225] on div "PRO3" at bounding box center [94, 226] width 57 height 7
click at [110, 226] on input "PRO3" at bounding box center [94, 226] width 57 height 7
click at [268, 196] on div "Set VAT" at bounding box center [270, 197] width 15 height 7
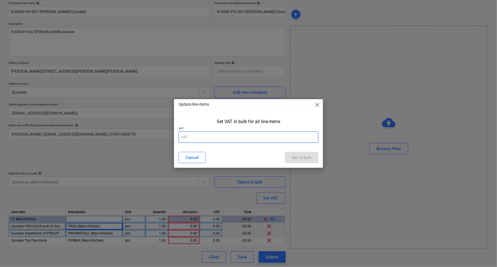
click at [241, 138] on input "text" at bounding box center [248, 136] width 140 height 11
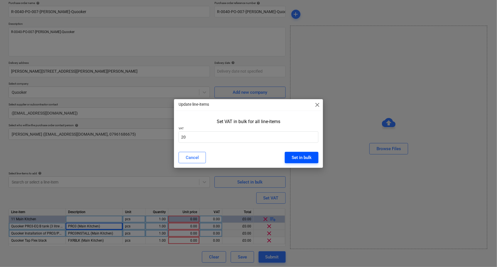
click at [299, 152] on button "Set in bulk" at bounding box center [302, 157] width 34 height 11
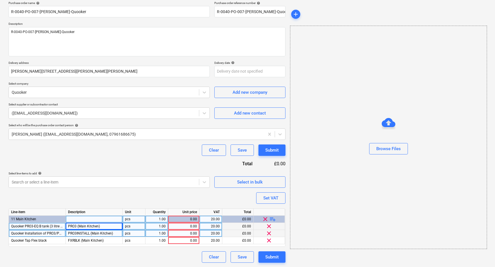
click at [180, 226] on div "0.00" at bounding box center [183, 226] width 26 height 7
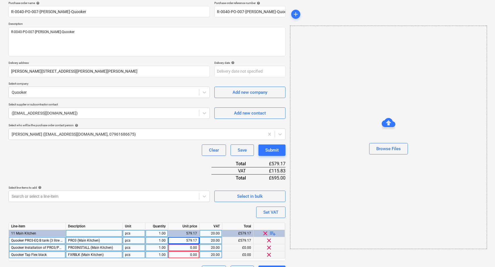
click at [182, 238] on div "Line-item Description Unit Quantity Unit price VAT Total 11 Main Kitchen pcs 1.…" at bounding box center [147, 241] width 277 height 38
click at [182, 247] on div "0.00" at bounding box center [183, 247] width 26 height 7
click at [184, 256] on div "0.00" at bounding box center [183, 254] width 26 height 7
click at [168, 213] on div "Purchase order name help R-0040-PO-007-[PERSON_NAME]-Quooker Purchase order ref…" at bounding box center [147, 138] width 277 height 275
drag, startPoint x: 292, startPoint y: 242, endPoint x: 287, endPoint y: 242, distance: 4.6
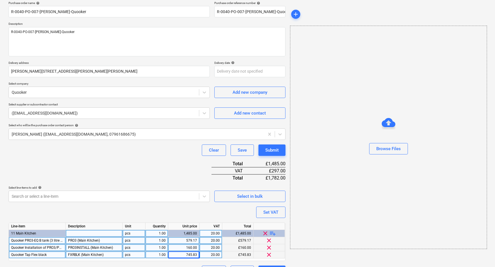
click at [291, 242] on div "Browse Files" at bounding box center [388, 137] width 197 height 223
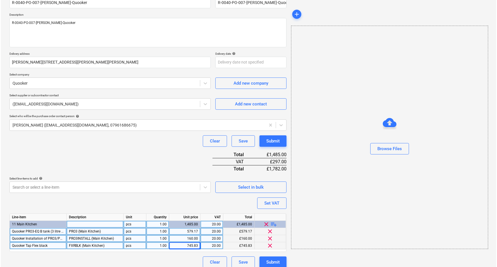
scroll to position [60, 0]
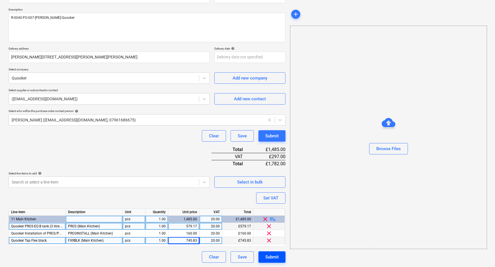
click at [281, 254] on button "Submit" at bounding box center [271, 256] width 27 height 11
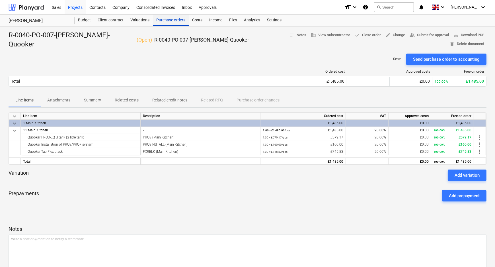
click at [163, 22] on div "Purchase orders" at bounding box center [171, 20] width 36 height 11
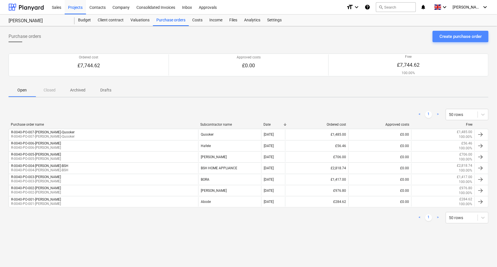
click at [442, 34] on div "Create purchase order" at bounding box center [460, 36] width 42 height 7
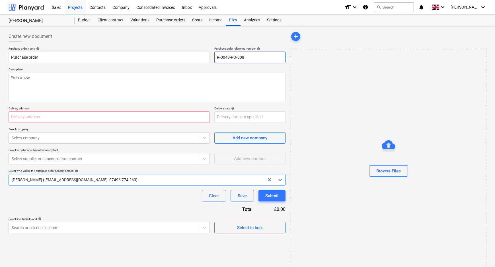
click at [272, 58] on input "R-0040-PO-008" at bounding box center [249, 57] width 71 height 11
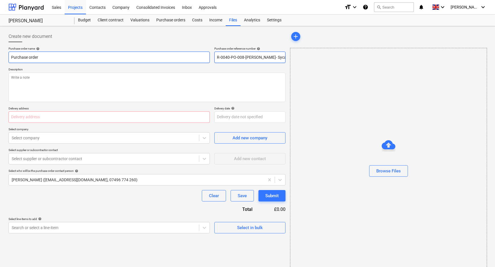
drag, startPoint x: 284, startPoint y: 58, endPoint x: 203, endPoint y: 58, distance: 81.4
click at [203, 58] on div "Purchase order name help Purchase order Purchase order reference number help R-…" at bounding box center [147, 55] width 277 height 16
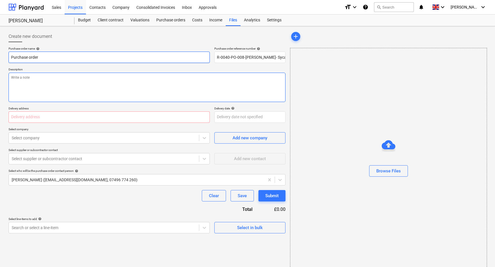
drag, startPoint x: 139, startPoint y: 61, endPoint x: 24, endPoint y: 79, distance: 117.1
click at [0, 63] on html "Sales Projects Contacts Company Consolidated Invoices Inbox Approvals format_si…" at bounding box center [247, 133] width 495 height 267
paste input "R-0040-PO-008-[PERSON_NAME]- Sycamore Lightin"
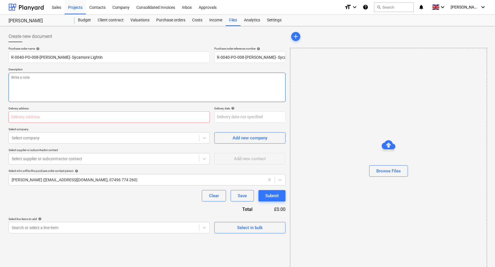
click at [37, 83] on textarea at bounding box center [147, 87] width 277 height 29
paste textarea "R-0040-PO-008-[PERSON_NAME]- Sycamore Lightin"
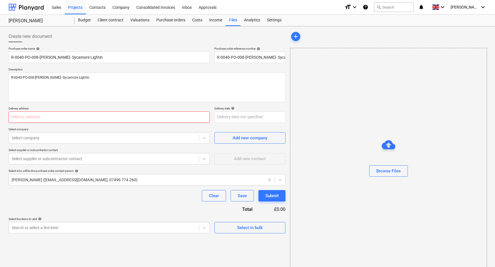
click at [71, 117] on input "text" at bounding box center [109, 116] width 201 height 11
paste input "[PERSON_NAME][STREET_ADDRESS][PERSON_NAME][PERSON_NAME]"
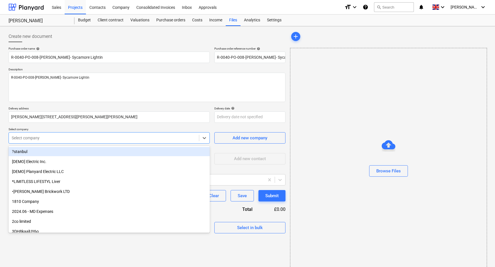
click at [96, 135] on div at bounding box center [104, 138] width 184 height 6
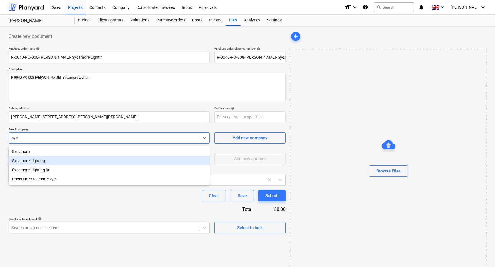
click at [79, 164] on div "Sycamore Lighting" at bounding box center [109, 160] width 201 height 9
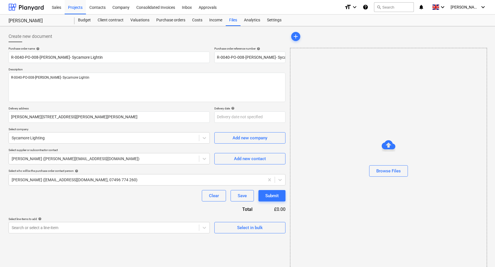
click at [98, 199] on div "Clear Save Submit" at bounding box center [147, 195] width 277 height 11
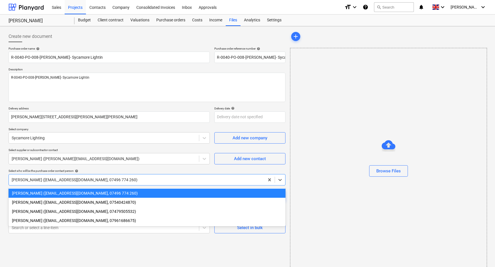
drag, startPoint x: 107, startPoint y: 184, endPoint x: 62, endPoint y: 197, distance: 46.8
click at [107, 184] on div "[PERSON_NAME] ([EMAIL_ADDRESS][DOMAIN_NAME], 07496 774 260)" at bounding box center [147, 179] width 277 height 11
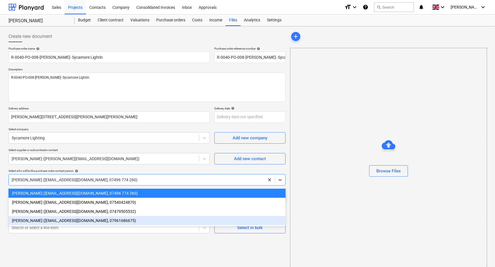
click at [48, 219] on div "[PERSON_NAME] ([EMAIL_ADDRESS][DOMAIN_NAME], 07961686675)" at bounding box center [147, 220] width 277 height 9
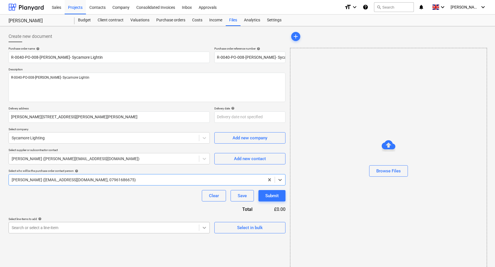
scroll to position [54, 0]
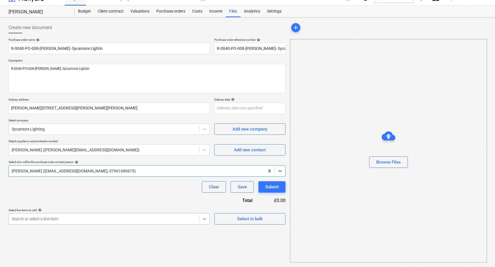
click at [202, 227] on body "Sales Projects Contacts Company Consolidated Invoices Inbox Approvals format_si…" at bounding box center [247, 124] width 495 height 267
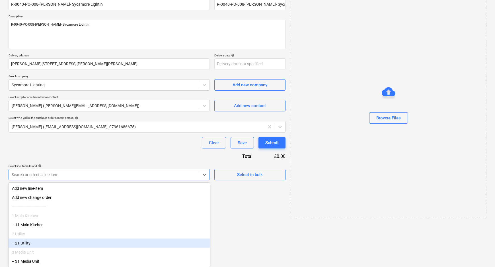
click at [68, 249] on div "3 Media Unit" at bounding box center [109, 251] width 201 height 9
click at [95, 244] on div "-- 21 Utility" at bounding box center [109, 242] width 201 height 9
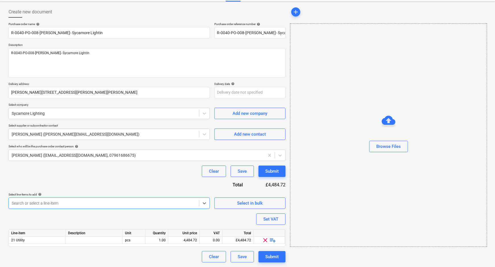
scroll to position [24, 0]
click at [272, 239] on span "playlist_add" at bounding box center [272, 240] width 7 height 7
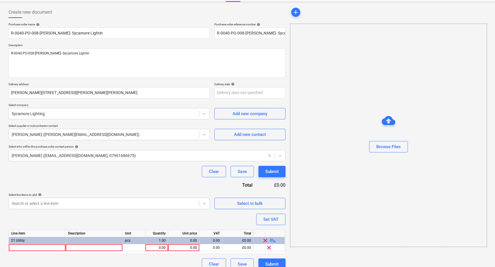
click at [272, 239] on span "playlist_add" at bounding box center [272, 240] width 7 height 7
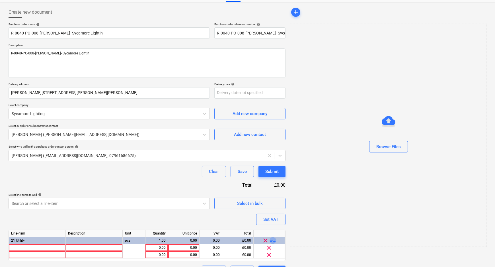
click at [272, 239] on span "playlist_add" at bounding box center [272, 240] width 7 height 7
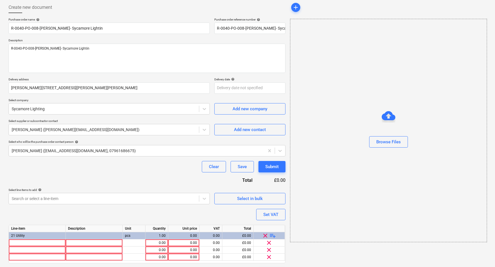
scroll to position [46, 0]
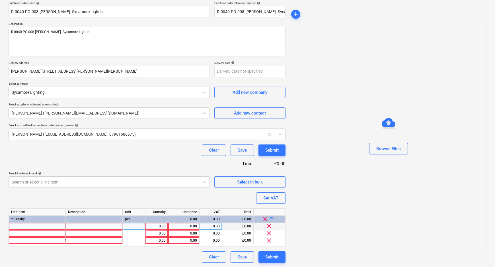
click at [24, 227] on div at bounding box center [37, 226] width 57 height 7
click at [71, 228] on div at bounding box center [94, 226] width 57 height 7
drag, startPoint x: 25, startPoint y: 225, endPoint x: -17, endPoint y: 225, distance: 41.8
click at [0, 221] on html "Sales Projects Contacts Company Consolidated Invoices Inbox Approvals format_si…" at bounding box center [247, 87] width 495 height 267
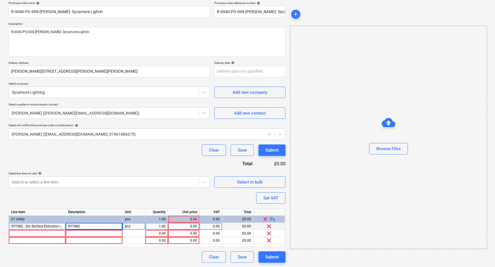
click at [20, 226] on span "SY7482 - 2m Surface Extrusion including Diffuser, Clips & End Caps (Al Finish)" at bounding box center [70, 226] width 119 height 4
click at [15, 225] on input "SY7482 - 2m Surface Extrusion including Diffuser, Clips & End Caps (Al Finish)" at bounding box center [37, 226] width 57 height 7
click at [6, 226] on div "Create new document Purchase order name help R-0040-PO-008-[PERSON_NAME]- Sycam…" at bounding box center [146, 124] width 281 height 282
click at [28, 225] on input "SY7482 - 2m Surface Extrusion including Diffuser, Clips & End Caps (Al Finish)" at bounding box center [37, 226] width 57 height 7
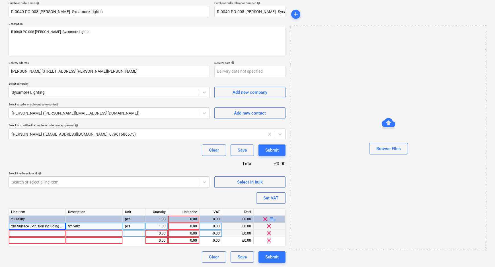
click at [18, 232] on div at bounding box center [37, 233] width 57 height 7
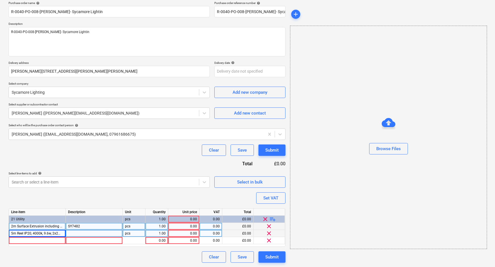
click at [102, 233] on div at bounding box center [94, 233] width 57 height 7
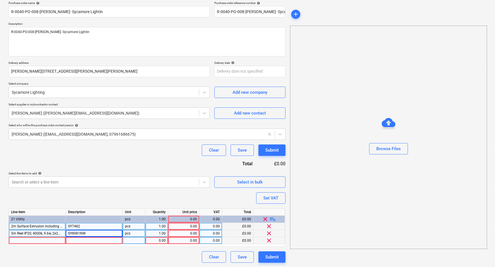
click at [32, 239] on div at bounding box center [37, 240] width 57 height 7
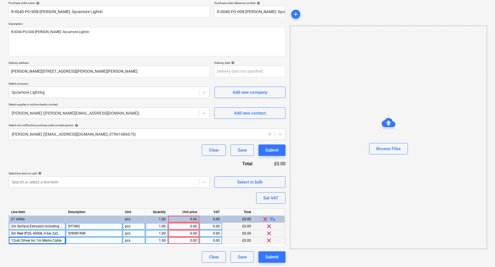
click at [272, 219] on span "playlist_add" at bounding box center [272, 218] width 7 height 7
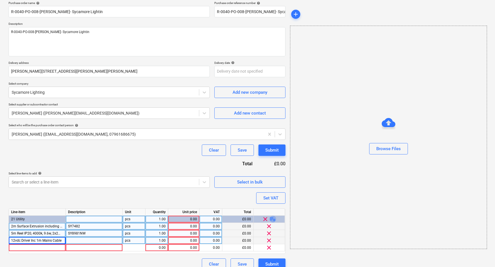
click at [272, 219] on span "playlist_add" at bounding box center [272, 218] width 7 height 7
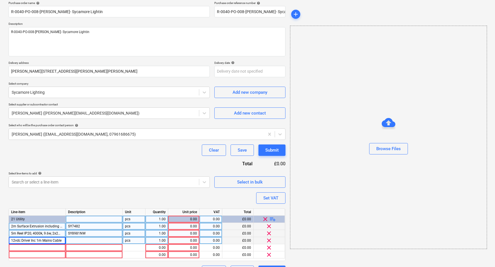
click at [272, 219] on span "playlist_add" at bounding box center [272, 218] width 7 height 7
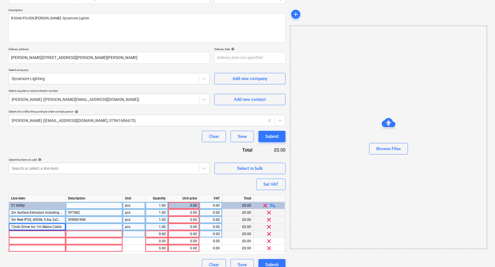
scroll to position [67, 0]
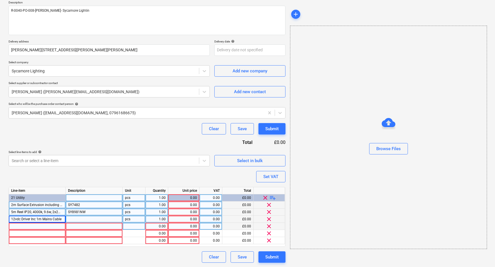
click at [30, 223] on div at bounding box center [37, 226] width 57 height 7
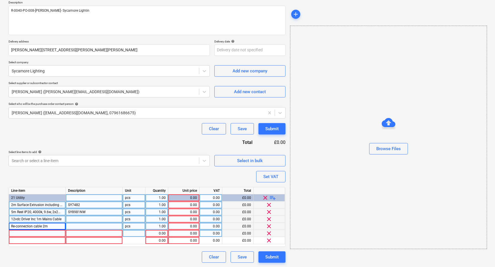
click at [46, 232] on div at bounding box center [37, 233] width 57 height 7
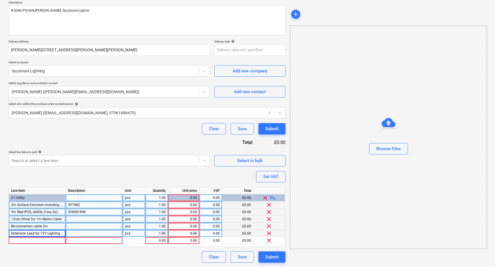
click at [79, 234] on div at bounding box center [94, 233] width 57 height 7
click at [79, 228] on div at bounding box center [94, 226] width 57 height 7
click at [95, 219] on div at bounding box center [94, 218] width 57 height 7
click at [156, 204] on div "1.00" at bounding box center [157, 204] width 18 height 7
click at [159, 212] on div "1.00" at bounding box center [157, 211] width 18 height 7
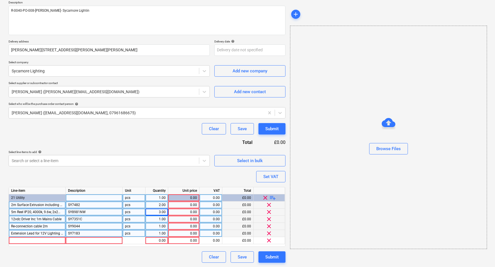
click at [162, 220] on div "1.00" at bounding box center [157, 218] width 18 height 7
click at [162, 213] on div "3.00" at bounding box center [157, 211] width 18 height 7
click at [164, 219] on div "1.00" at bounding box center [157, 218] width 18 height 7
click at [162, 227] on div "1.00" at bounding box center [157, 226] width 18 height 7
click at [163, 233] on div "1.00" at bounding box center [157, 233] width 18 height 7
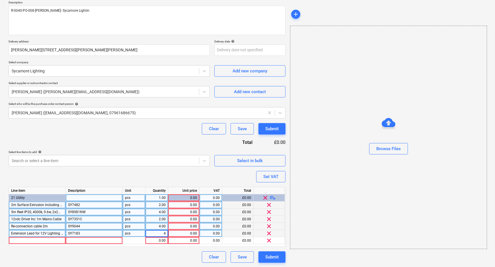
click at [162, 204] on div "2.00" at bounding box center [157, 204] width 18 height 7
click at [162, 213] on div "4.00" at bounding box center [157, 211] width 18 height 7
click at [163, 219] on div "2.00" at bounding box center [157, 218] width 18 height 7
click at [162, 226] on div "4.00" at bounding box center [157, 226] width 18 height 7
click at [162, 233] on div "4.00" at bounding box center [157, 233] width 18 height 7
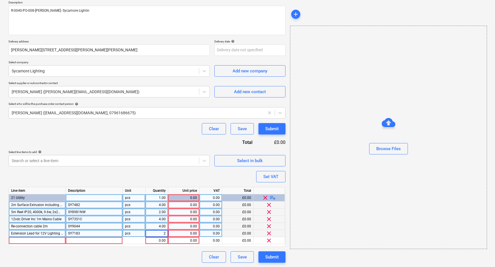
click at [164, 254] on div "Clear Save Submit" at bounding box center [147, 256] width 277 height 11
click at [269, 241] on span "clear" at bounding box center [269, 240] width 7 height 7
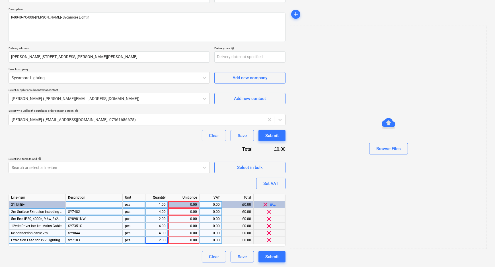
scroll to position [60, 0]
click at [177, 211] on div "0.00" at bounding box center [183, 211] width 26 height 7
click at [182, 220] on div "0.00" at bounding box center [183, 218] width 26 height 7
click at [182, 221] on input at bounding box center [183, 218] width 31 height 7
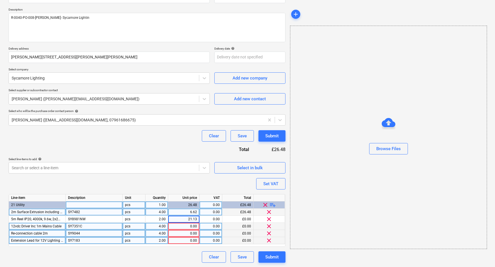
click at [189, 228] on div "0.00" at bounding box center [183, 226] width 26 height 7
click at [193, 233] on div "0.00" at bounding box center [183, 233] width 26 height 7
click at [193, 233] on input at bounding box center [183, 233] width 31 height 7
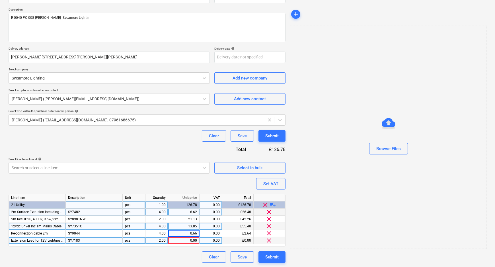
click at [193, 238] on div "0.00" at bounding box center [183, 240] width 26 height 7
click at [194, 240] on input at bounding box center [183, 240] width 31 height 7
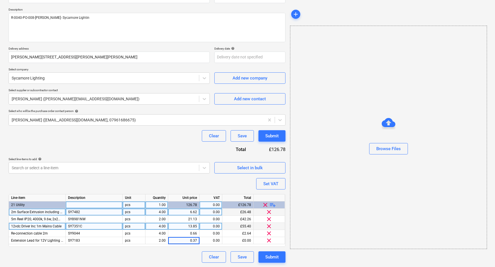
click at [194, 254] on div "Clear Save Submit" at bounding box center [147, 256] width 277 height 11
click at [277, 182] on div "Set VAT" at bounding box center [270, 183] width 15 height 7
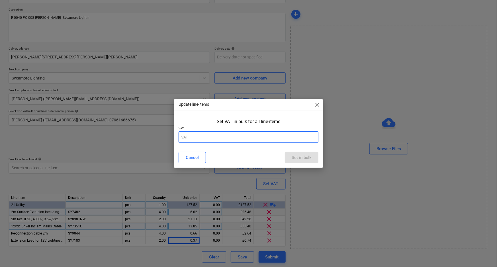
click at [231, 140] on input "text" at bounding box center [248, 136] width 140 height 11
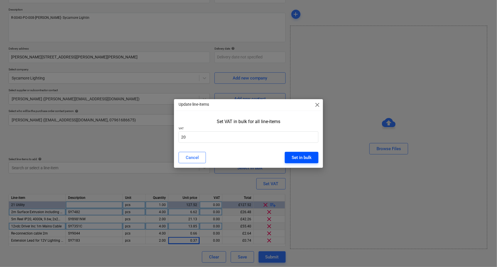
click at [299, 153] on button "Set in bulk" at bounding box center [302, 157] width 34 height 11
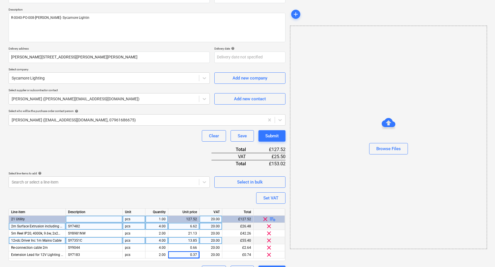
click at [138, 194] on div "Purchase order name help R-0040-PO-008-[PERSON_NAME]- Sycamore Lightin Purchase…" at bounding box center [147, 132] width 277 height 290
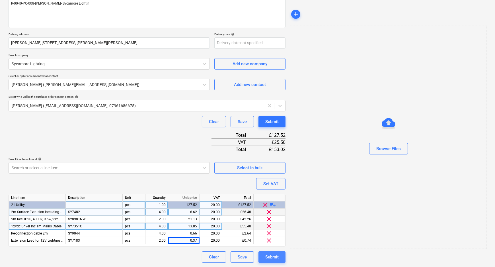
click at [271, 258] on div "Submit" at bounding box center [271, 256] width 13 height 7
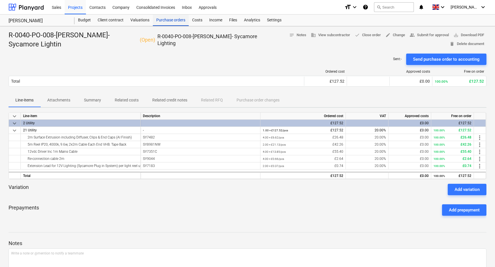
click at [164, 20] on div "Purchase orders" at bounding box center [171, 20] width 36 height 11
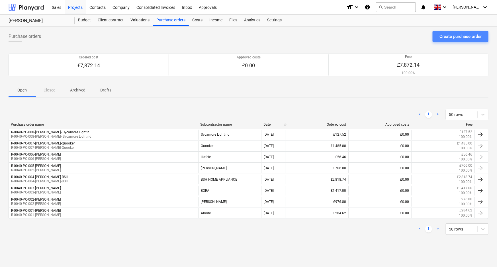
click at [466, 38] on div "Create purchase order" at bounding box center [460, 36] width 42 height 7
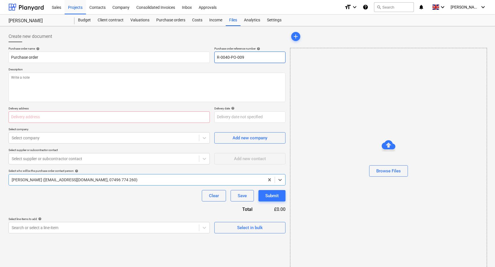
click at [260, 57] on input "R-0040-PO-009" at bounding box center [249, 57] width 71 height 11
click at [55, 118] on input "text" at bounding box center [109, 116] width 201 height 11
click at [62, 117] on input "text" at bounding box center [109, 116] width 201 height 11
paste input "[PERSON_NAME][STREET_ADDRESS][PERSON_NAME][PERSON_NAME]"
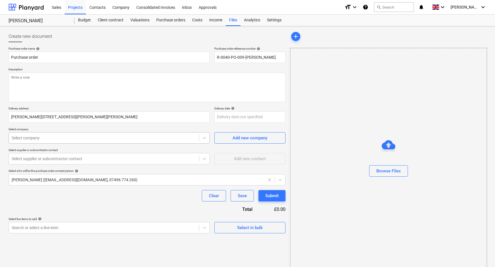
click at [98, 140] on div at bounding box center [104, 138] width 184 height 6
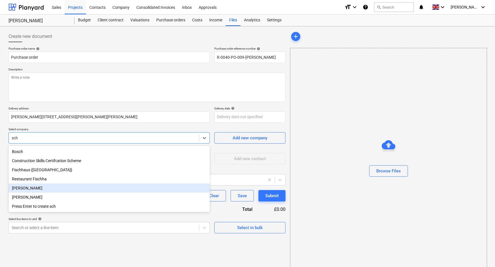
click at [65, 192] on div "[PERSON_NAME]" at bounding box center [109, 187] width 201 height 9
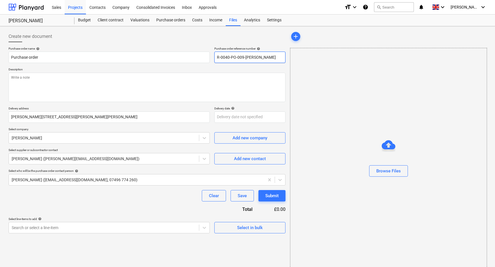
scroll to position [0, 3]
drag, startPoint x: 217, startPoint y: 57, endPoint x: 319, endPoint y: 58, distance: 102.5
click at [319, 58] on div "Create new document Purchase order name help Purchase order Purchase order refe…" at bounding box center [247, 150] width 482 height 245
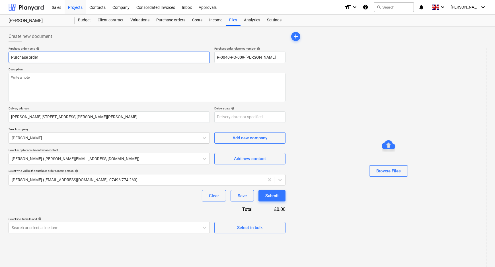
scroll to position [0, 0]
drag, startPoint x: 56, startPoint y: 58, endPoint x: -20, endPoint y: 57, distance: 76.0
click at [0, 57] on html "Sales Projects Contacts Company Consolidated Invoices Inbox Approvals format_si…" at bounding box center [247, 133] width 495 height 267
paste input "R-0040-PO-009-[PERSON_NAME]"
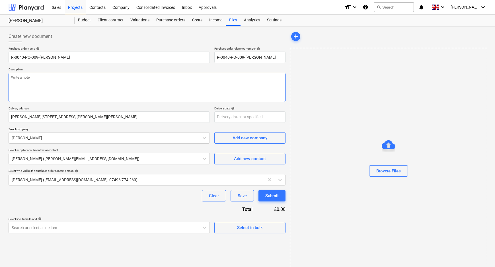
click at [60, 84] on textarea at bounding box center [147, 87] width 277 height 29
paste textarea "R-0040-PO-009-[PERSON_NAME]"
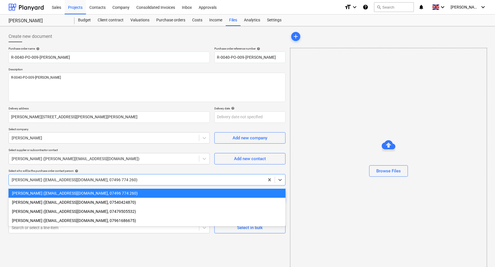
click at [74, 181] on div at bounding box center [137, 180] width 250 height 6
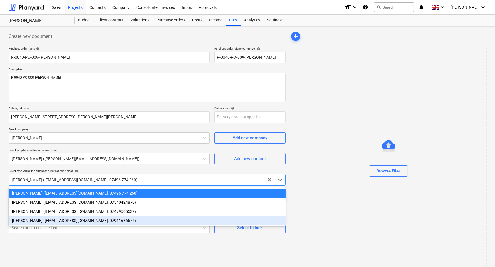
click at [62, 219] on div "[PERSON_NAME] ([EMAIL_ADDRESS][DOMAIN_NAME], 07961686675)" at bounding box center [147, 220] width 277 height 9
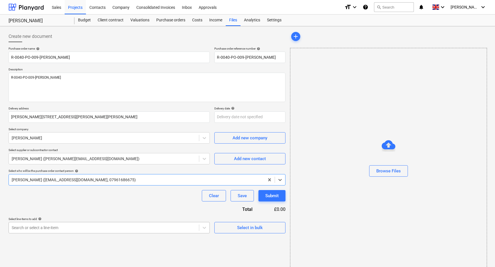
drag, startPoint x: 71, startPoint y: 215, endPoint x: 170, endPoint y: 221, distance: 99.8
click at [71, 215] on div "Purchase order name help R-0040-PO-009-[PERSON_NAME] Purchase order reference n…" at bounding box center [147, 140] width 277 height 186
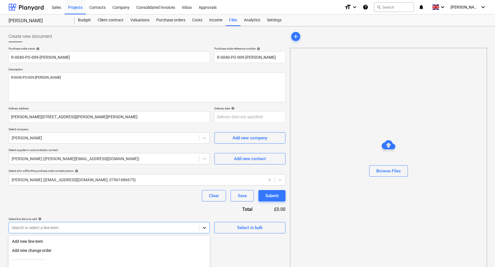
scroll to position [54, 0]
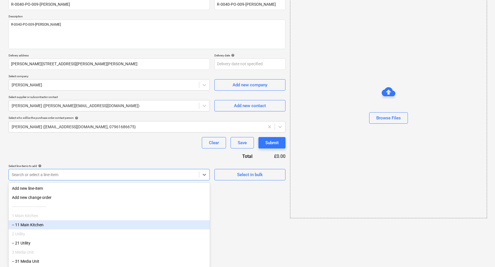
drag, startPoint x: 200, startPoint y: 226, endPoint x: 195, endPoint y: 226, distance: 5.1
click at [199, 214] on body "Sales Projects Contacts Company Consolidated Invoices Inbox Approvals format_si…" at bounding box center [247, 80] width 495 height 267
click at [72, 224] on div "-- 11 Main Kitchen" at bounding box center [109, 224] width 201 height 9
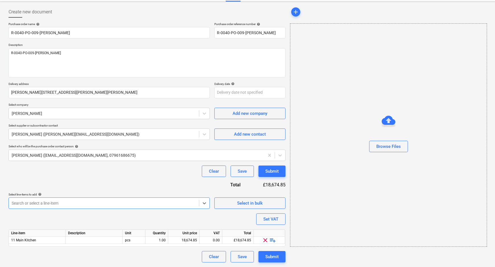
scroll to position [24, 0]
drag, startPoint x: 275, startPoint y: 240, endPoint x: 223, endPoint y: 240, distance: 52.1
click at [275, 240] on span "playlist_add" at bounding box center [272, 240] width 7 height 7
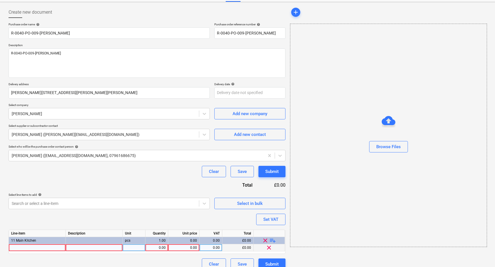
click at [46, 247] on div at bounding box center [37, 247] width 57 height 7
click at [73, 250] on div at bounding box center [94, 247] width 57 height 7
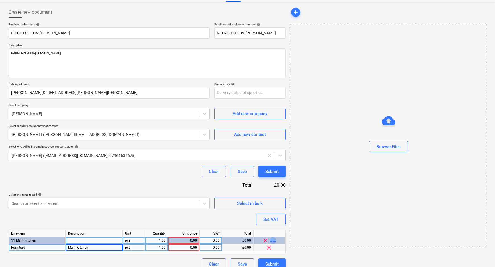
click at [271, 239] on span "playlist_add" at bounding box center [272, 240] width 7 height 7
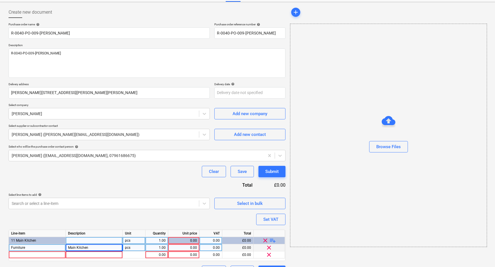
click at [271, 239] on span "playlist_add" at bounding box center [272, 240] width 7 height 7
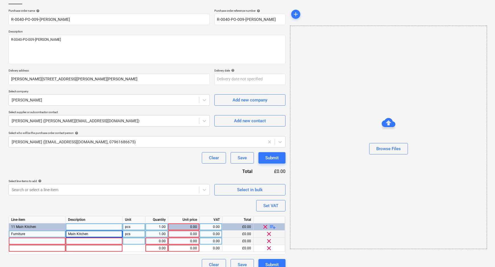
scroll to position [46, 0]
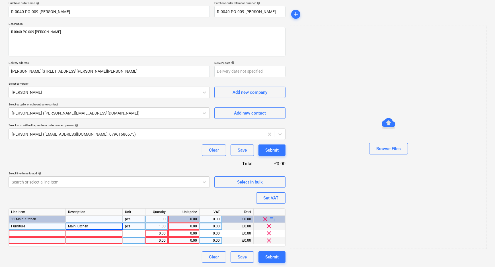
click at [269, 240] on span "clear" at bounding box center [269, 240] width 7 height 7
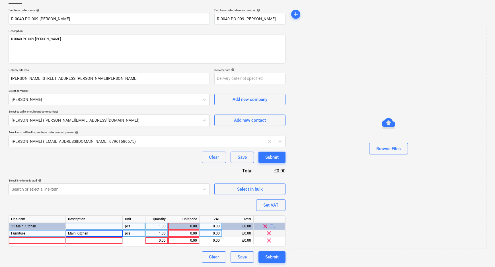
click at [268, 235] on span "clear" at bounding box center [269, 233] width 7 height 7
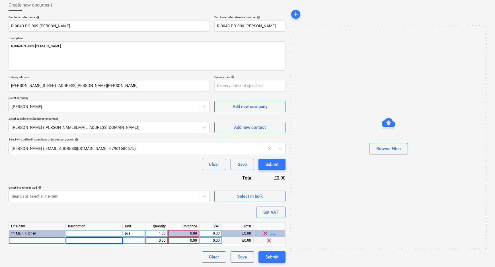
click at [151, 198] on div "Purchase order name help R-0040-PO-009-[PERSON_NAME] Purchase order reference n…" at bounding box center [147, 138] width 277 height 247
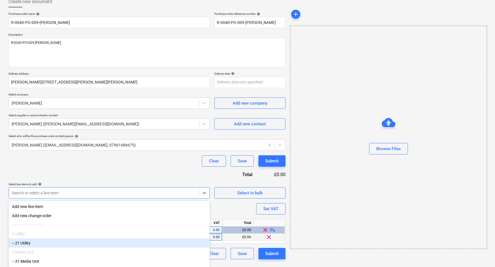
click at [57, 247] on div "3 Media Unit" at bounding box center [109, 251] width 201 height 9
click at [77, 240] on div "-- 21 Utility" at bounding box center [109, 242] width 201 height 9
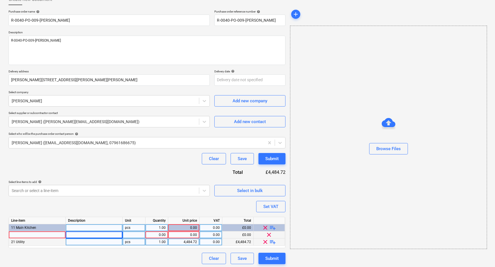
scroll to position [38, 0]
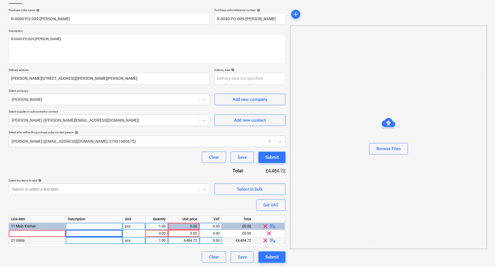
drag, startPoint x: 40, startPoint y: 236, endPoint x: 46, endPoint y: 236, distance: 5.7
click at [40, 236] on div at bounding box center [37, 233] width 57 height 7
click at [272, 242] on span "playlist_add" at bounding box center [272, 240] width 7 height 7
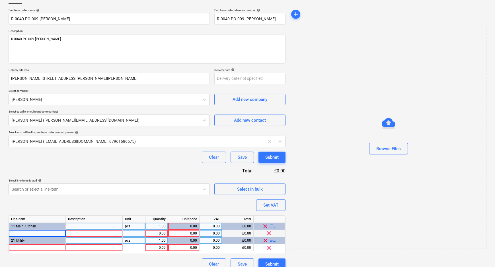
click at [51, 231] on div at bounding box center [37, 233] width 57 height 7
drag, startPoint x: 32, startPoint y: 234, endPoint x: 21, endPoint y: 242, distance: 13.4
click at [2, 234] on div "Create new document Purchase order name help R-0040-PO-009-[PERSON_NAME] Purcha…" at bounding box center [247, 131] width 495 height 286
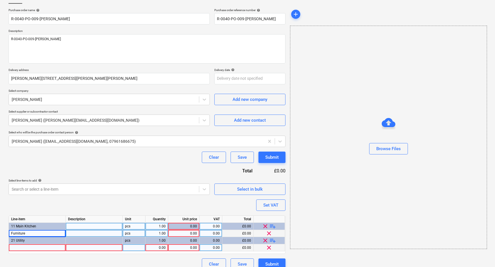
click at [27, 246] on div at bounding box center [37, 247] width 57 height 7
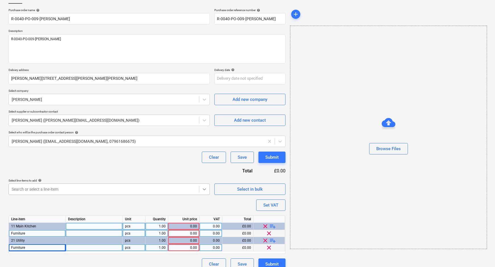
click at [206, 189] on icon at bounding box center [204, 189] width 6 height 6
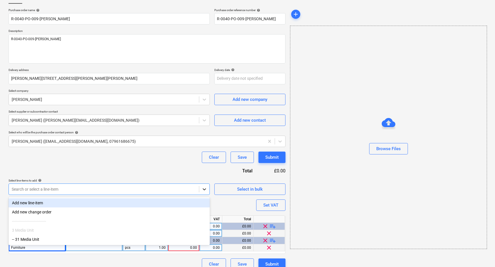
click at [203, 191] on icon at bounding box center [204, 189] width 6 height 6
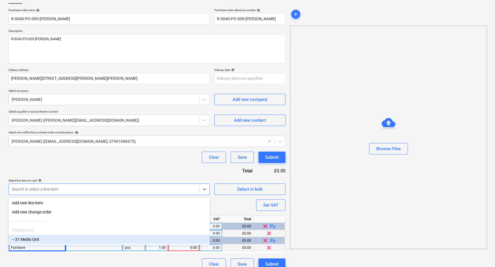
click at [65, 238] on div "-- 31 Media Unit" at bounding box center [109, 238] width 201 height 9
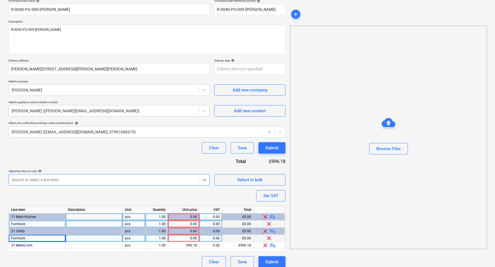
scroll to position [53, 0]
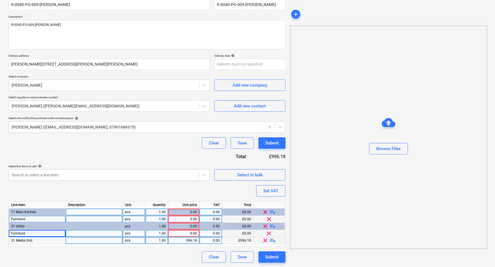
drag, startPoint x: 266, startPoint y: 239, endPoint x: 274, endPoint y: 240, distance: 8.3
click at [274, 240] on span "playlist_add" at bounding box center [272, 240] width 7 height 7
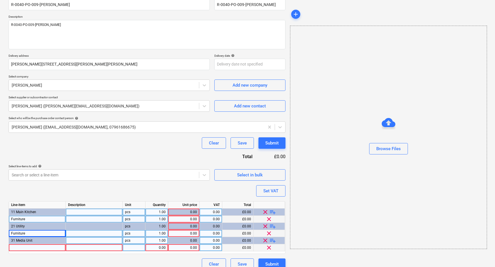
click at [35, 247] on div at bounding box center [37, 247] width 57 height 7
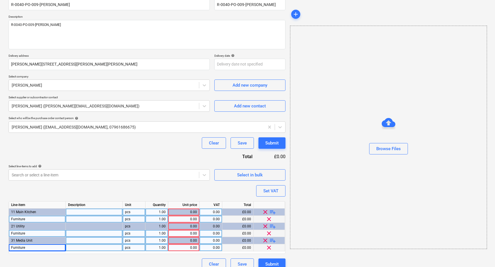
click at [82, 245] on div at bounding box center [94, 247] width 57 height 7
click at [74, 231] on div at bounding box center [94, 233] width 57 height 7
drag, startPoint x: 89, startPoint y: 235, endPoint x: 71, endPoint y: 233, distance: 18.1
click at [71, 233] on input "Utiltiy" at bounding box center [94, 233] width 57 height 7
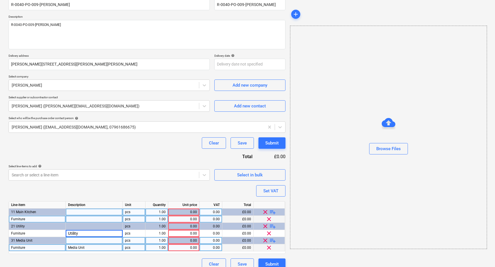
click at [79, 222] on div at bounding box center [94, 218] width 57 height 7
click at [273, 197] on div "Purchase order name help R-0040-PO-009-[PERSON_NAME] Purchase order reference n…" at bounding box center [147, 131] width 277 height 275
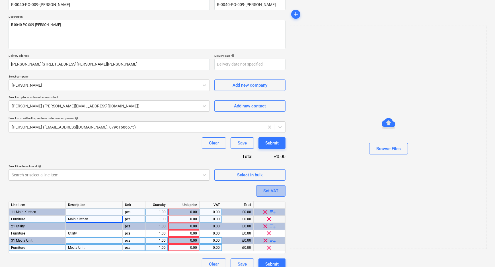
click at [275, 190] on div "Set VAT" at bounding box center [270, 190] width 15 height 7
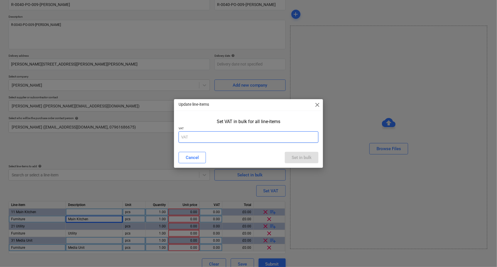
click at [262, 136] on input "text" at bounding box center [248, 136] width 140 height 11
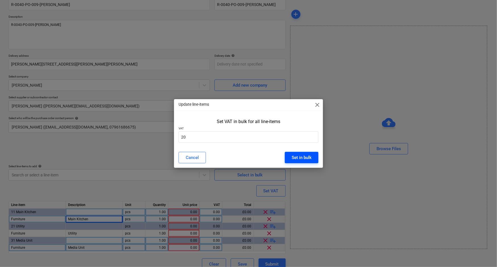
click at [318, 158] on button "Set in bulk" at bounding box center [302, 157] width 34 height 11
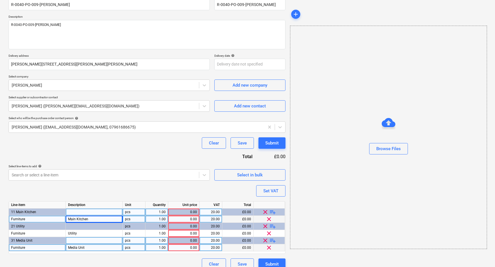
click at [183, 216] on div "0.00" at bounding box center [183, 218] width 26 height 7
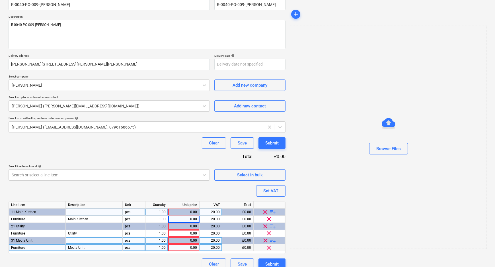
drag, startPoint x: 184, startPoint y: 218, endPoint x: 244, endPoint y: 215, distance: 60.7
click at [184, 218] on div "0.00" at bounding box center [183, 218] width 26 height 7
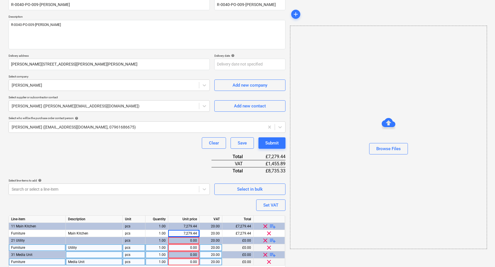
click at [188, 232] on div "Line-item Description Unit Quantity Unit price VAT Total 11 Main Kitchen pcs 1.…" at bounding box center [147, 241] width 277 height 53
click at [191, 246] on div "0.00" at bounding box center [183, 247] width 26 height 7
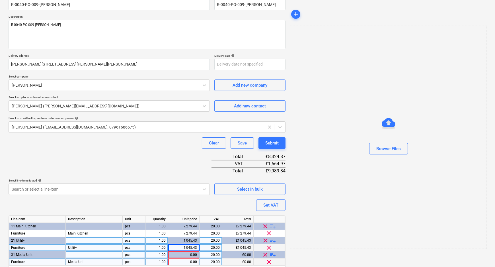
click at [190, 239] on div "1,045.43" at bounding box center [183, 240] width 26 height 7
click at [192, 254] on div "0.00" at bounding box center [183, 254] width 26 height 7
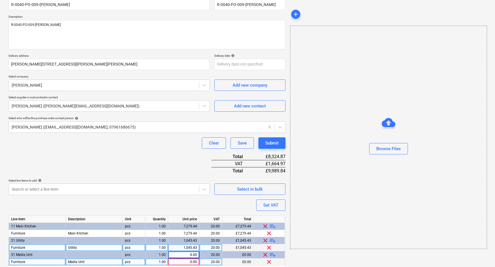
click at [191, 259] on div "0.00" at bounding box center [183, 261] width 26 height 7
click at [205, 203] on div "Purchase order name help R-0040-PO-009-[PERSON_NAME] Purchase order reference n…" at bounding box center [147, 139] width 277 height 290
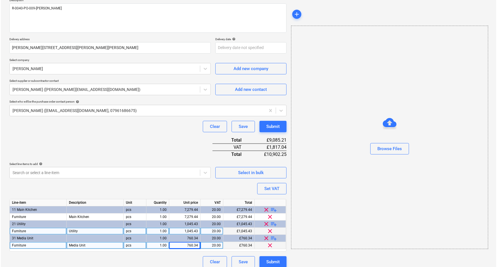
scroll to position [74, 0]
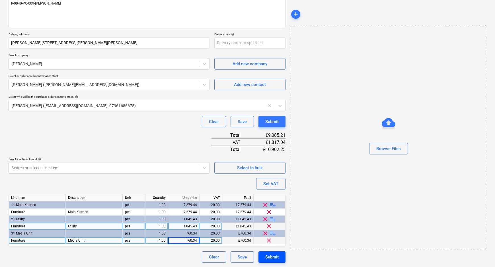
click at [266, 256] on div "Submit" at bounding box center [271, 256] width 13 height 7
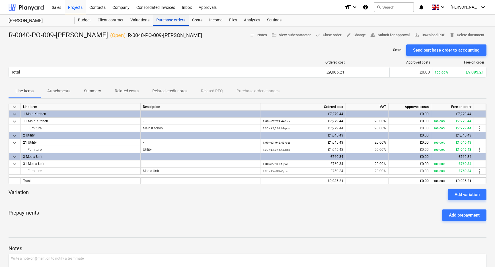
click at [174, 17] on div "Purchase orders" at bounding box center [171, 20] width 36 height 11
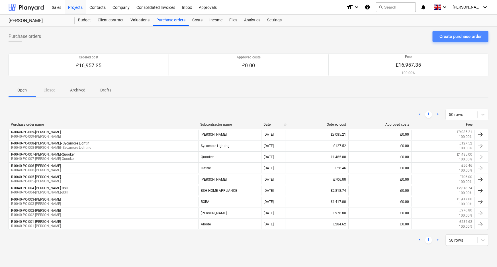
click at [458, 38] on div "Create purchase order" at bounding box center [460, 36] width 42 height 7
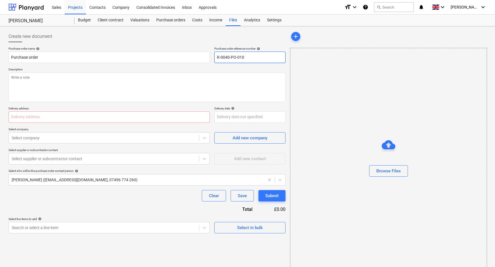
click at [217, 55] on input "R-0040-PO-010" at bounding box center [249, 57] width 71 height 11
click at [262, 56] on input "TBC-R-0040-PO-010" at bounding box center [249, 57] width 71 height 11
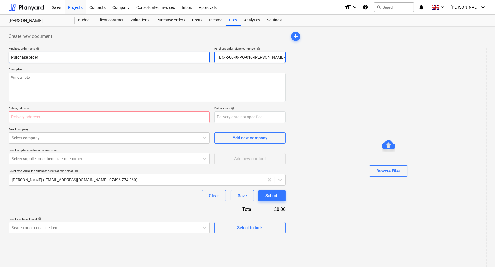
drag, startPoint x: 285, startPoint y: 58, endPoint x: 137, endPoint y: 58, distance: 147.7
click at [174, 58] on div "Purchase order name help Purchase order Purchase order reference number help TB…" at bounding box center [147, 55] width 277 height 16
drag, startPoint x: 4, startPoint y: 58, endPoint x: -19, endPoint y: 59, distance: 22.8
click at [0, 59] on html "Sales Projects Contacts Company Consolidated Invoices Inbox Approvals format_si…" at bounding box center [247, 133] width 495 height 267
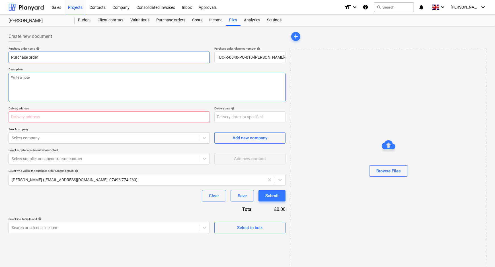
paste input "TBC-R-0040-PO-010-[PERSON_NAME]- [PERSON_NAME]"
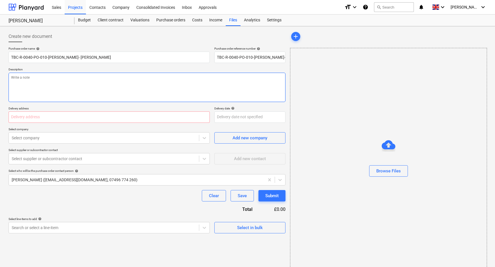
click at [54, 76] on textarea at bounding box center [147, 87] width 277 height 29
paste textarea "TBC-R-0040-PO-010-[PERSON_NAME]- [PERSON_NAME]"
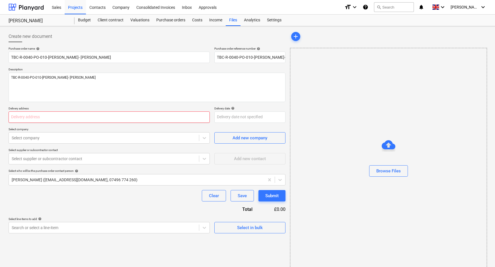
click at [37, 119] on input "text" at bounding box center [109, 116] width 201 height 11
paste input "[PERSON_NAME][STREET_ADDRESS][PERSON_NAME][PERSON_NAME]"
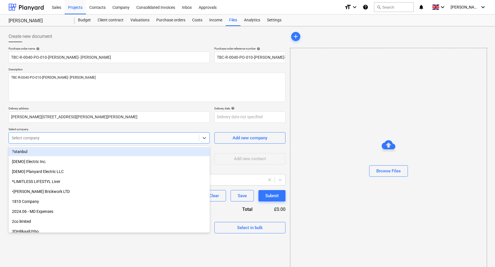
click at [108, 139] on div at bounding box center [104, 138] width 184 height 6
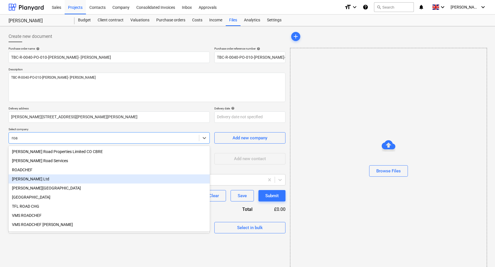
click at [72, 180] on div "[PERSON_NAME] Ltd" at bounding box center [109, 178] width 201 height 9
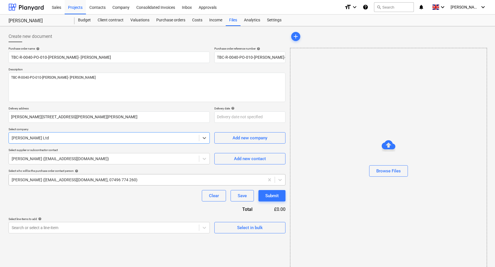
click at [66, 177] on div at bounding box center [137, 180] width 250 height 6
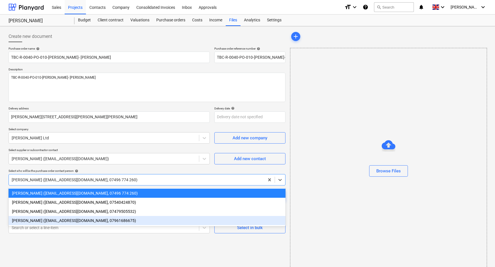
click at [55, 221] on div "[PERSON_NAME] ([EMAIL_ADDRESS][DOMAIN_NAME], 07961686675)" at bounding box center [147, 220] width 277 height 9
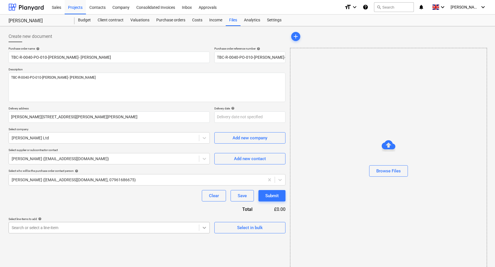
scroll to position [54, 0]
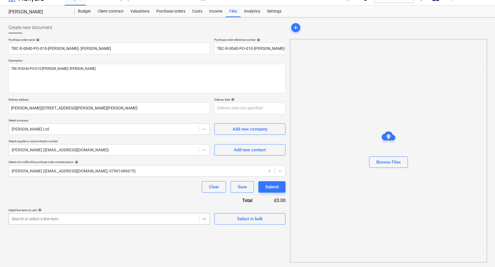
click at [209, 225] on body "Sales Projects Contacts Company Consolidated Invoices Inbox Approvals format_si…" at bounding box center [247, 124] width 495 height 267
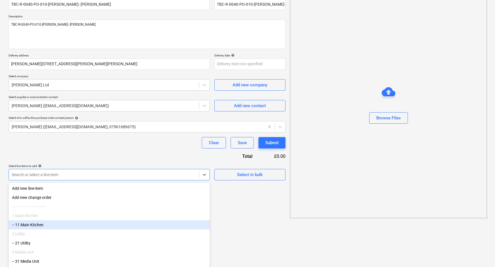
scroll to position [2, 0]
click at [53, 224] on div "-- 11 Main Kitchen" at bounding box center [109, 224] width 201 height 9
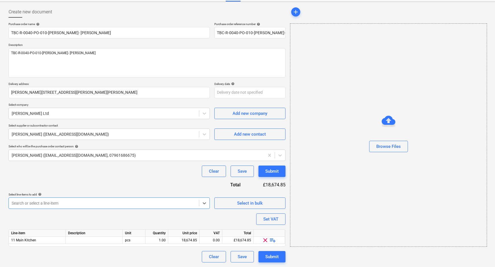
scroll to position [24, 0]
click at [274, 240] on span "playlist_add" at bounding box center [272, 240] width 7 height 7
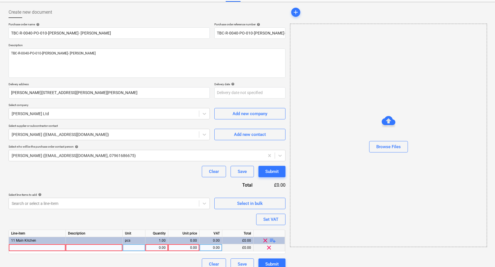
click at [44, 245] on div "Line-item Description Unit Quantity Unit price VAT Total 11 Main Kitchen pcs 1.…" at bounding box center [147, 241] width 277 height 24
click at [45, 246] on div at bounding box center [37, 247] width 57 height 7
click at [73, 246] on div at bounding box center [94, 247] width 57 height 7
click at [190, 246] on div "0.00" at bounding box center [183, 247] width 26 height 7
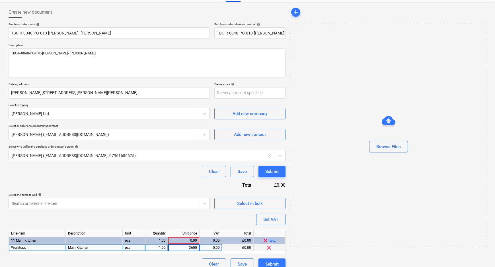
click at [215, 244] on div "0.00" at bounding box center [211, 247] width 18 height 7
drag, startPoint x: 176, startPoint y: 201, endPoint x: 170, endPoint y: 202, distance: 6.8
click at [176, 200] on div at bounding box center [104, 203] width 184 height 6
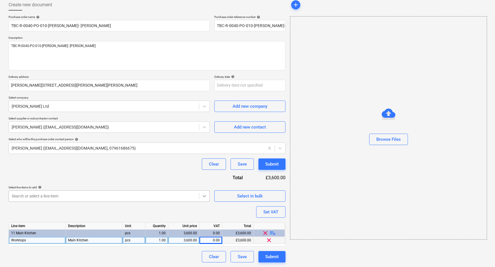
click at [209, 205] on body "Sales Projects Contacts Company Consolidated Invoices Inbox Approvals format_si…" at bounding box center [247, 101] width 495 height 267
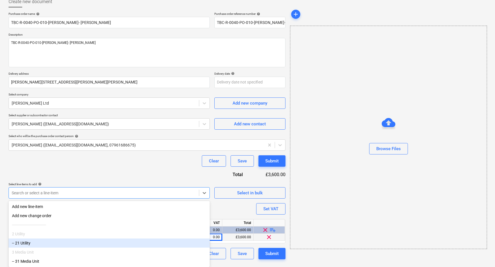
click at [91, 245] on div "-- 21 Utility" at bounding box center [109, 242] width 201 height 9
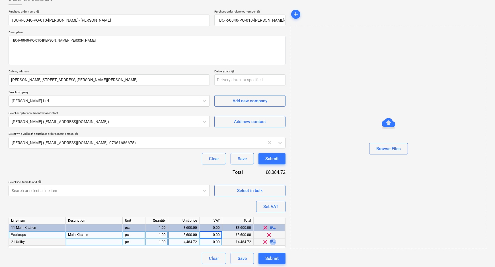
click at [273, 242] on span "playlist_add" at bounding box center [272, 241] width 7 height 7
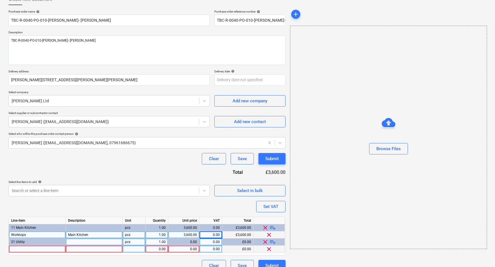
click at [51, 251] on div at bounding box center [37, 248] width 57 height 7
click at [62, 249] on input "Worktops" at bounding box center [37, 248] width 57 height 7
click at [71, 249] on div at bounding box center [94, 248] width 57 height 7
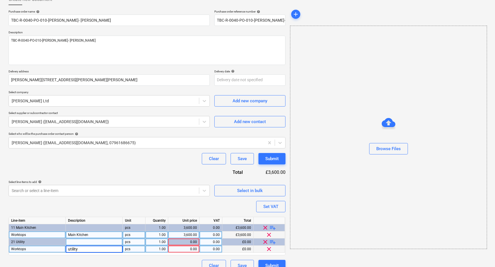
click at [67, 249] on input "utility" at bounding box center [94, 248] width 57 height 7
click at [178, 249] on div "0.00" at bounding box center [183, 248] width 26 height 7
click at [174, 264] on div "Clear Save Submit" at bounding box center [147, 265] width 277 height 11
click at [277, 202] on button "Set VAT" at bounding box center [270, 206] width 29 height 11
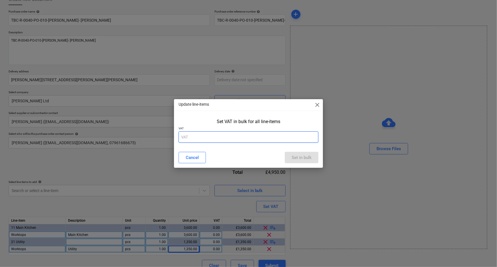
click at [273, 137] on input "text" at bounding box center [248, 136] width 140 height 11
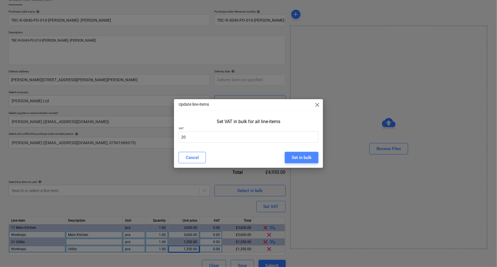
click at [291, 161] on div "Set in bulk" at bounding box center [301, 157] width 20 height 7
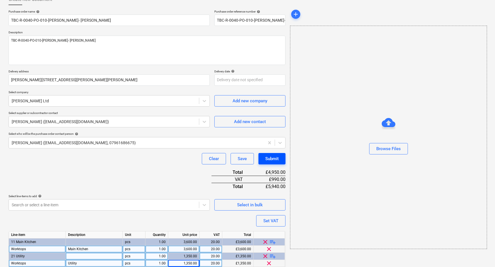
click at [269, 159] on div "Submit" at bounding box center [271, 158] width 13 height 7
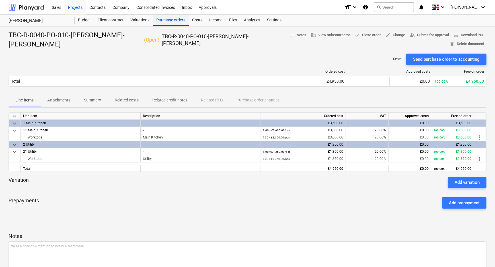
click at [173, 23] on div "Purchase orders" at bounding box center [171, 20] width 36 height 11
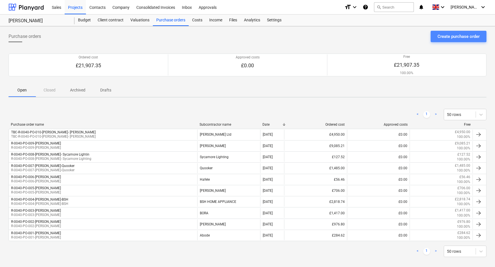
click at [445, 35] on div "Create purchase order" at bounding box center [458, 36] width 42 height 7
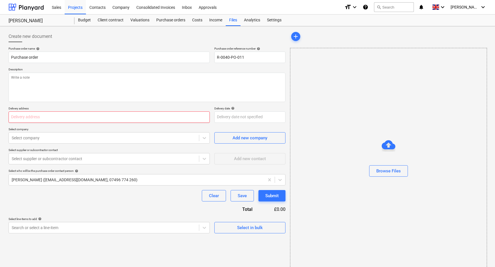
click at [37, 121] on input "text" at bounding box center [109, 116] width 201 height 11
paste input "[PERSON_NAME][STREET_ADDRESS][PERSON_NAME][PERSON_NAME]"
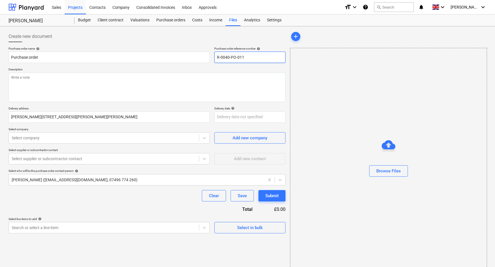
click at [215, 56] on input "R-0040-PO-011" at bounding box center [249, 57] width 71 height 11
click at [270, 58] on input "TBC-R-0040-PO-011" at bounding box center [249, 57] width 71 height 11
drag, startPoint x: 216, startPoint y: 56, endPoint x: 380, endPoint y: 56, distance: 163.6
click at [380, 56] on div "Create new document Purchase order name help Purchase order Purchase order refe…" at bounding box center [247, 150] width 482 height 245
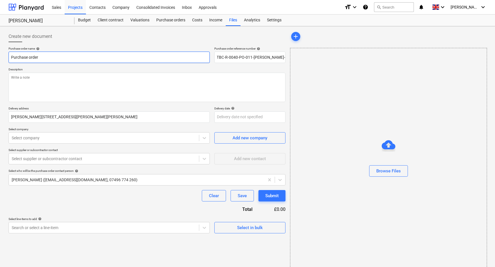
scroll to position [0, 0]
drag, startPoint x: 22, startPoint y: 60, endPoint x: -12, endPoint y: 60, distance: 33.6
click at [0, 60] on html "Sales Projects Contacts Company Consolidated Invoices Inbox Approvals format_si…" at bounding box center [247, 133] width 495 height 267
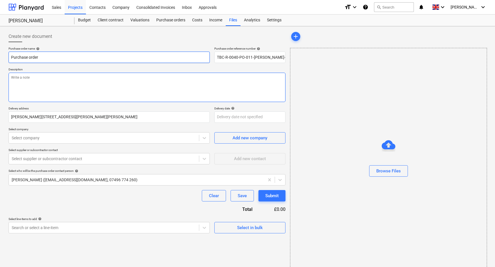
paste input "TBC-R-0040-PO-011-[PERSON_NAME]-FIS"
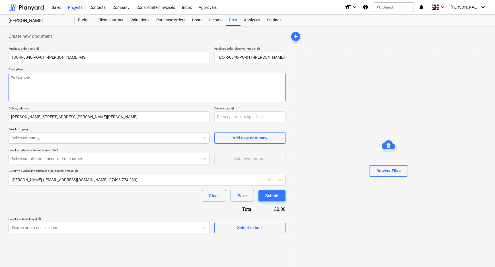
click at [75, 80] on textarea at bounding box center [147, 87] width 277 height 29
paste textarea "TBC-R-0040-PO-011-[PERSON_NAME]-FIS"
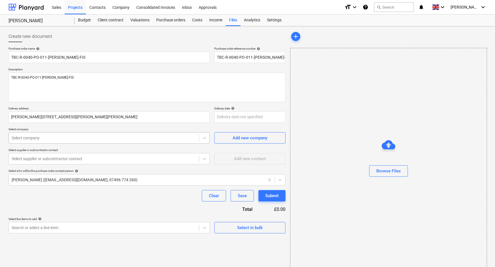
click at [76, 137] on div at bounding box center [104, 138] width 184 height 6
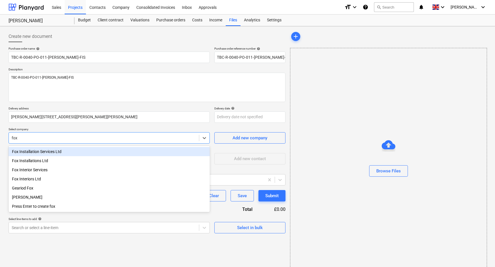
click at [67, 148] on div "Fox Installation Services Ltd" at bounding box center [109, 151] width 201 height 9
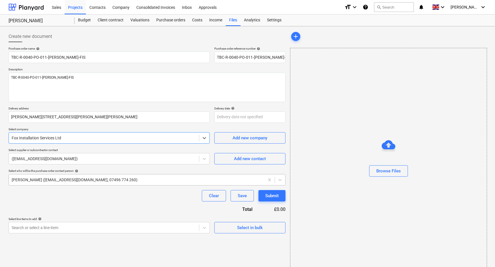
click at [73, 177] on div at bounding box center [137, 180] width 250 height 6
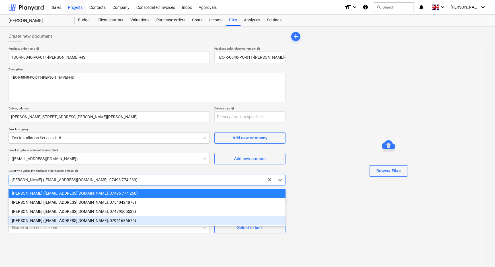
click at [71, 219] on div "[PERSON_NAME] ([EMAIL_ADDRESS][DOMAIN_NAME], 07961686675)" at bounding box center [147, 220] width 277 height 9
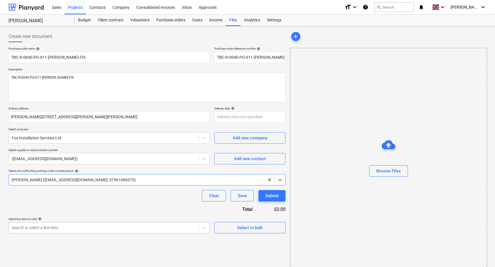
click at [78, 231] on body "Sales Projects Contacts Company Consolidated Invoices Inbox Approvals format_si…" at bounding box center [247, 133] width 495 height 267
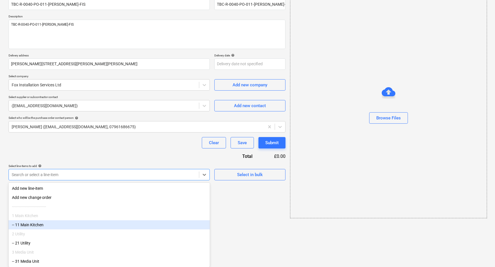
click at [65, 227] on div "-- 11 Main Kitchen" at bounding box center [109, 224] width 201 height 9
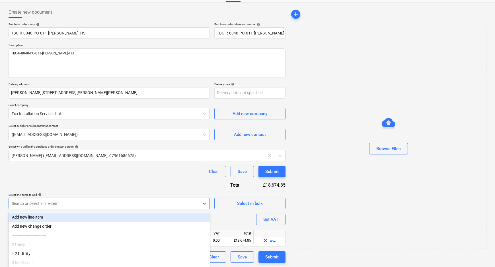
drag, startPoint x: 67, startPoint y: 203, endPoint x: 61, endPoint y: 225, distance: 23.7
click at [67, 204] on body "Sales Projects Contacts Company Consolidated Invoices Inbox Approvals format_si…" at bounding box center [247, 109] width 495 height 267
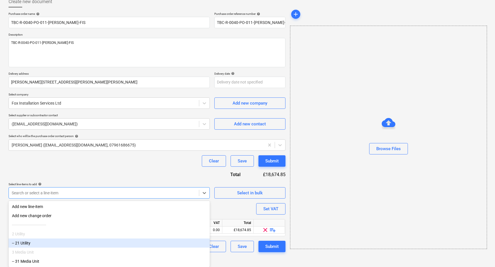
click at [60, 240] on div "-- 21 Utility" at bounding box center [109, 242] width 201 height 9
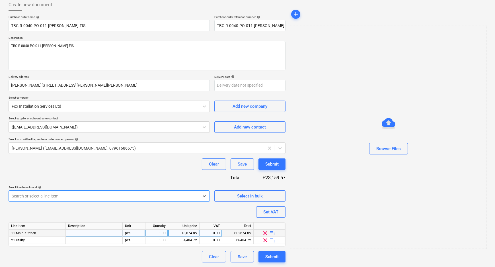
scroll to position [31, 0]
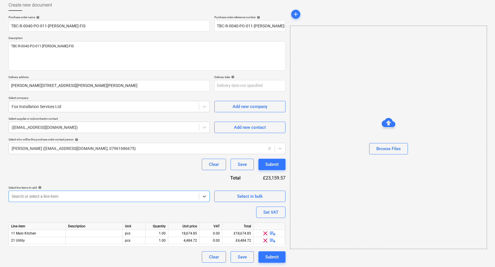
click at [54, 198] on div at bounding box center [104, 196] width 184 height 6
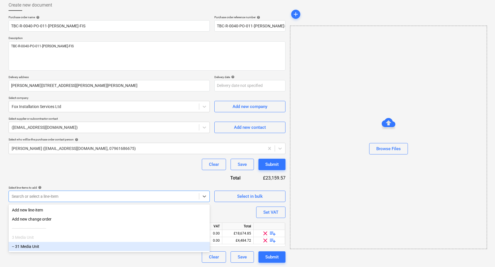
click at [53, 247] on div "-- 31 Media Unit" at bounding box center [109, 246] width 201 height 9
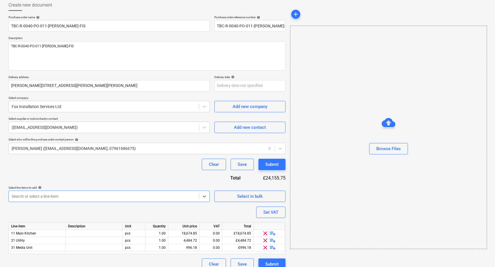
scroll to position [37, 0]
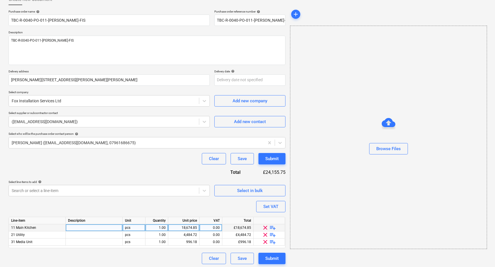
click at [277, 227] on div "clear playlist_add" at bounding box center [269, 227] width 31 height 7
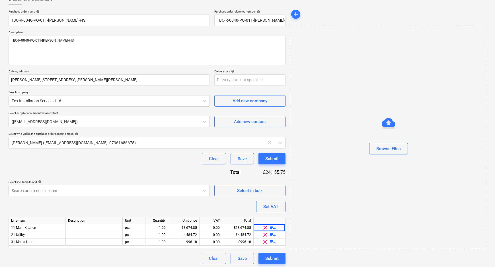
click at [271, 227] on span "playlist_add" at bounding box center [272, 227] width 7 height 7
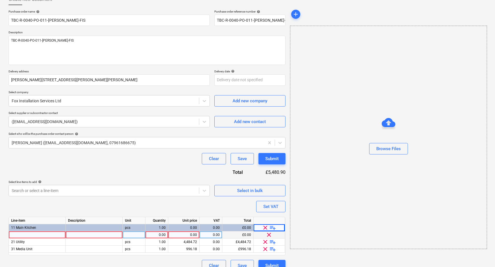
click at [41, 234] on div at bounding box center [37, 234] width 57 height 7
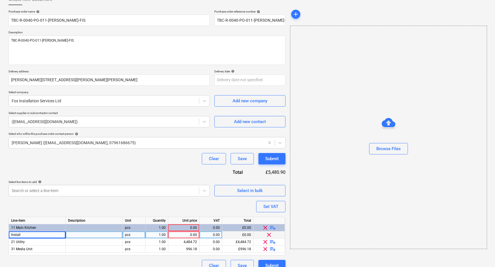
click at [89, 233] on div at bounding box center [94, 234] width 57 height 7
click at [174, 232] on div "Line-item Description Unit Quantity Unit price VAT Total 11 Main Kitchen pcs 1.…" at bounding box center [147, 236] width 277 height 38
click at [175, 233] on div "0.00" at bounding box center [183, 234] width 26 height 7
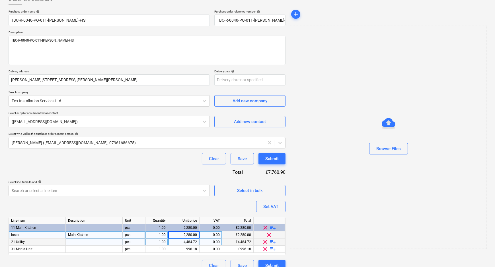
click at [274, 242] on span "playlist_add" at bounding box center [272, 241] width 7 height 7
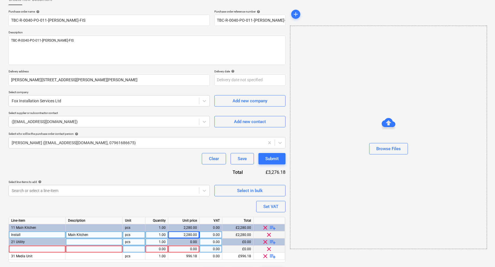
click at [43, 247] on div at bounding box center [37, 248] width 57 height 7
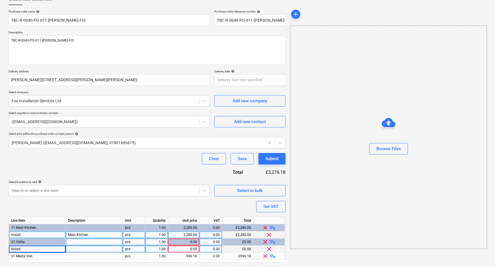
click at [76, 250] on div at bounding box center [94, 248] width 57 height 7
click at [274, 255] on span "playlist_add" at bounding box center [272, 255] width 7 height 7
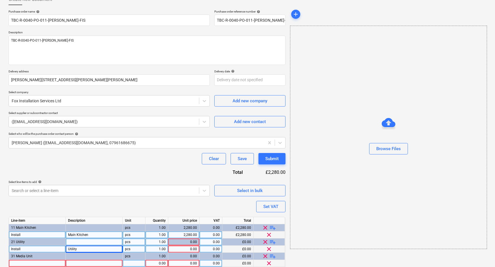
click at [51, 262] on div at bounding box center [37, 263] width 57 height 7
click at [76, 263] on div at bounding box center [94, 263] width 57 height 7
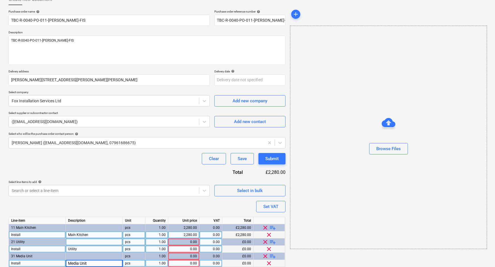
click at [183, 249] on div "0.00" at bounding box center [183, 248] width 26 height 7
click at [184, 265] on div "0.00" at bounding box center [183, 263] width 26 height 7
click at [289, 261] on div "add Browse Files" at bounding box center [388, 139] width 201 height 296
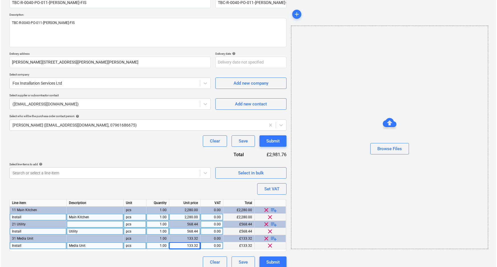
scroll to position [60, 0]
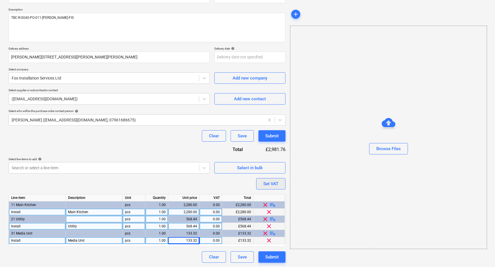
click at [267, 184] on div "Set VAT" at bounding box center [270, 183] width 15 height 7
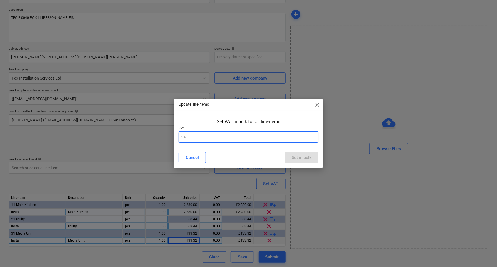
click at [260, 140] on input "text" at bounding box center [248, 136] width 140 height 11
drag, startPoint x: 155, startPoint y: 132, endPoint x: 144, endPoint y: 132, distance: 11.1
click at [144, 132] on div "Update line-items close Set VAT in bulk for all line-items VAT 02 Cancel Set in…" at bounding box center [248, 133] width 497 height 267
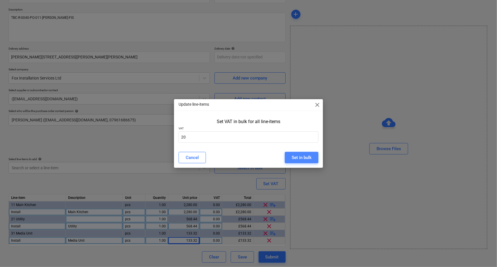
click at [295, 154] on div "Set in bulk" at bounding box center [301, 157] width 20 height 7
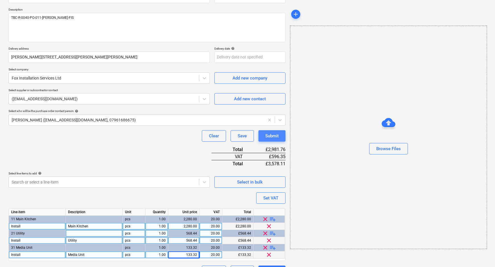
click at [271, 136] on div "Submit" at bounding box center [271, 135] width 13 height 7
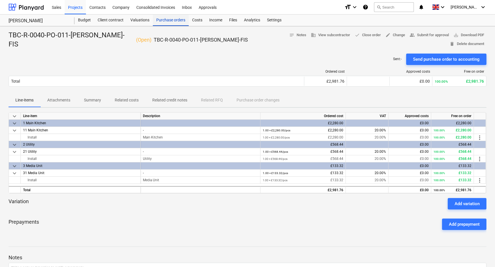
click at [161, 17] on div "Purchase orders" at bounding box center [171, 20] width 36 height 11
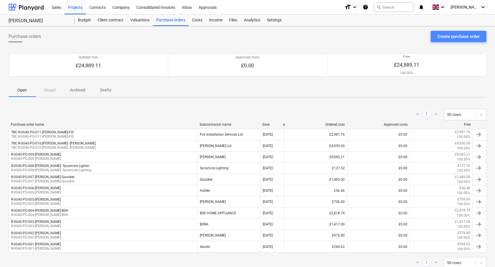
click at [444, 37] on div "Create purchase order" at bounding box center [458, 36] width 42 height 7
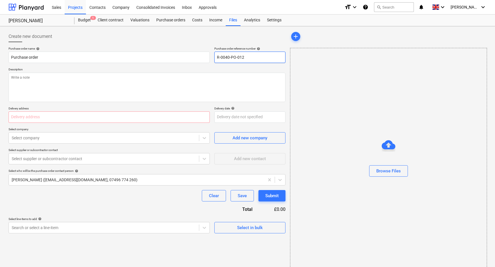
click at [255, 55] on input "R-0040-PO-012" at bounding box center [249, 57] width 71 height 11
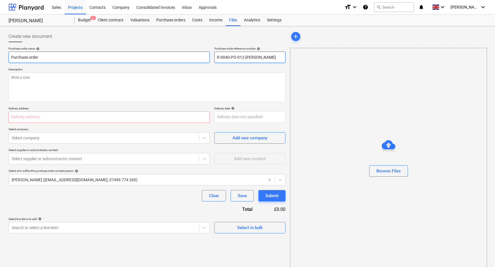
drag, startPoint x: 284, startPoint y: 59, endPoint x: 183, endPoint y: 59, distance: 101.6
click at [183, 59] on div "Purchase order name help Purchase order Purchase order reference number help R-…" at bounding box center [147, 55] width 277 height 16
drag, startPoint x: 23, startPoint y: 58, endPoint x: 8, endPoint y: 58, distance: 14.8
click at [9, 58] on input "Purchase order" at bounding box center [109, 57] width 201 height 11
paste input "R-0040-PO-012-[PERSON_NAME]"
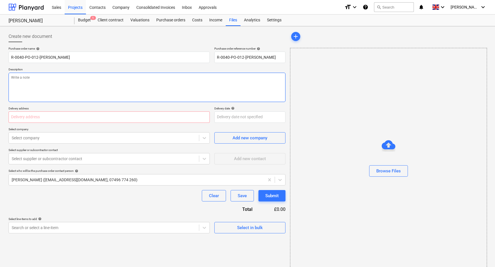
click at [60, 81] on textarea at bounding box center [147, 87] width 277 height 29
paste textarea "R-0040-PO-012-[PERSON_NAME]"
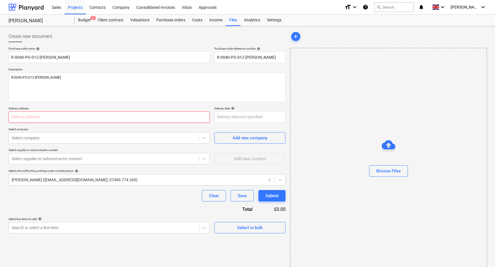
click at [97, 116] on input "text" at bounding box center [109, 116] width 201 height 11
paste input "[PERSON_NAME][STREET_ADDRESS][PERSON_NAME][PERSON_NAME]"
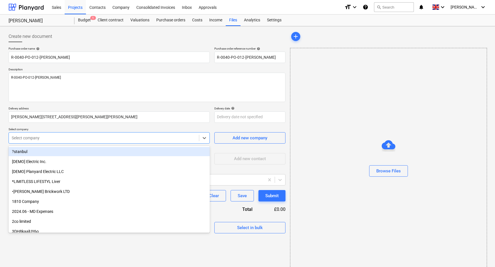
click at [109, 134] on div "Select company" at bounding box center [104, 138] width 190 height 8
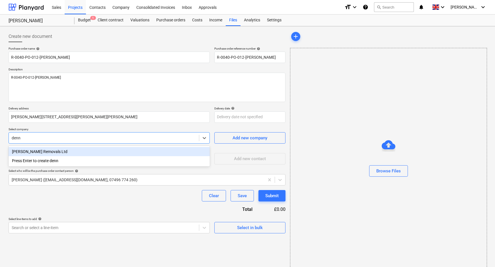
click at [99, 151] on div "[PERSON_NAME] Removals Ltd" at bounding box center [109, 151] width 201 height 9
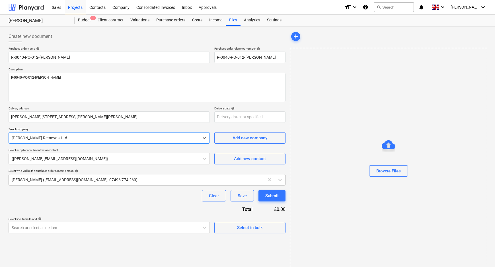
click at [102, 179] on div at bounding box center [137, 180] width 250 height 6
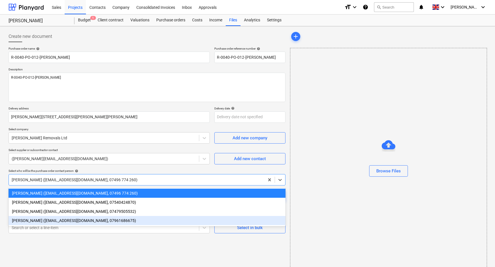
click at [66, 219] on div "[PERSON_NAME] ([EMAIL_ADDRESS][DOMAIN_NAME], 07961686675)" at bounding box center [147, 220] width 277 height 9
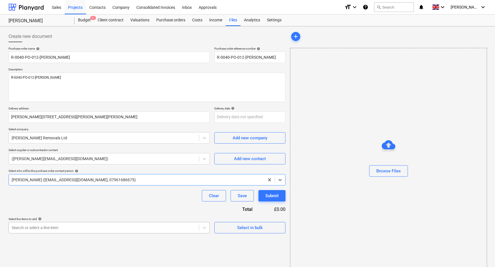
scroll to position [54, 0]
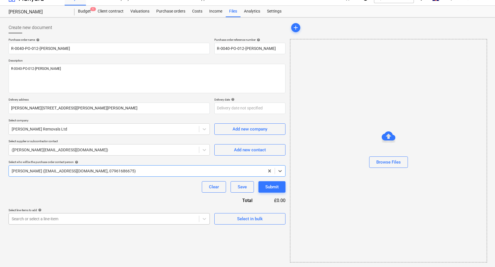
click at [74, 229] on body "Sales Projects Contacts Company Consolidated Invoices Inbox Approvals format_si…" at bounding box center [247, 124] width 495 height 267
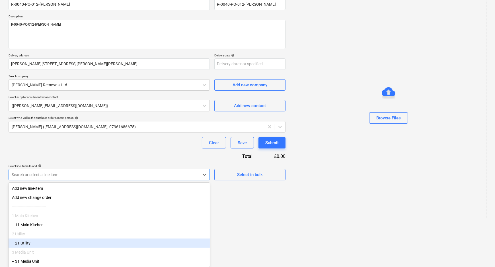
click at [59, 230] on div "2 Utility" at bounding box center [109, 233] width 201 height 9
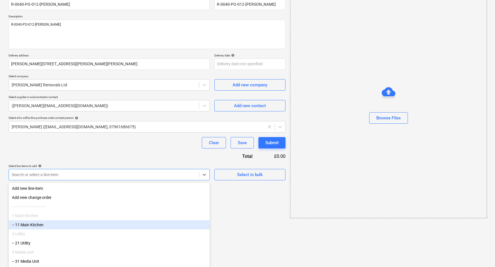
click at [33, 227] on div "-- 11 Main Kitchen" at bounding box center [109, 224] width 201 height 9
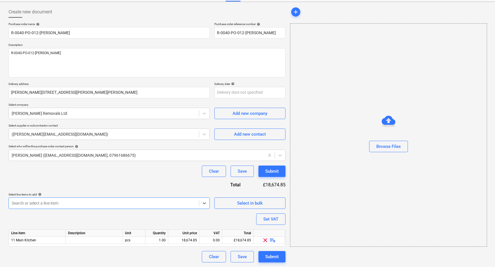
scroll to position [24, 0]
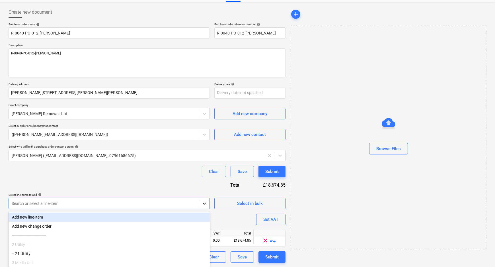
click at [207, 205] on body "Sales Projects Contacts Company Consolidated Invoices Inbox Approvals format_si…" at bounding box center [247, 109] width 495 height 267
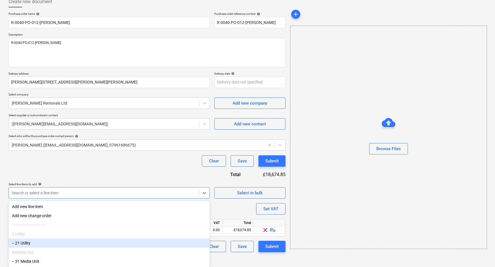
click at [109, 242] on div "-- 21 Utility" at bounding box center [109, 242] width 201 height 9
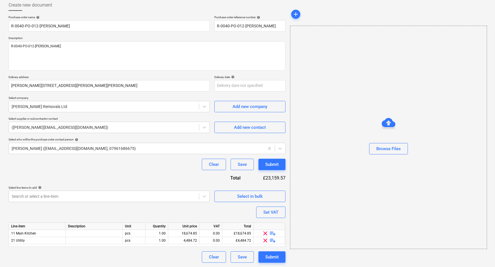
click at [273, 233] on span "playlist_add" at bounding box center [272, 233] width 7 height 7
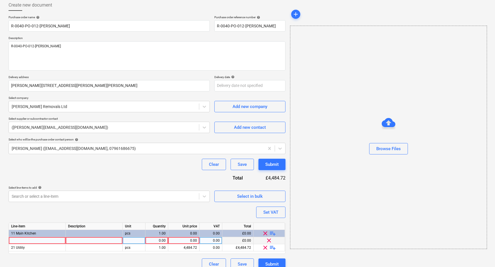
click at [43, 242] on div at bounding box center [37, 240] width 57 height 7
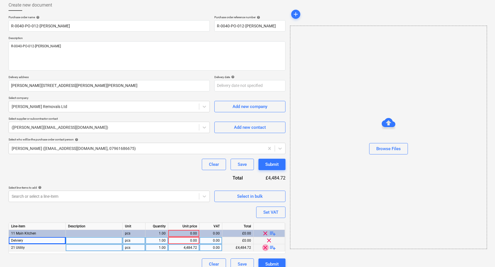
click at [268, 249] on span "clear" at bounding box center [265, 247] width 7 height 7
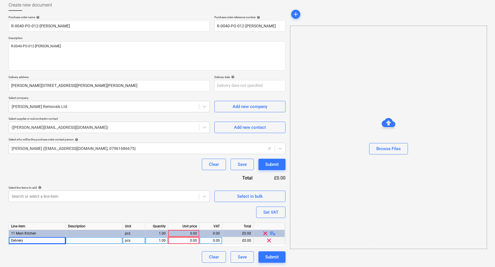
click at [93, 240] on div at bounding box center [94, 240] width 57 height 7
drag, startPoint x: 206, startPoint y: 195, endPoint x: 203, endPoint y: 196, distance: 3.2
click at [205, 196] on icon at bounding box center [204, 196] width 6 height 6
click at [196, 194] on div "Search or select a line-item" at bounding box center [109, 195] width 201 height 11
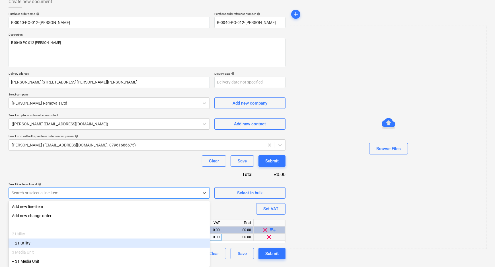
click at [55, 243] on div "-- 21 Utility" at bounding box center [109, 242] width 201 height 9
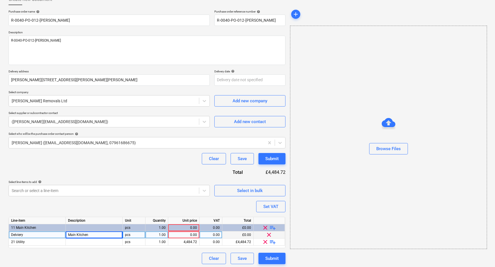
click at [273, 242] on span "playlist_add" at bounding box center [272, 241] width 7 height 7
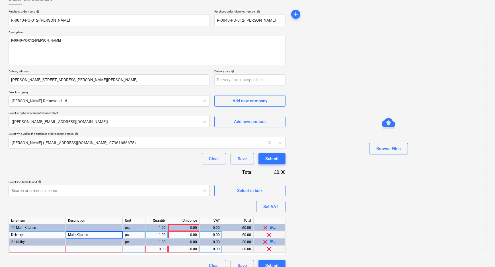
click at [52, 251] on div at bounding box center [37, 248] width 57 height 7
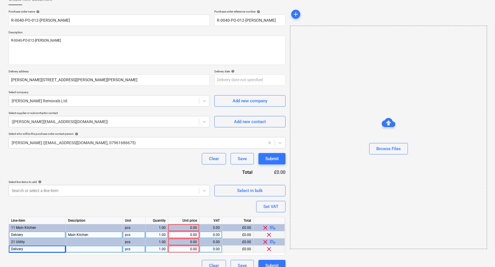
click at [71, 246] on div at bounding box center [94, 248] width 57 height 7
click at [194, 247] on div "0.00" at bounding box center [183, 248] width 26 height 7
click at [189, 234] on div "0.00" at bounding box center [183, 234] width 26 height 7
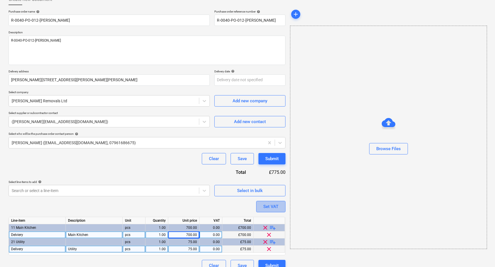
click at [276, 206] on div "Set VAT" at bounding box center [270, 206] width 15 height 7
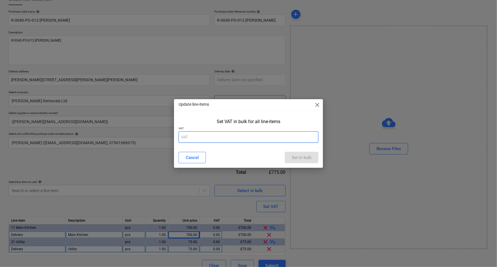
click at [282, 141] on input "text" at bounding box center [248, 136] width 140 height 11
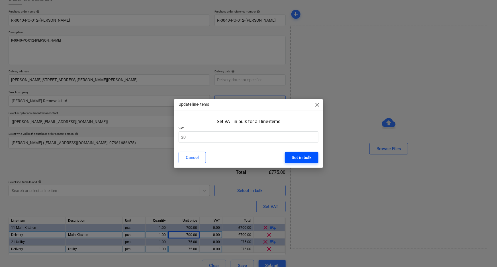
click at [309, 157] on div "Set in bulk" at bounding box center [301, 157] width 20 height 7
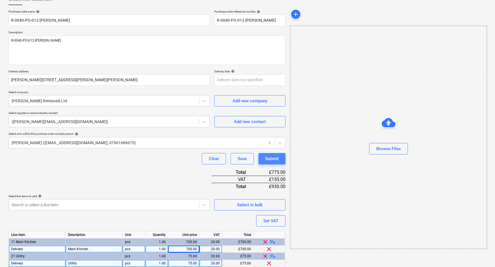
click at [278, 158] on div "Submit" at bounding box center [271, 158] width 13 height 7
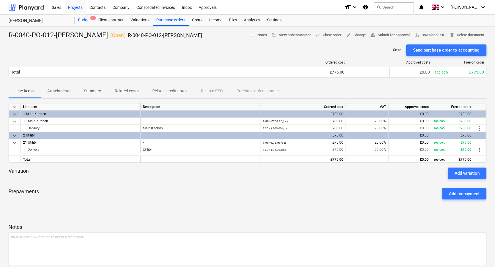
click at [84, 19] on div "Budget 1" at bounding box center [85, 20] width 20 height 11
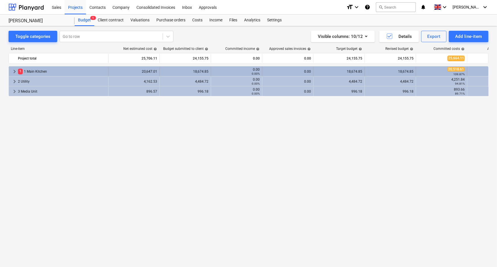
click at [80, 73] on div "1 1 Main Kitchen" at bounding box center [62, 71] width 88 height 9
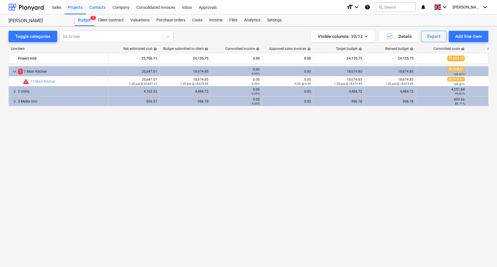
click at [100, 10] on div "Contacts" at bounding box center [97, 7] width 23 height 15
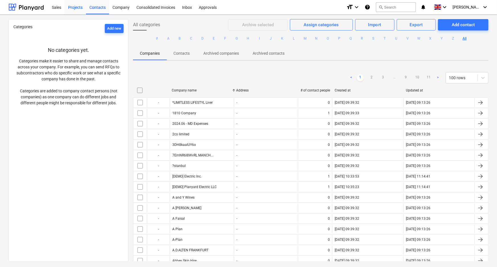
click at [73, 7] on div "Projects" at bounding box center [75, 7] width 21 height 15
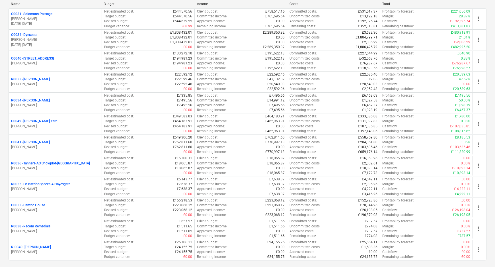
scroll to position [122, 0]
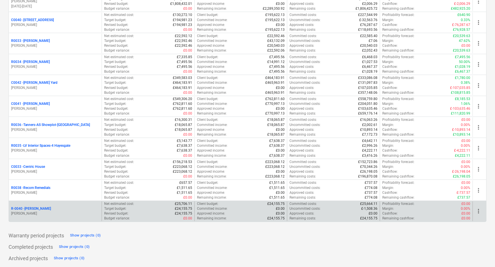
click at [38, 209] on p "R-0040 - [PERSON_NAME]" at bounding box center [31, 208] width 40 height 5
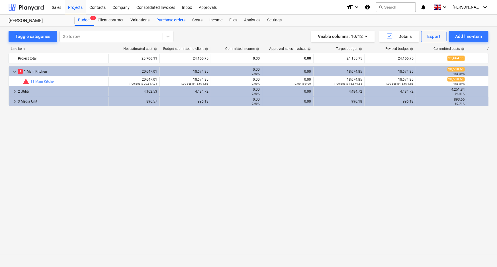
click at [176, 22] on div "Purchase orders" at bounding box center [171, 20] width 36 height 11
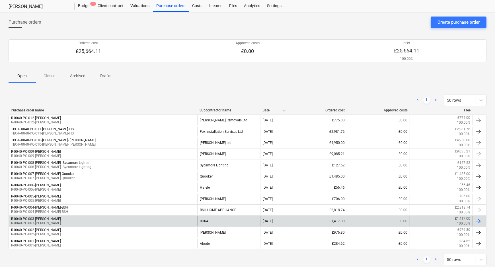
scroll to position [28, 0]
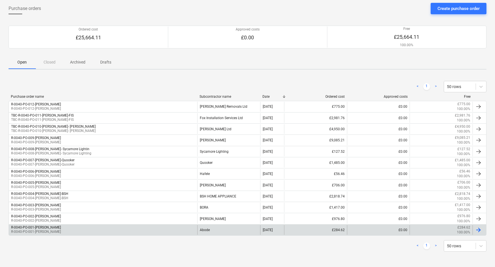
click at [97, 230] on div "R-0040-PO-001-[PERSON_NAME]-Abode R-0040-PO-001-[PERSON_NAME]-Abode" at bounding box center [103, 230] width 188 height 10
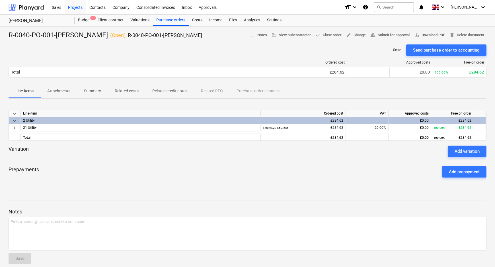
click at [437, 33] on span "save_alt Download PDF" at bounding box center [429, 35] width 31 height 7
click at [181, 23] on div "Purchase orders" at bounding box center [171, 20] width 36 height 11
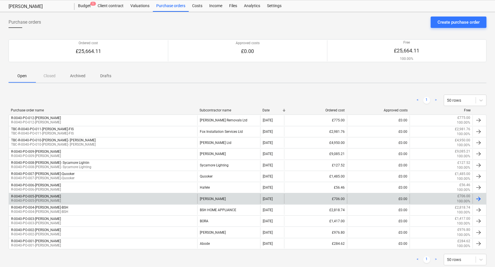
scroll to position [28, 0]
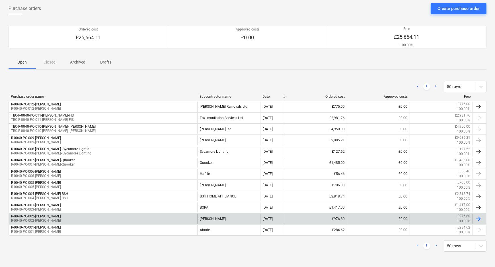
click at [81, 215] on div "R-0040-PO-002-[PERSON_NAME] R-0040-PO-002-[PERSON_NAME]" at bounding box center [103, 218] width 188 height 10
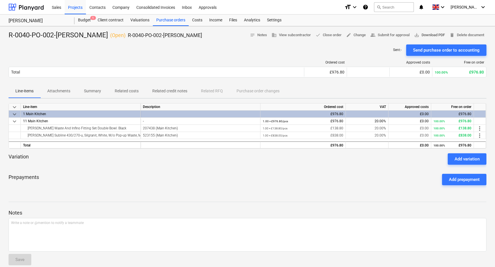
click at [434, 37] on span "save_alt Download PDF" at bounding box center [429, 35] width 31 height 7
click at [163, 18] on div "Purchase orders" at bounding box center [171, 20] width 36 height 11
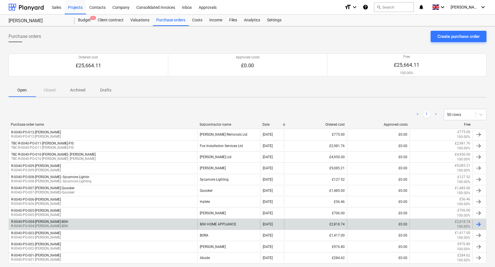
scroll to position [28, 0]
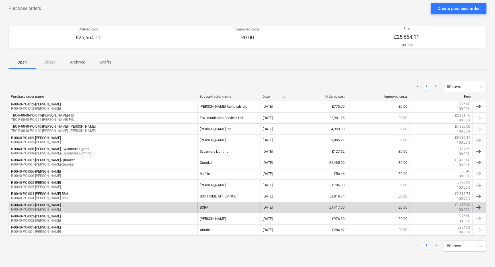
click at [74, 202] on div "R-0040-PO-003-[PERSON_NAME]-Bora R-0040-PO-003-[PERSON_NAME]" at bounding box center [103, 207] width 188 height 10
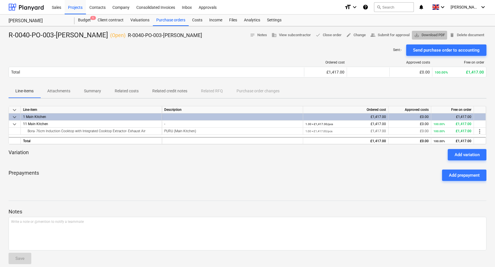
click at [436, 32] on span "save_alt Download PDF" at bounding box center [429, 35] width 31 height 7
click at [161, 24] on div "Purchase orders" at bounding box center [171, 20] width 36 height 11
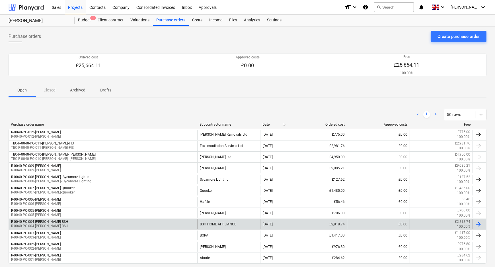
click at [83, 222] on div "R-0040-PO-004-[PERSON_NAME]-BSH R-0040-PO-004-[PERSON_NAME]-BSH" at bounding box center [103, 224] width 188 height 10
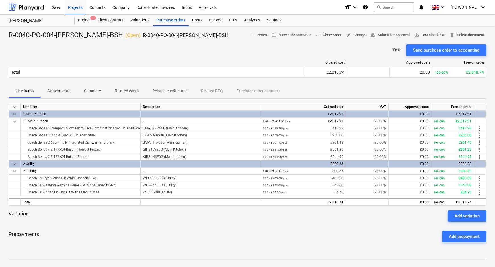
click at [442, 34] on span "save_alt Download PDF" at bounding box center [429, 35] width 31 height 7
click at [157, 22] on div "Purchase orders" at bounding box center [171, 20] width 36 height 11
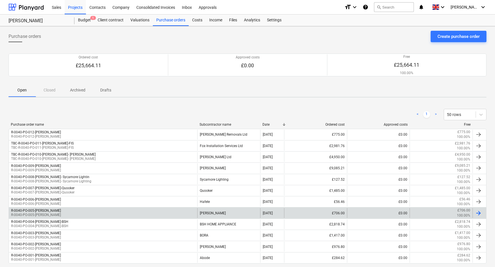
click at [95, 210] on div "R-0040-PO-005-[PERSON_NAME] R-0040-PO-005-[PERSON_NAME]" at bounding box center [103, 213] width 188 height 10
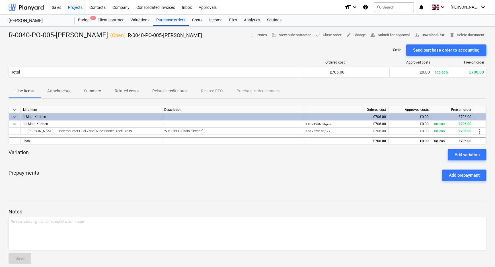
click at [431, 36] on span "save_alt Download PDF" at bounding box center [429, 35] width 31 height 7
click at [172, 24] on div "Purchase orders" at bounding box center [171, 20] width 36 height 11
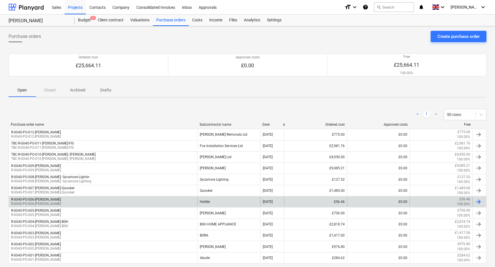
click at [94, 202] on div "R-0040-PO-006-[PERSON_NAME] R-0040-PO-006-[PERSON_NAME]" at bounding box center [103, 202] width 188 height 10
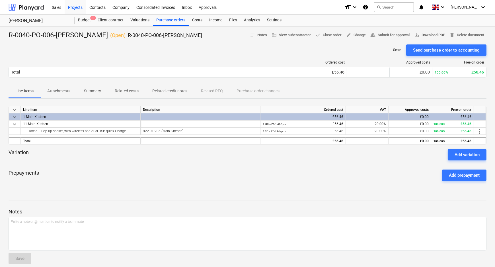
click at [433, 34] on span "save_alt Download PDF" at bounding box center [429, 35] width 31 height 7
click at [157, 23] on div "Purchase orders" at bounding box center [171, 20] width 36 height 11
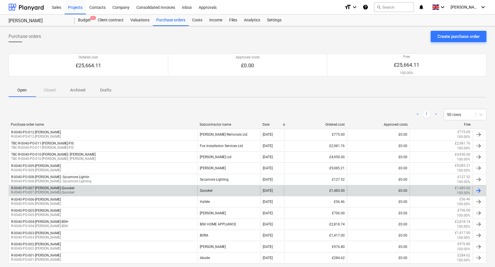
click at [100, 188] on div "R-0040-PO-007-[PERSON_NAME]-Quooker R-0040-PO-007-[PERSON_NAME]-Quooker" at bounding box center [103, 191] width 188 height 10
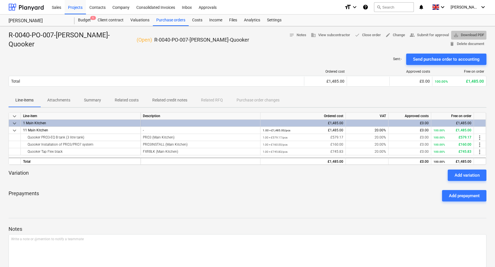
click at [453, 33] on span "save_alt" at bounding box center [455, 34] width 5 height 5
click at [177, 22] on div "Purchase orders" at bounding box center [171, 20] width 36 height 11
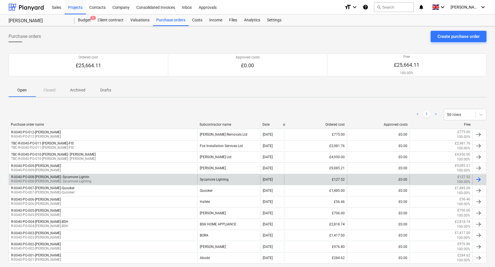
click at [90, 180] on div "R-0040-PO-008-[PERSON_NAME]- Sycamore Lightin R-0040-PO-008-[PERSON_NAME]- Syca…" at bounding box center [103, 179] width 188 height 10
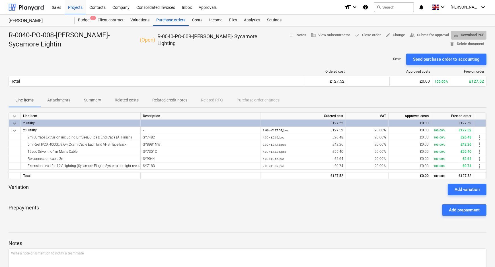
click at [461, 34] on span "save_alt Download PDF" at bounding box center [468, 35] width 31 height 7
